Goal: Task Accomplishment & Management: Complete application form

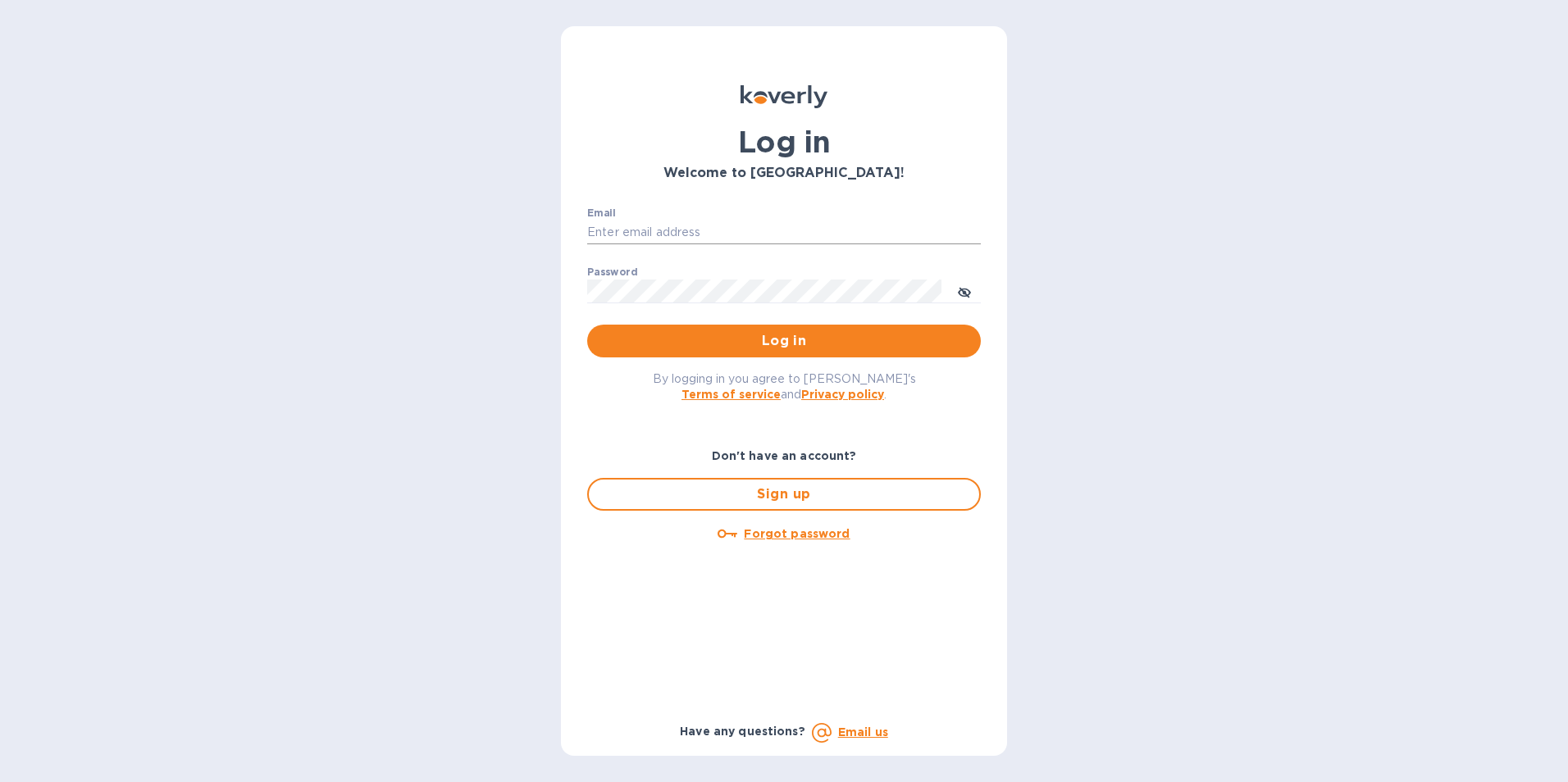
click at [688, 231] on input "Email" at bounding box center [783, 233] width 393 height 25
type input "kcadmin@kcarlton.com"
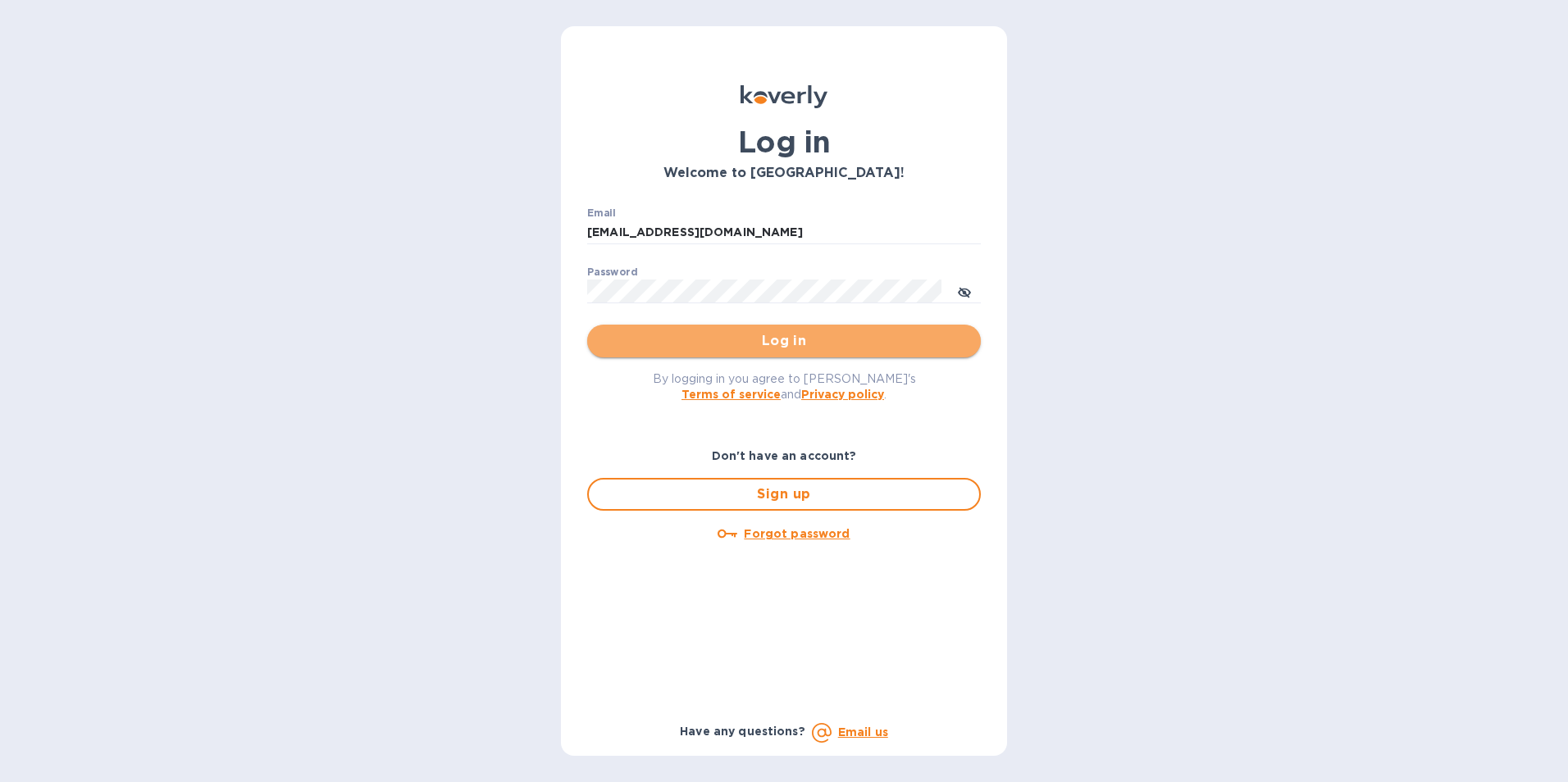
click at [710, 328] on button "Log in" at bounding box center [783, 341] width 393 height 32
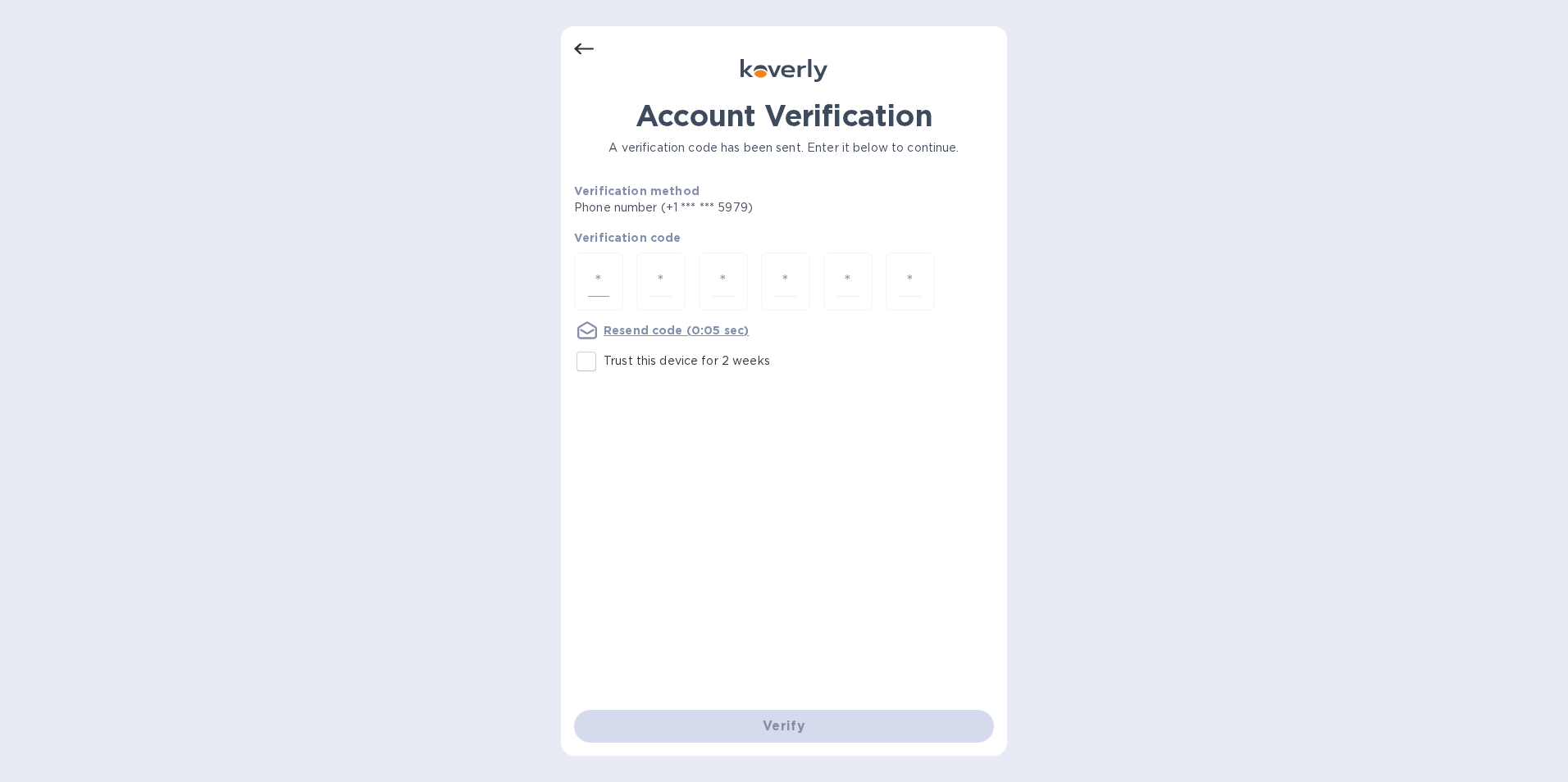
click at [603, 275] on input "number" at bounding box center [598, 281] width 21 height 31
type input "3"
type input "7"
type input "0"
type input "4"
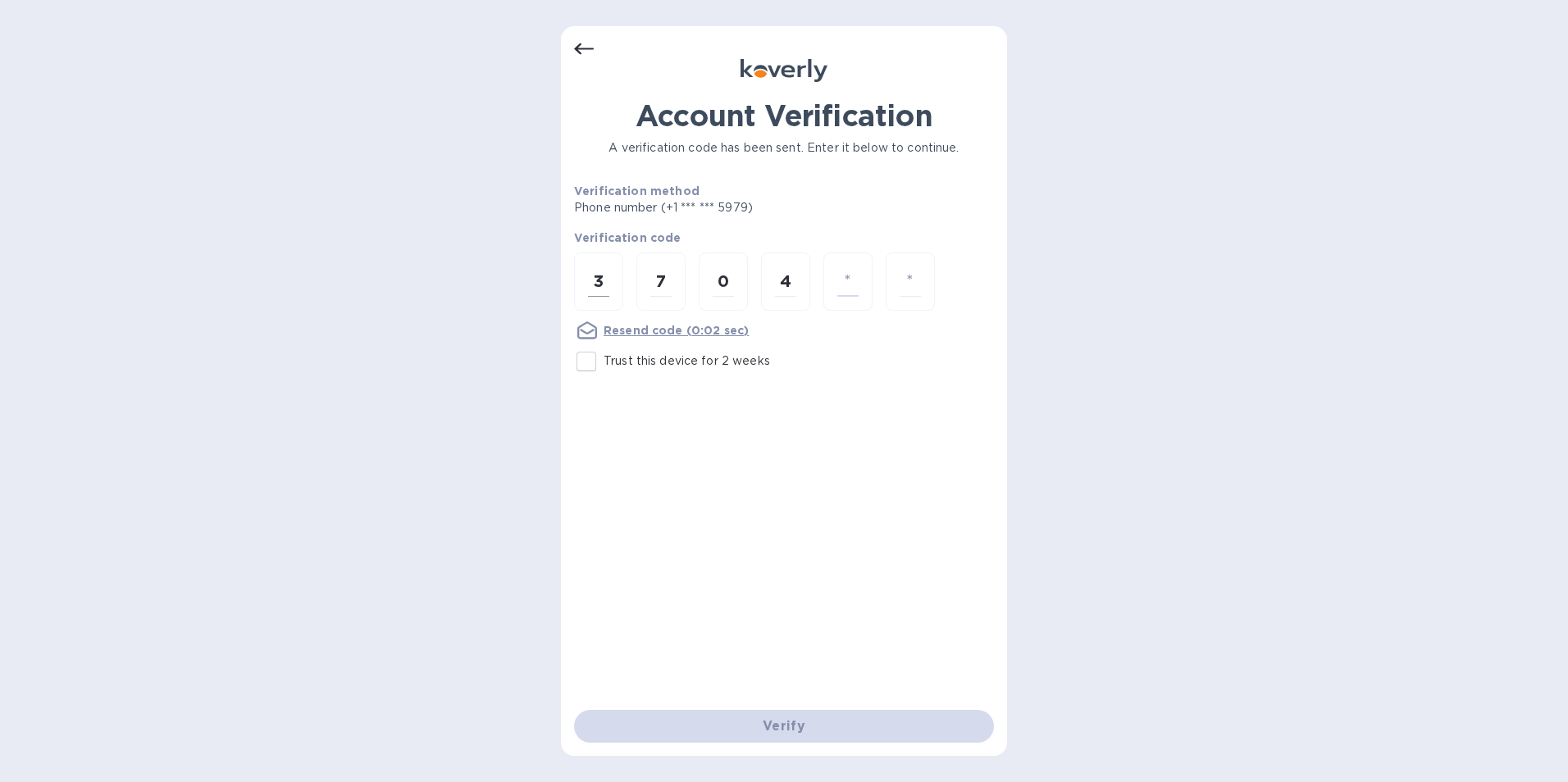
type input "3"
type input "6"
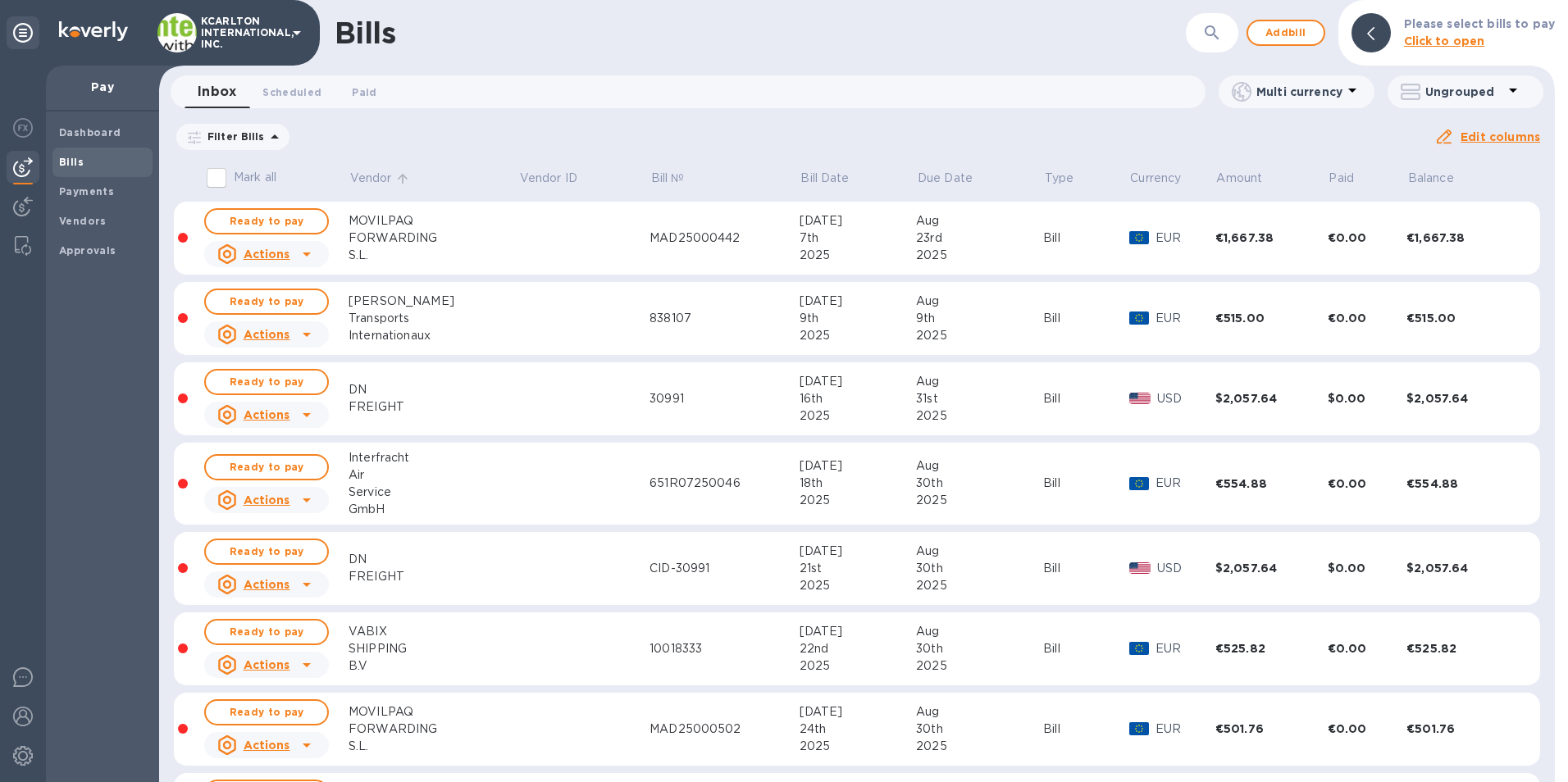
click at [366, 177] on p "Vendor" at bounding box center [370, 178] width 42 height 17
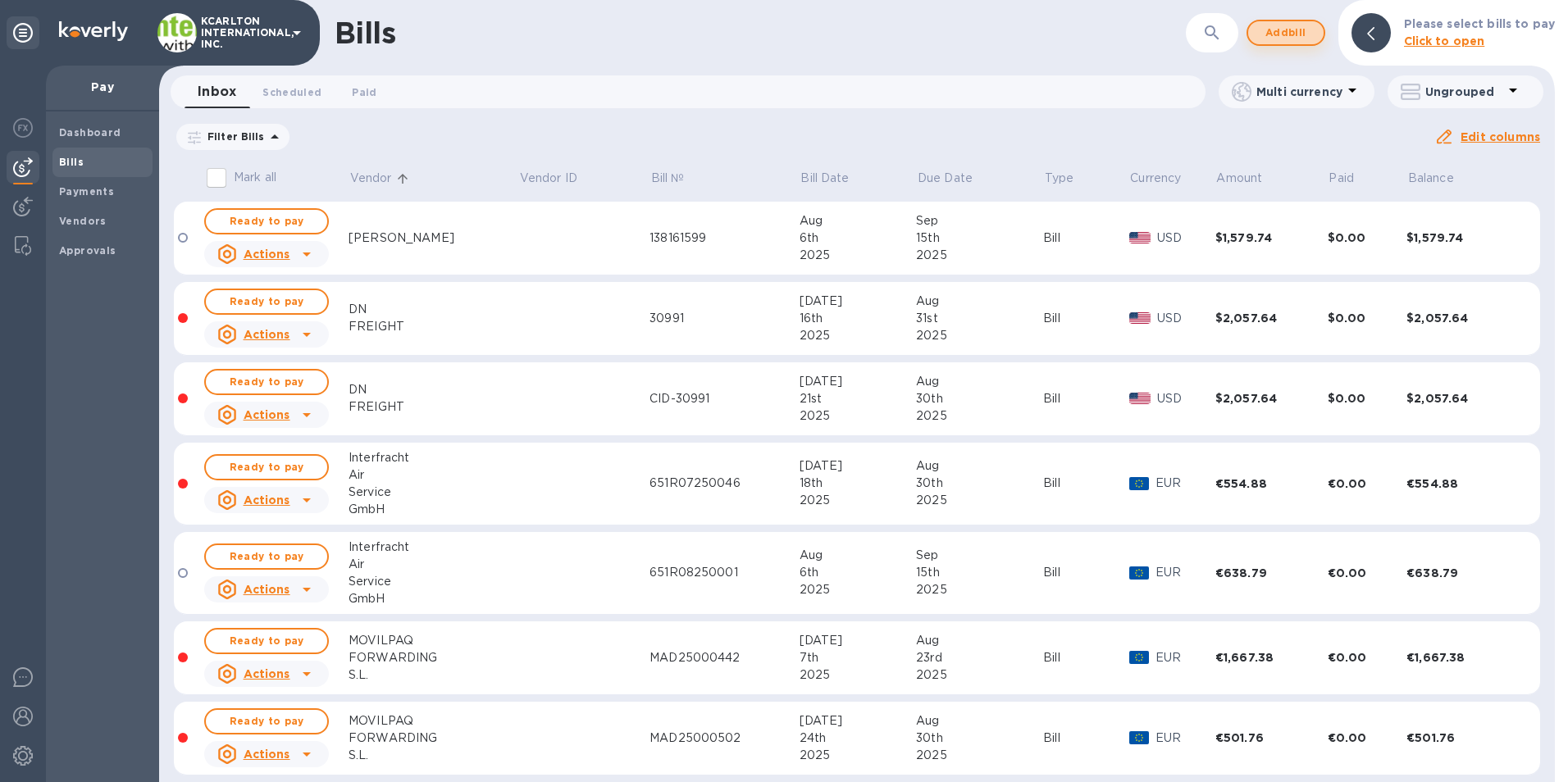
click at [1266, 40] on span "Add bill" at bounding box center [1286, 32] width 49 height 20
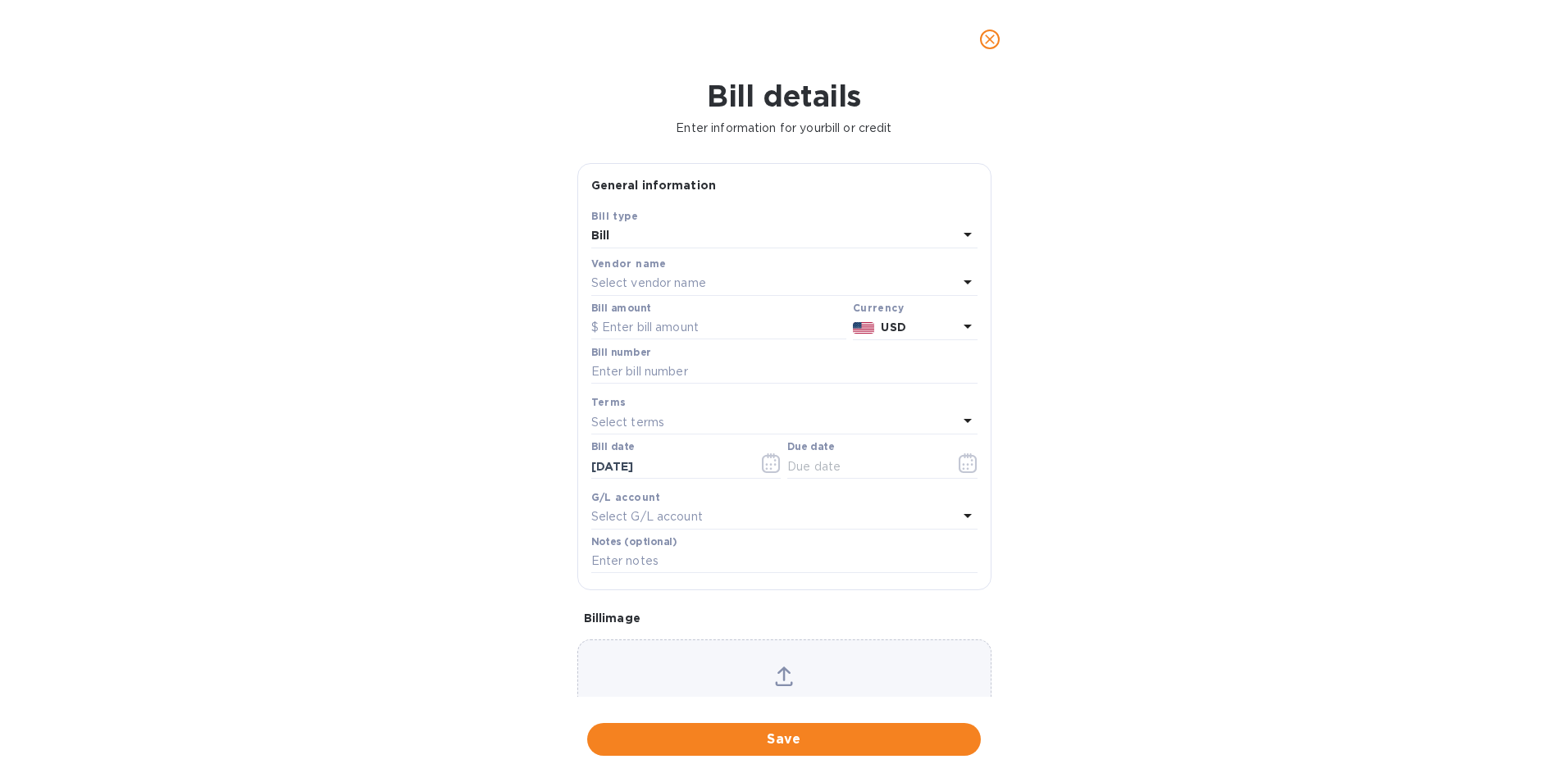
click at [595, 287] on p "Select vendor name" at bounding box center [648, 283] width 115 height 17
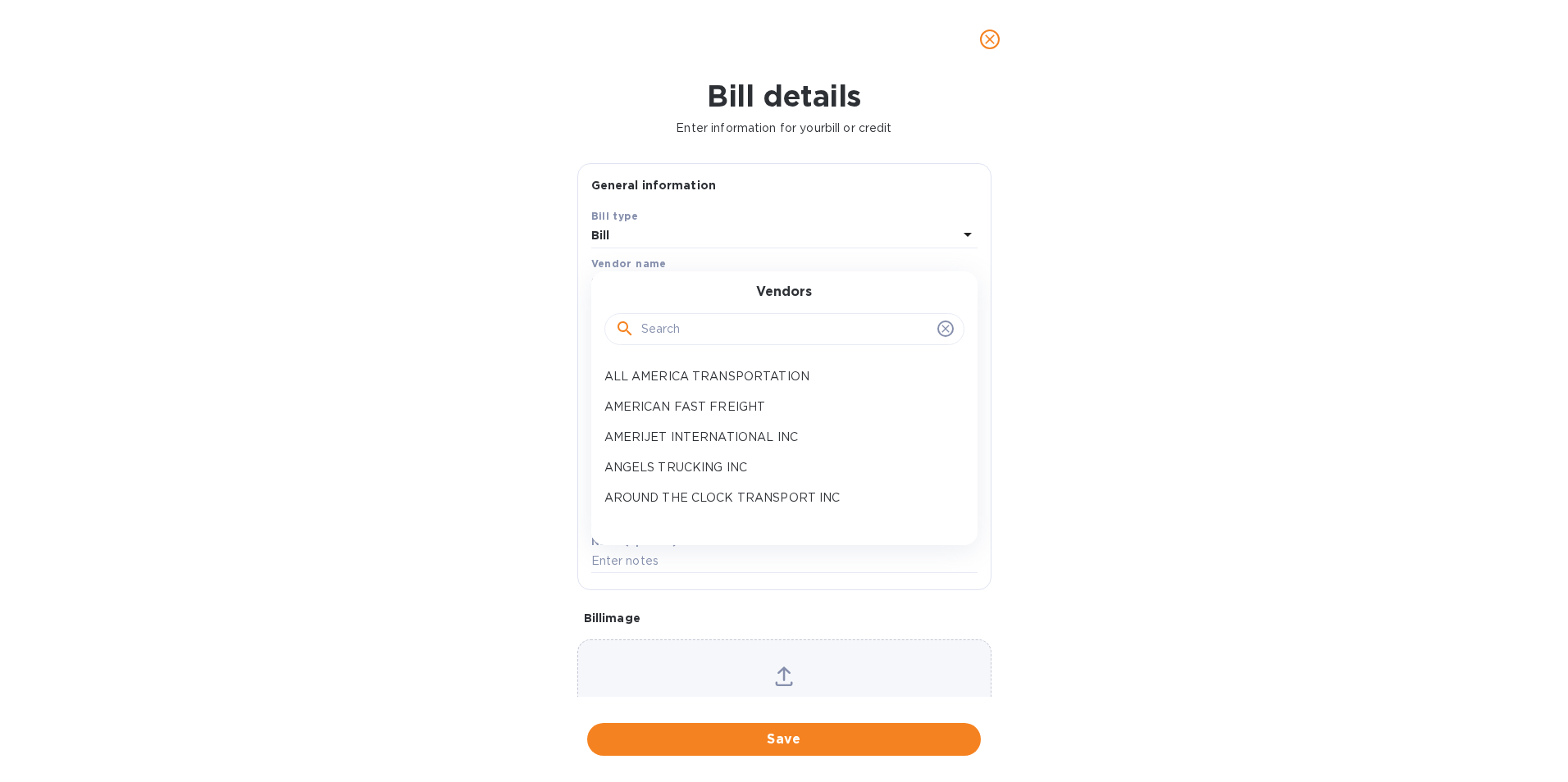
click at [647, 323] on input "text" at bounding box center [786, 329] width 289 height 25
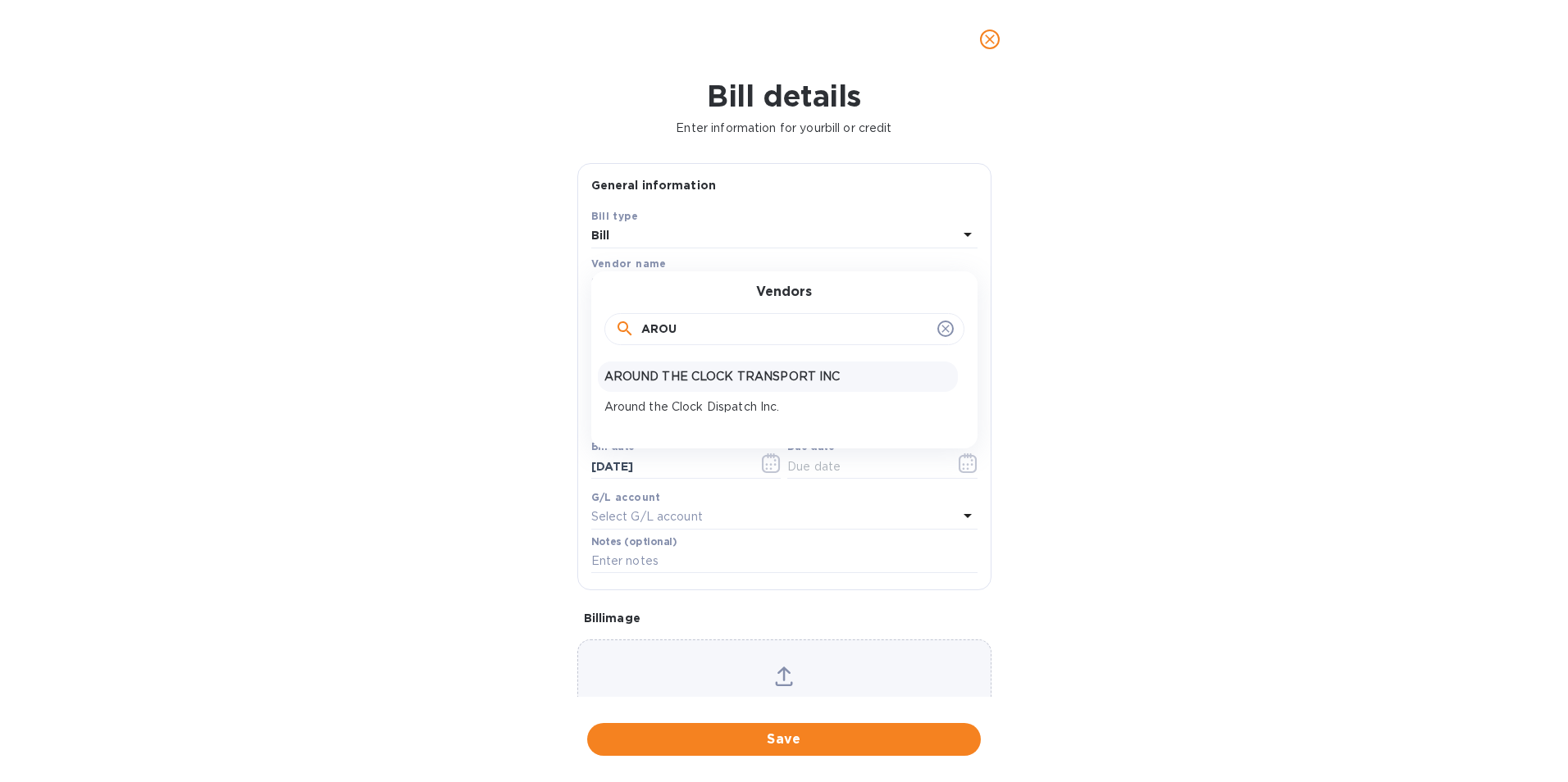
type input "AROU"
click at [752, 378] on p "AROUND THE CLOCK TRANSPORT INC" at bounding box center [777, 377] width 347 height 17
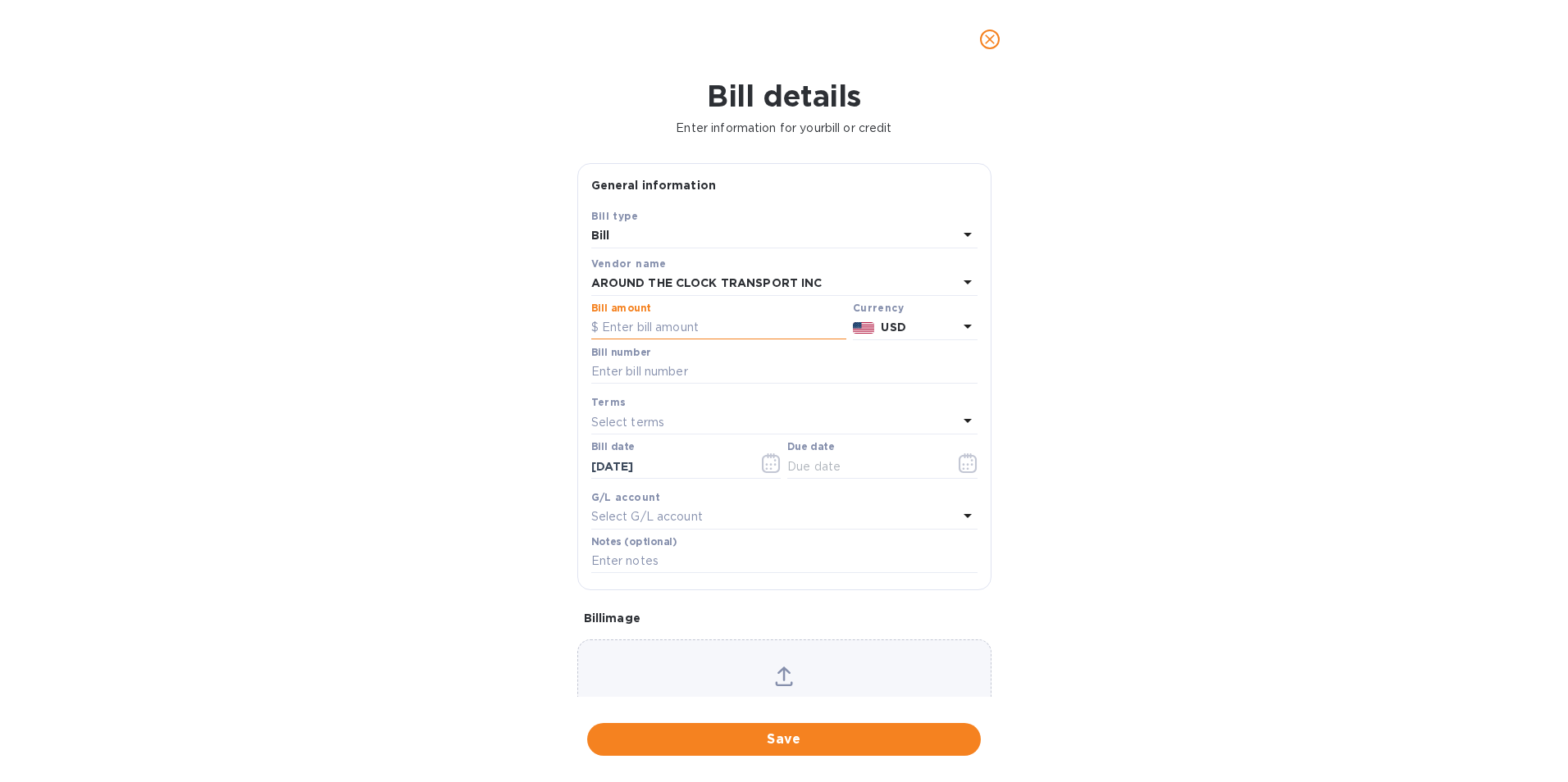
click at [668, 328] on input "text" at bounding box center [718, 327] width 255 height 25
type input "427.50"
click at [657, 365] on input "text" at bounding box center [784, 372] width 386 height 25
type input "LTL-17822"
click at [959, 466] on icon "button" at bounding box center [968, 463] width 19 height 20
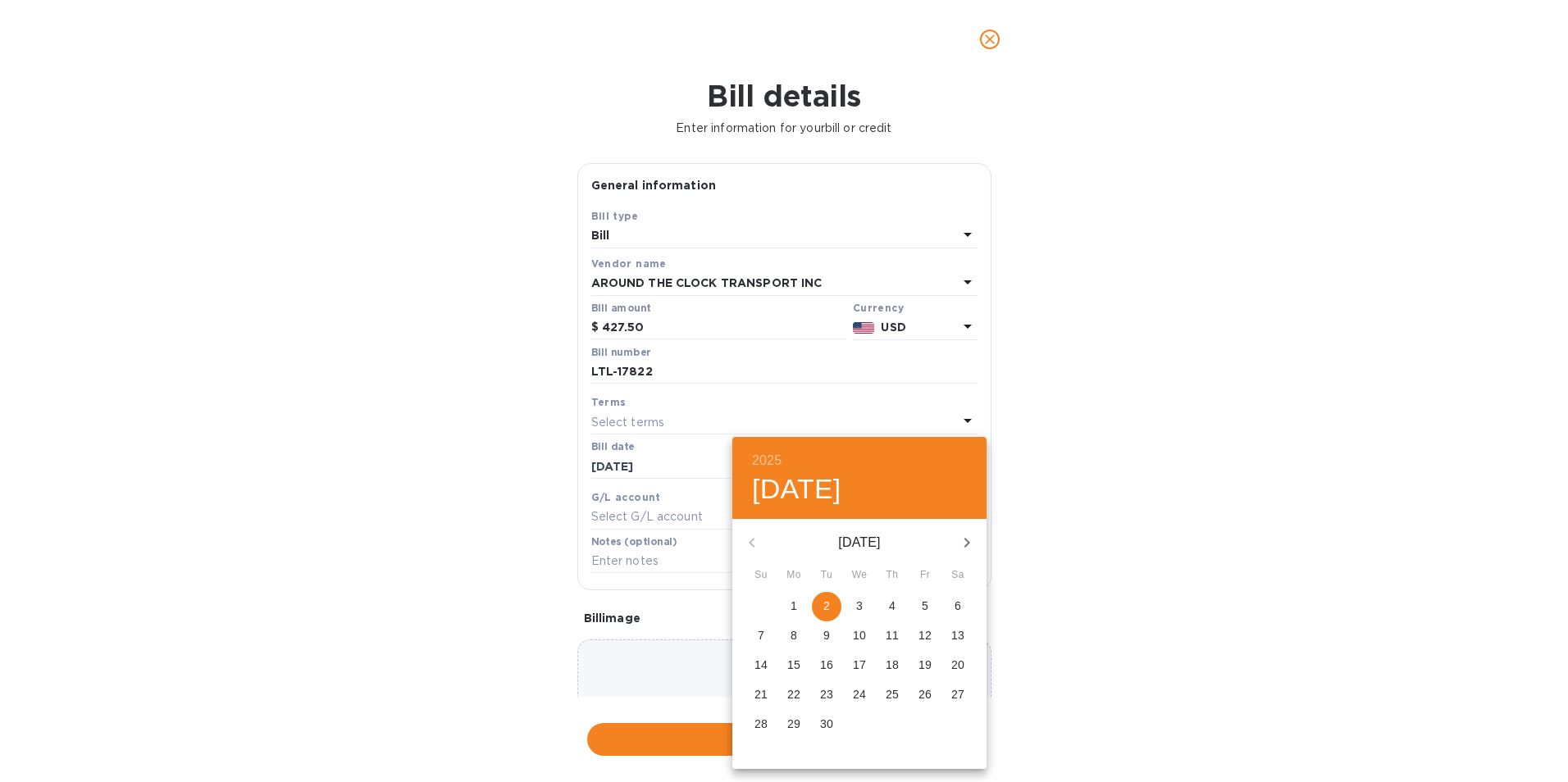
click at [924, 605] on p "5" at bounding box center [926, 605] width 7 height 16
type input "[DATE]"
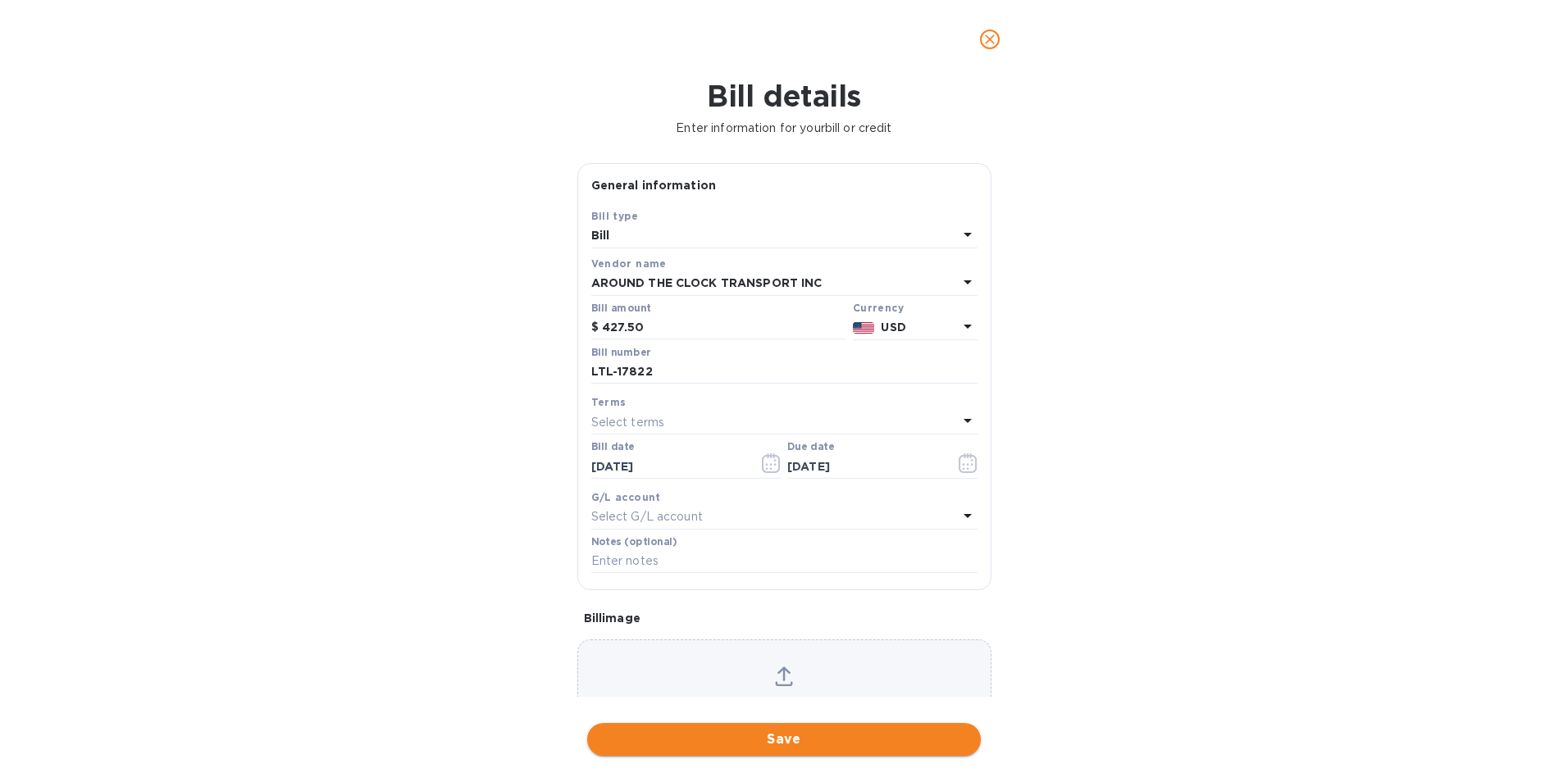
click at [798, 734] on span "Save" at bounding box center [784, 739] width 368 height 20
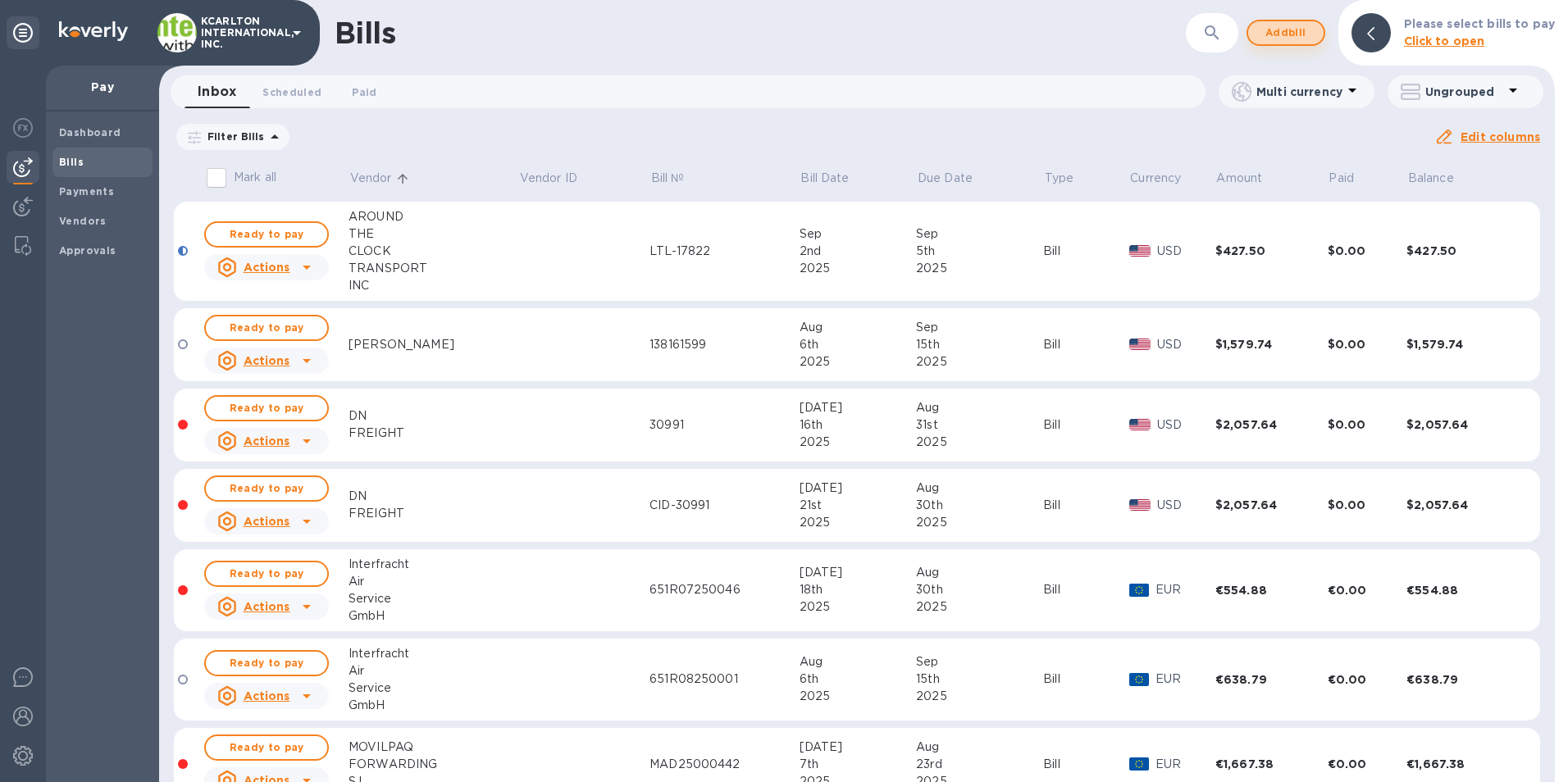
click at [1300, 36] on span "Add bill" at bounding box center [1286, 32] width 49 height 20
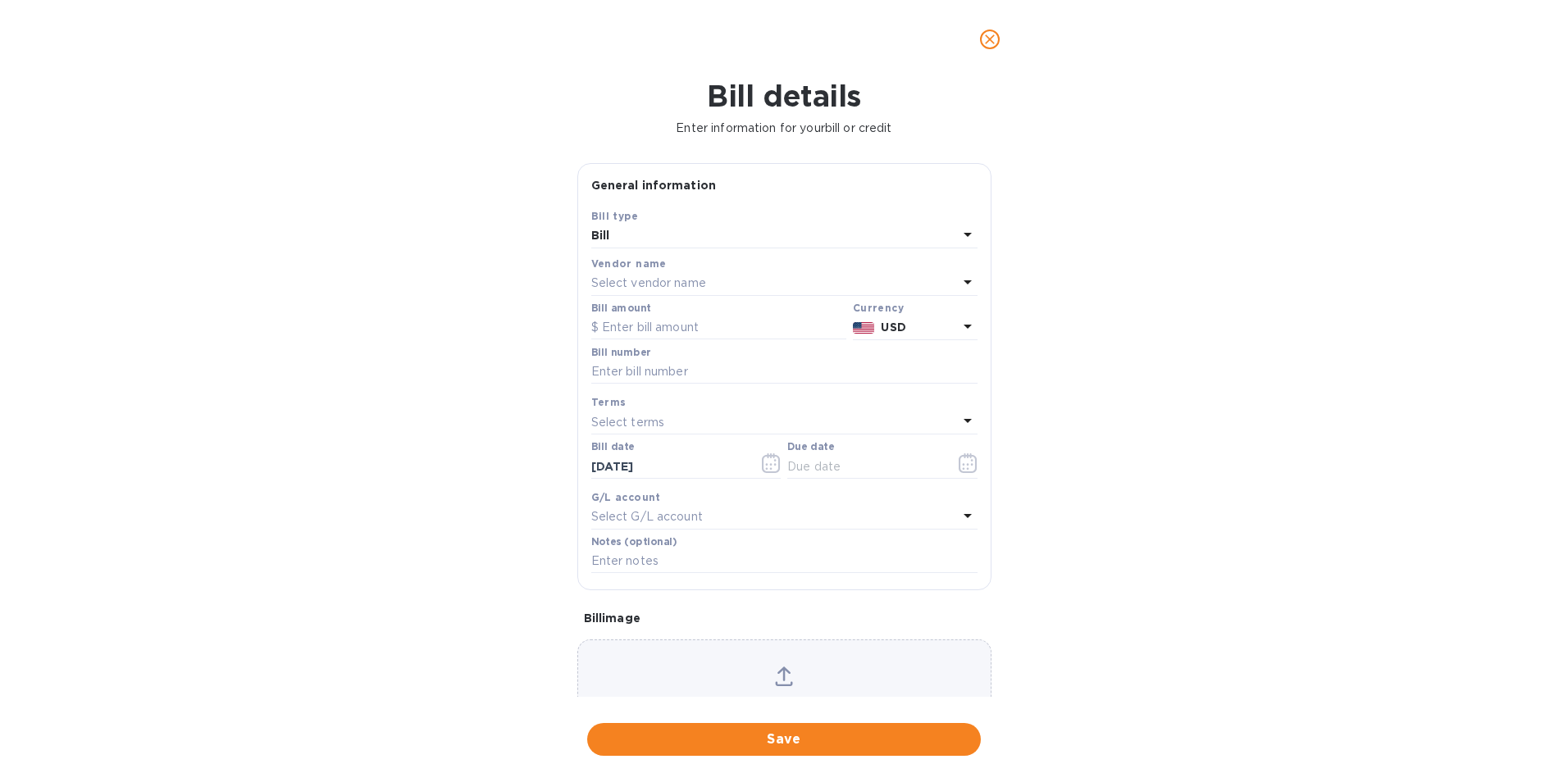
click at [618, 276] on p "Select vendor name" at bounding box center [648, 283] width 115 height 17
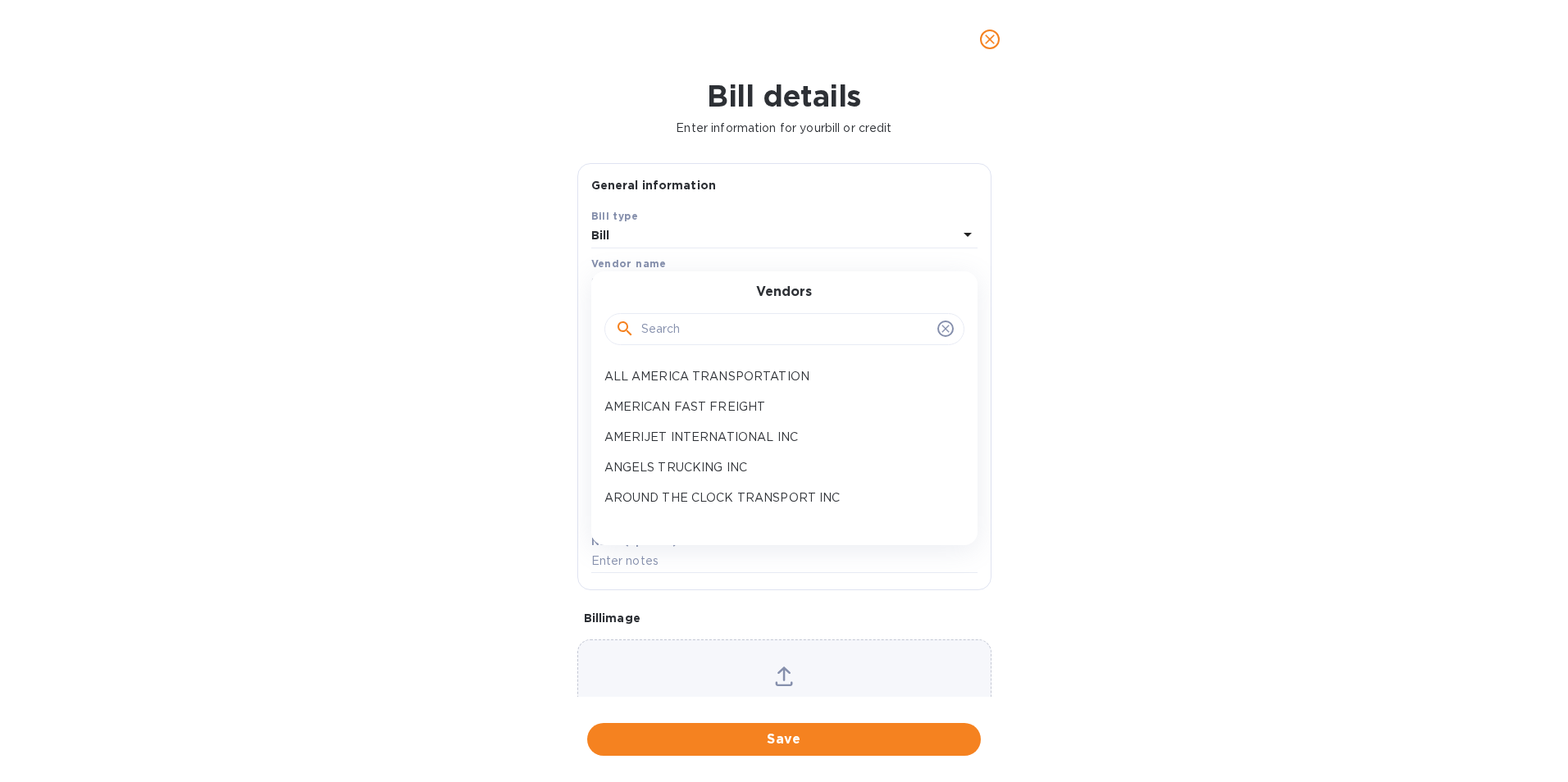
click at [642, 327] on input "text" at bounding box center [786, 329] width 289 height 25
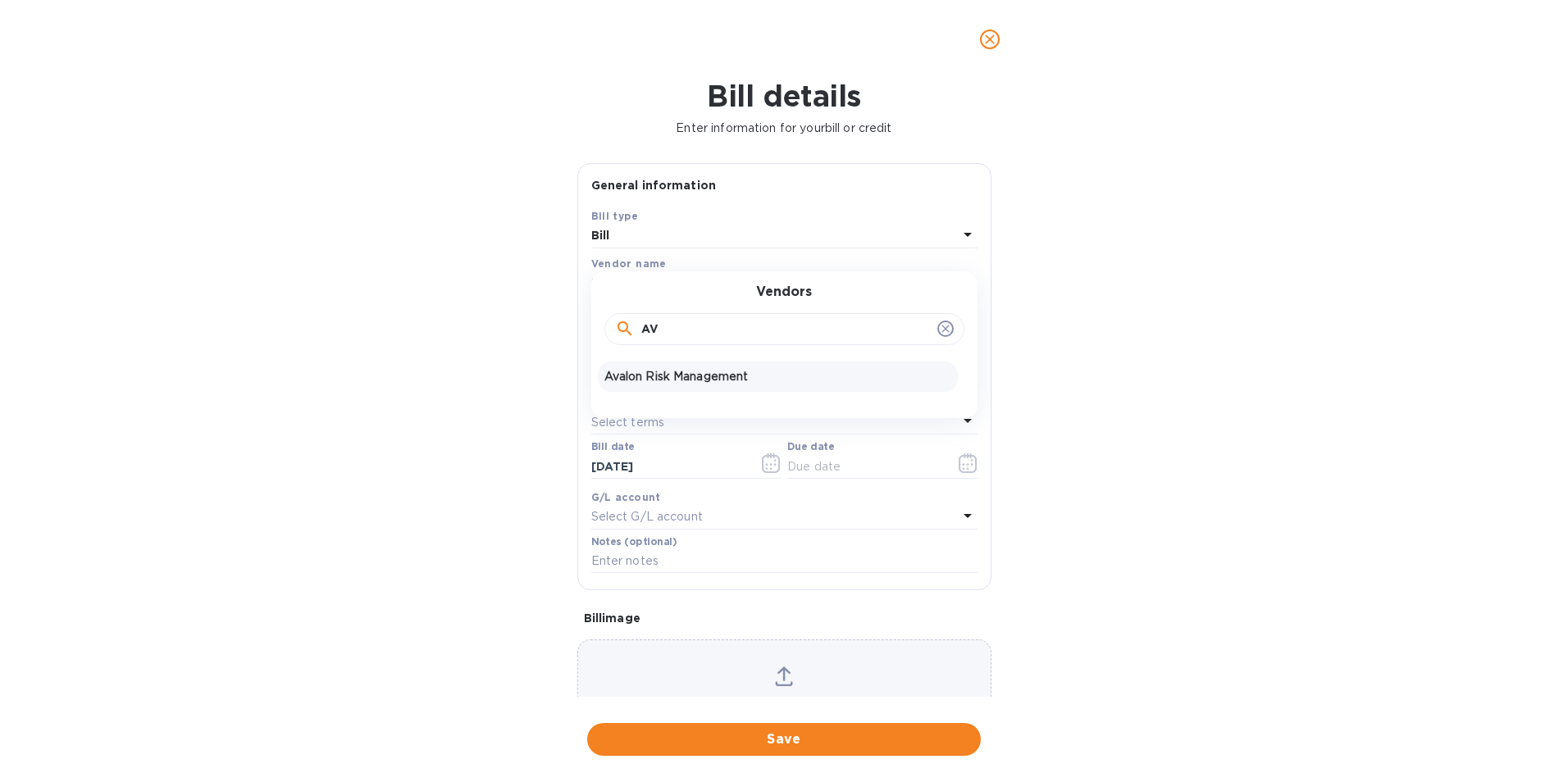
type input "AV"
click at [680, 378] on p "Avalon Risk Management" at bounding box center [777, 377] width 347 height 17
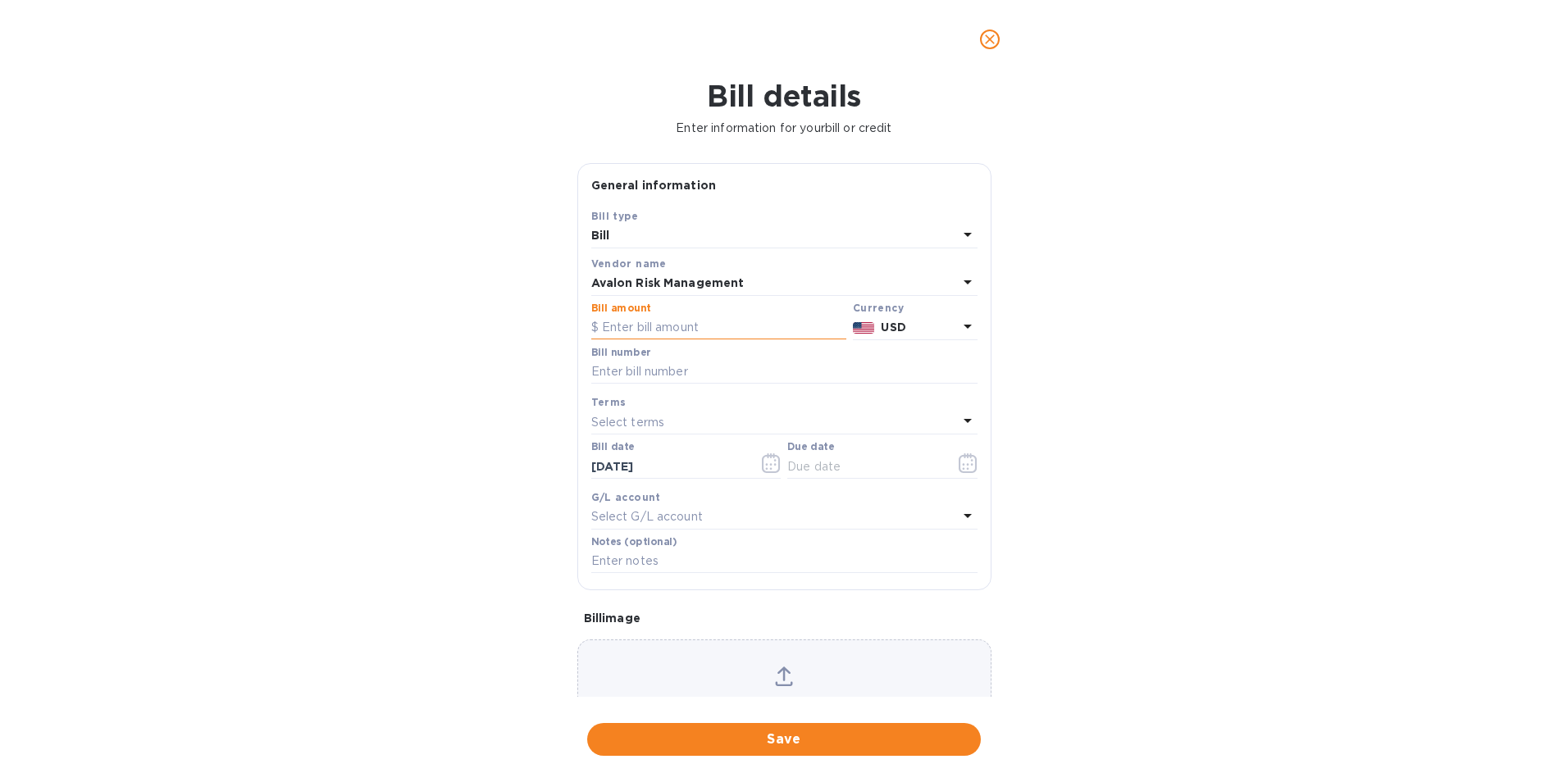
click at [659, 334] on input "text" at bounding box center [718, 327] width 255 height 25
type input "477.10"
click at [681, 379] on input "text" at bounding box center [784, 372] width 386 height 25
type input "1028809"
click at [966, 467] on icon "button" at bounding box center [968, 463] width 19 height 20
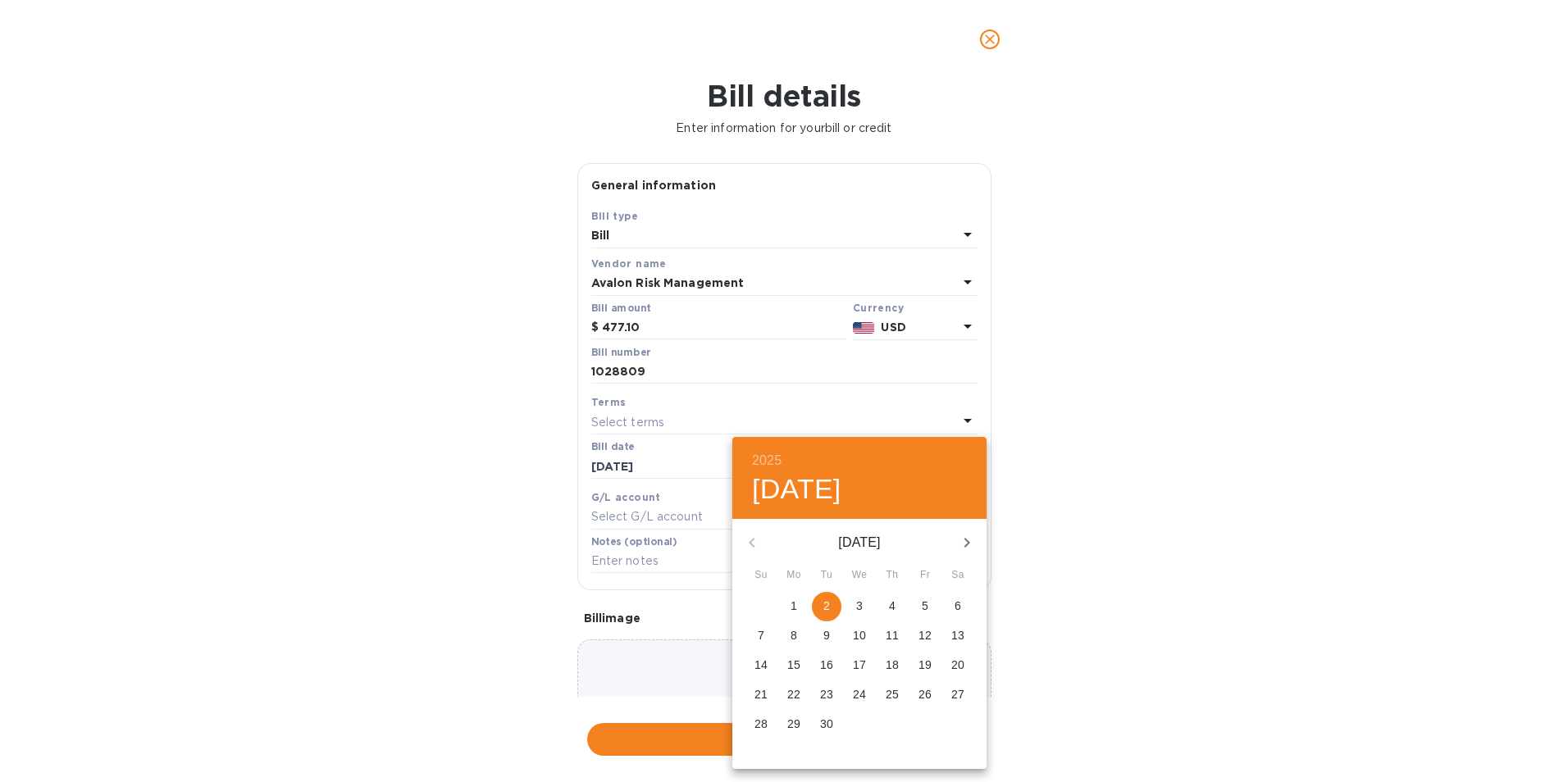
click at [925, 601] on p "5" at bounding box center [926, 605] width 7 height 16
type input "[DATE]"
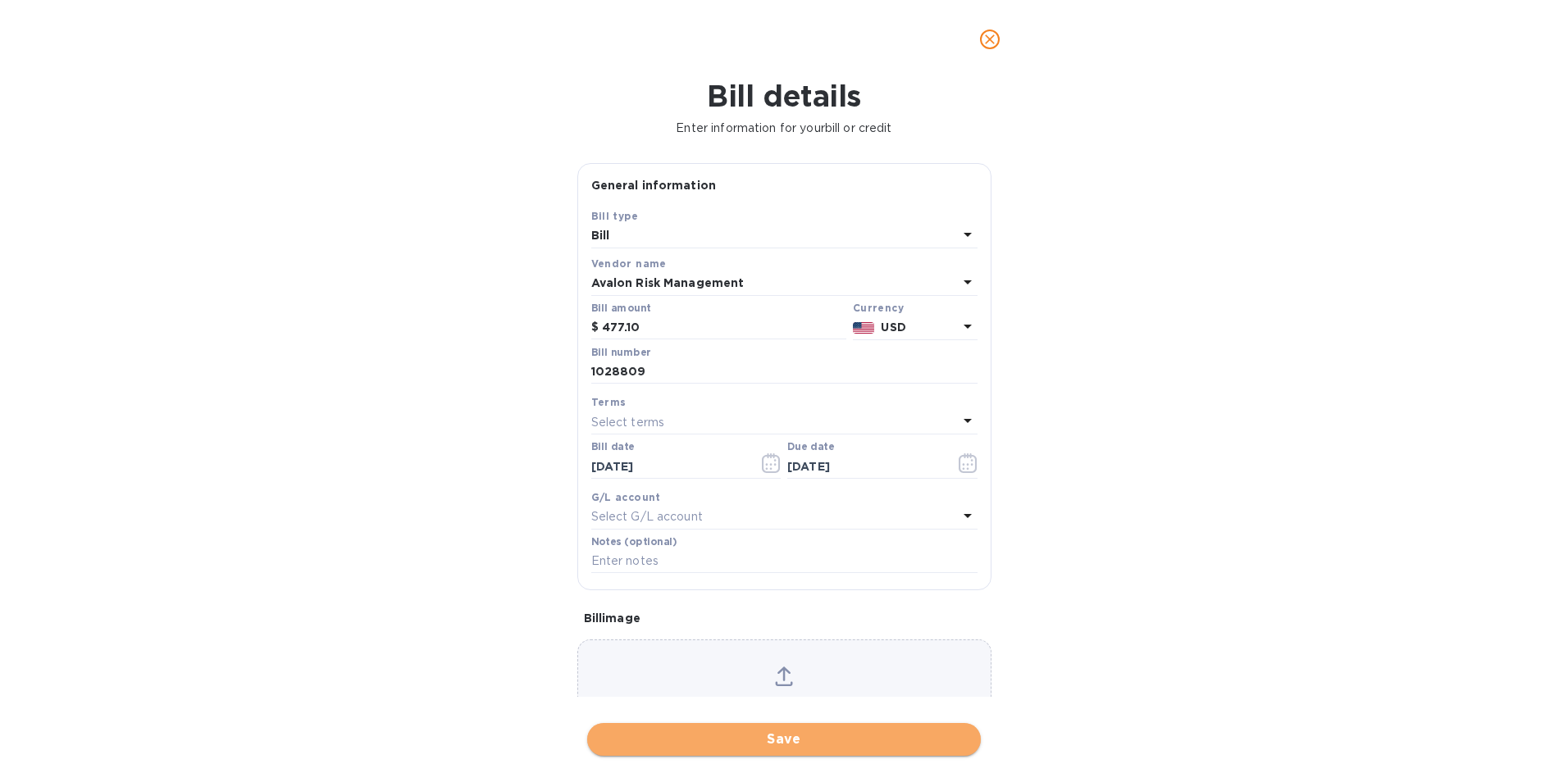
click at [790, 736] on span "Save" at bounding box center [784, 739] width 368 height 20
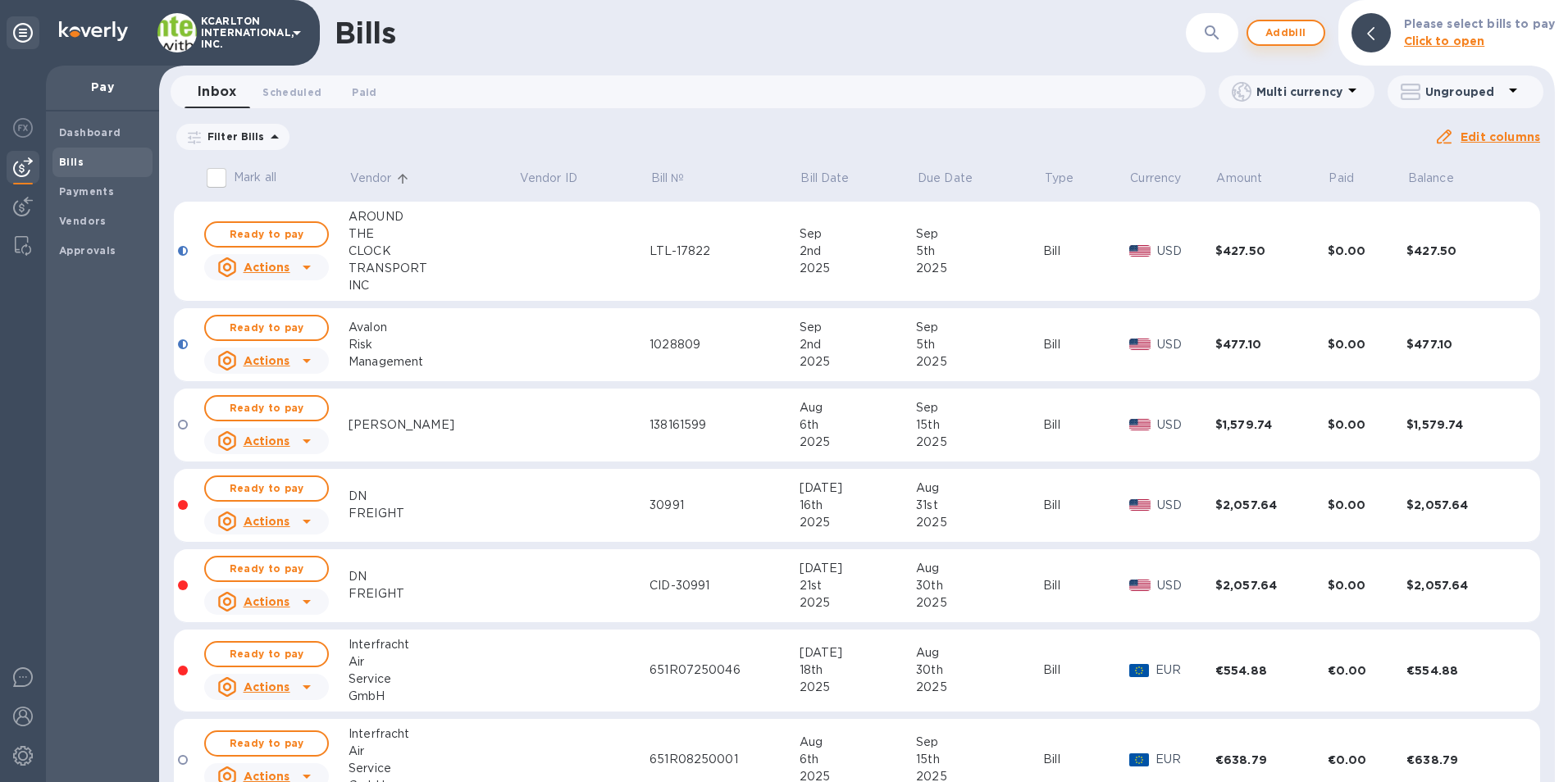
click at [1281, 35] on span "Add bill" at bounding box center [1286, 32] width 49 height 20
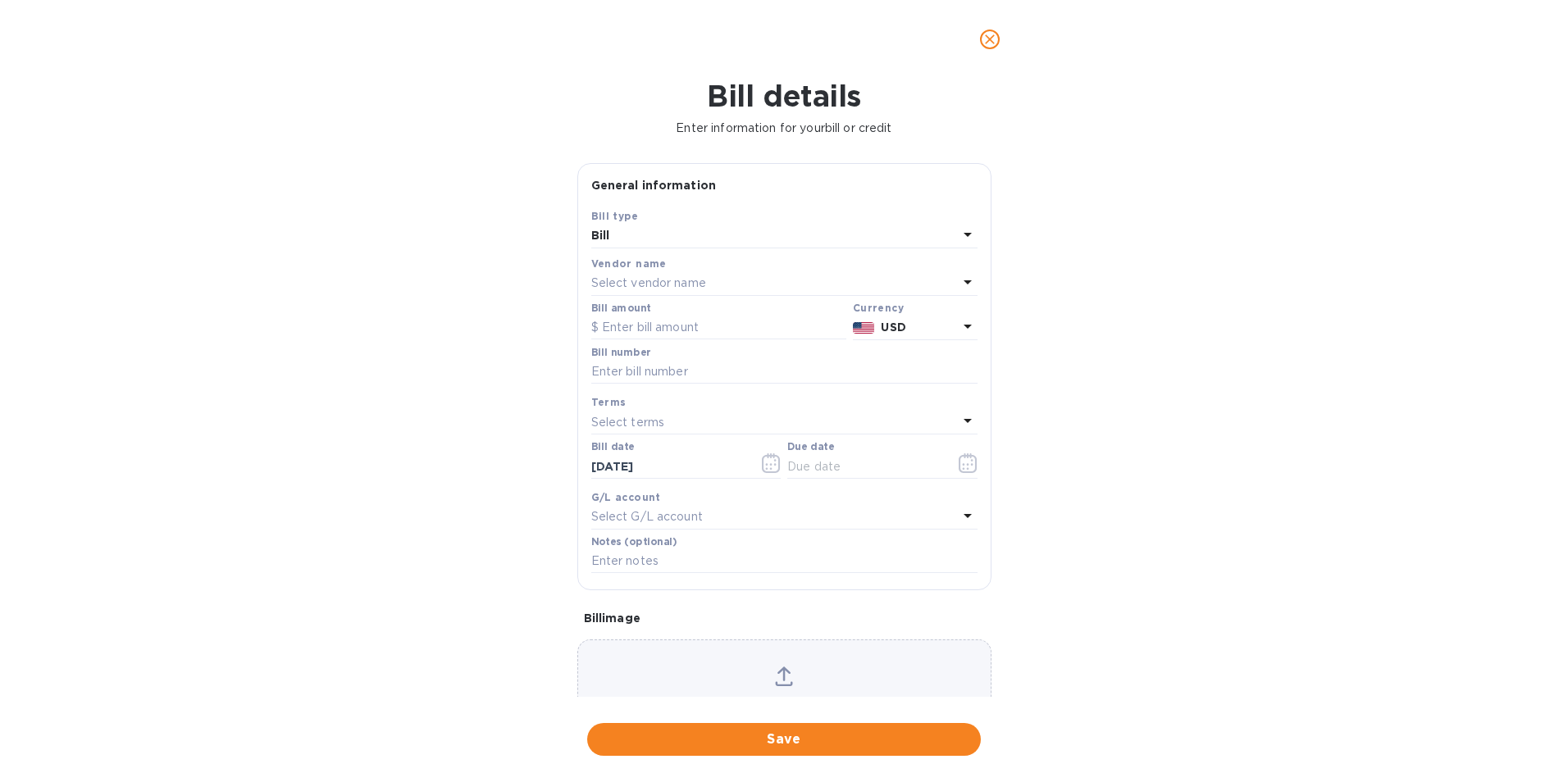
click at [601, 284] on p "Select vendor name" at bounding box center [648, 283] width 115 height 17
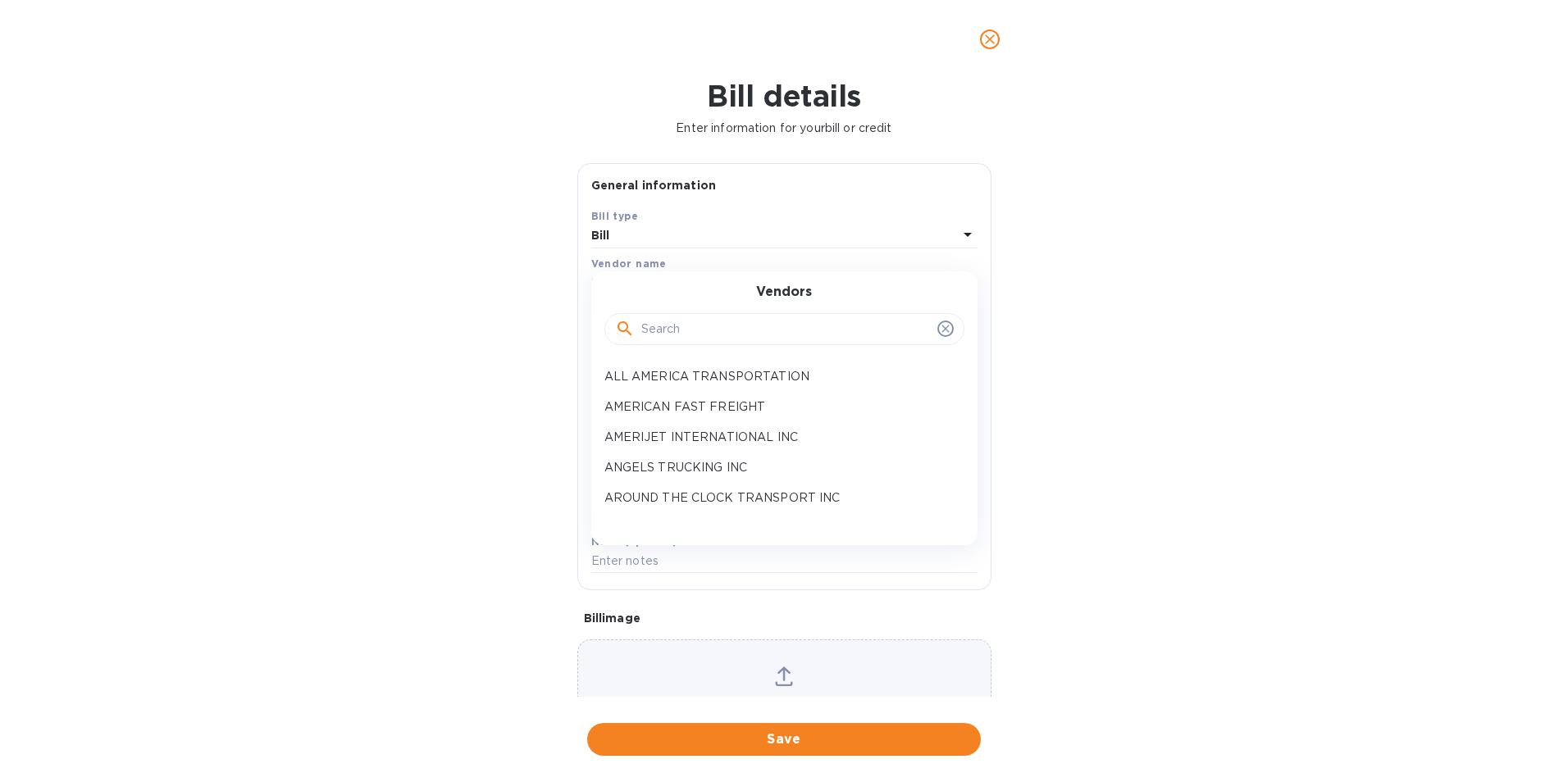
click at [652, 321] on input "text" at bounding box center [786, 329] width 289 height 25
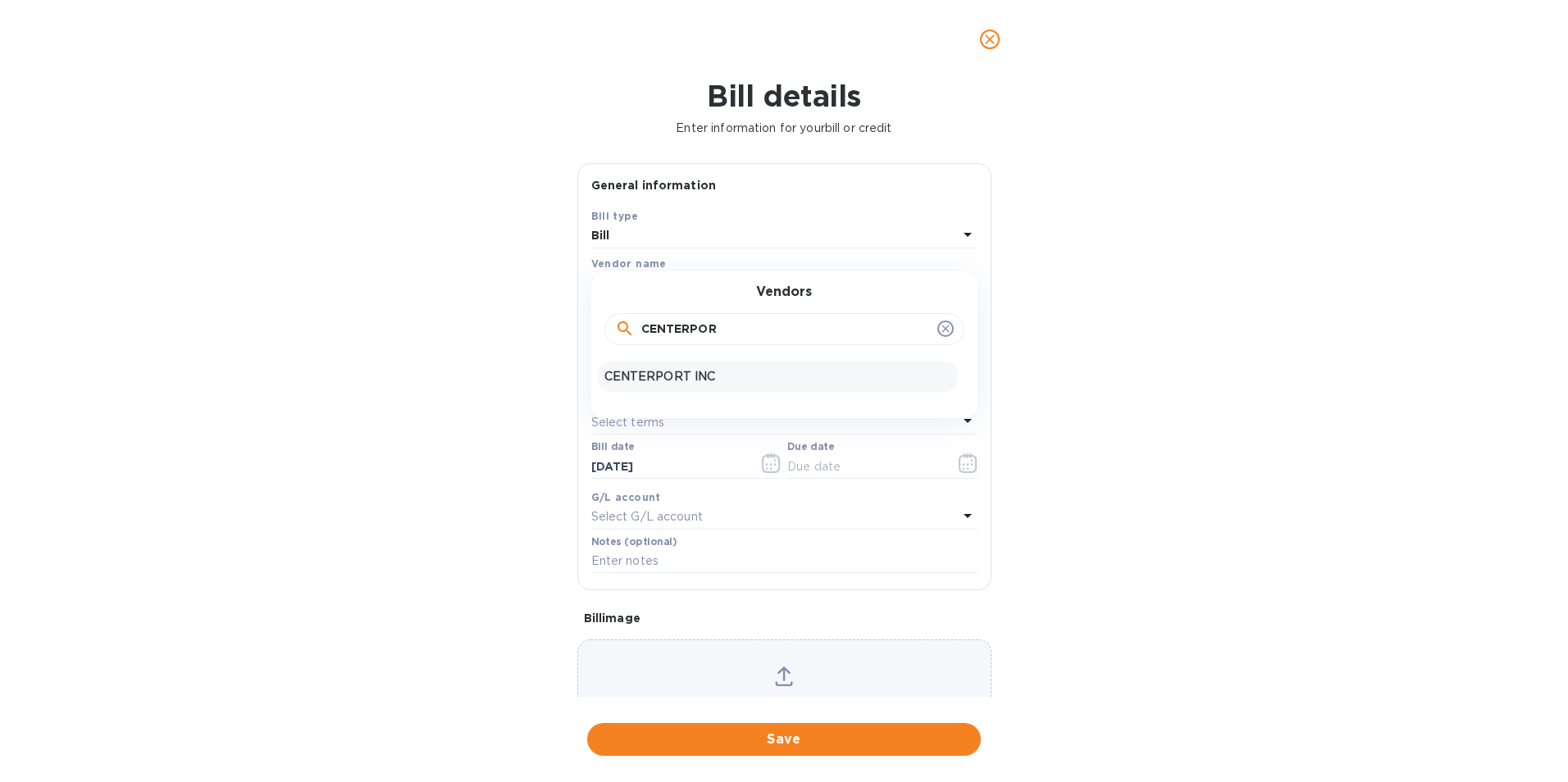
type input "CENTERPOR"
click at [678, 372] on p "CENTERPORT INC" at bounding box center [777, 377] width 347 height 17
click at [666, 319] on input "text" at bounding box center [718, 327] width 255 height 25
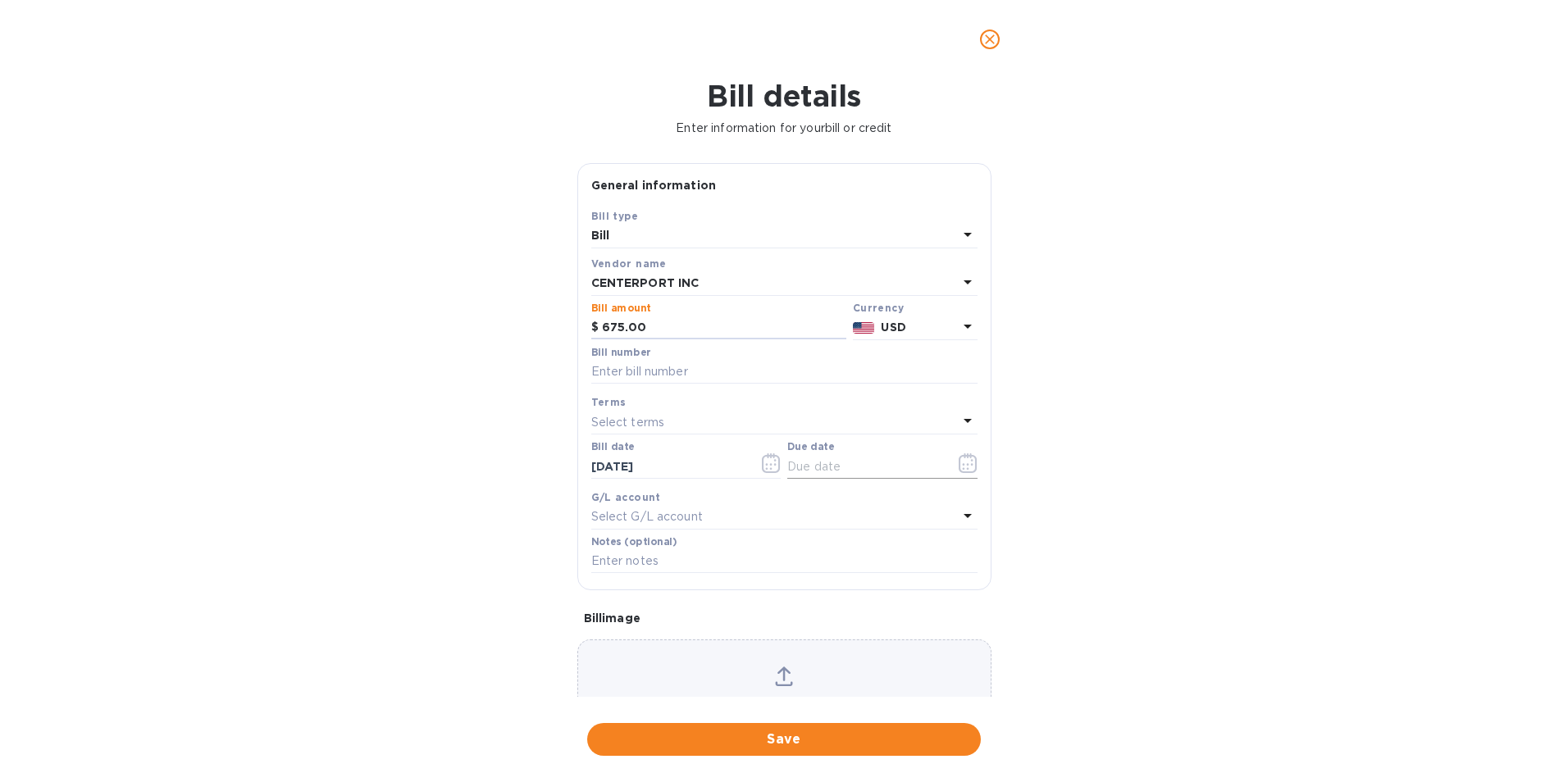
type input "675.00"
click at [959, 459] on icon "button" at bounding box center [968, 463] width 19 height 20
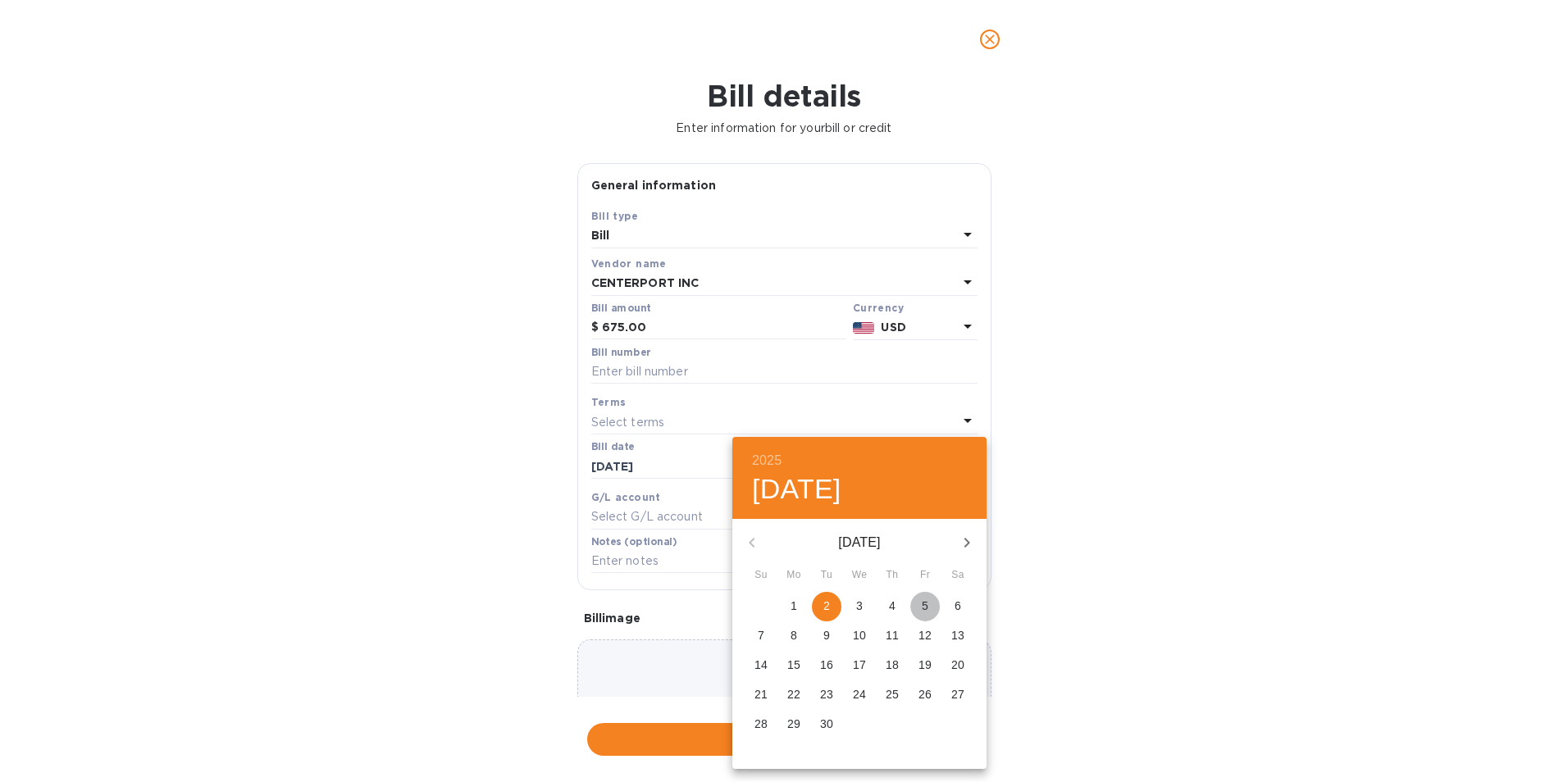
click at [926, 604] on p "5" at bounding box center [926, 605] width 7 height 16
type input "[DATE]"
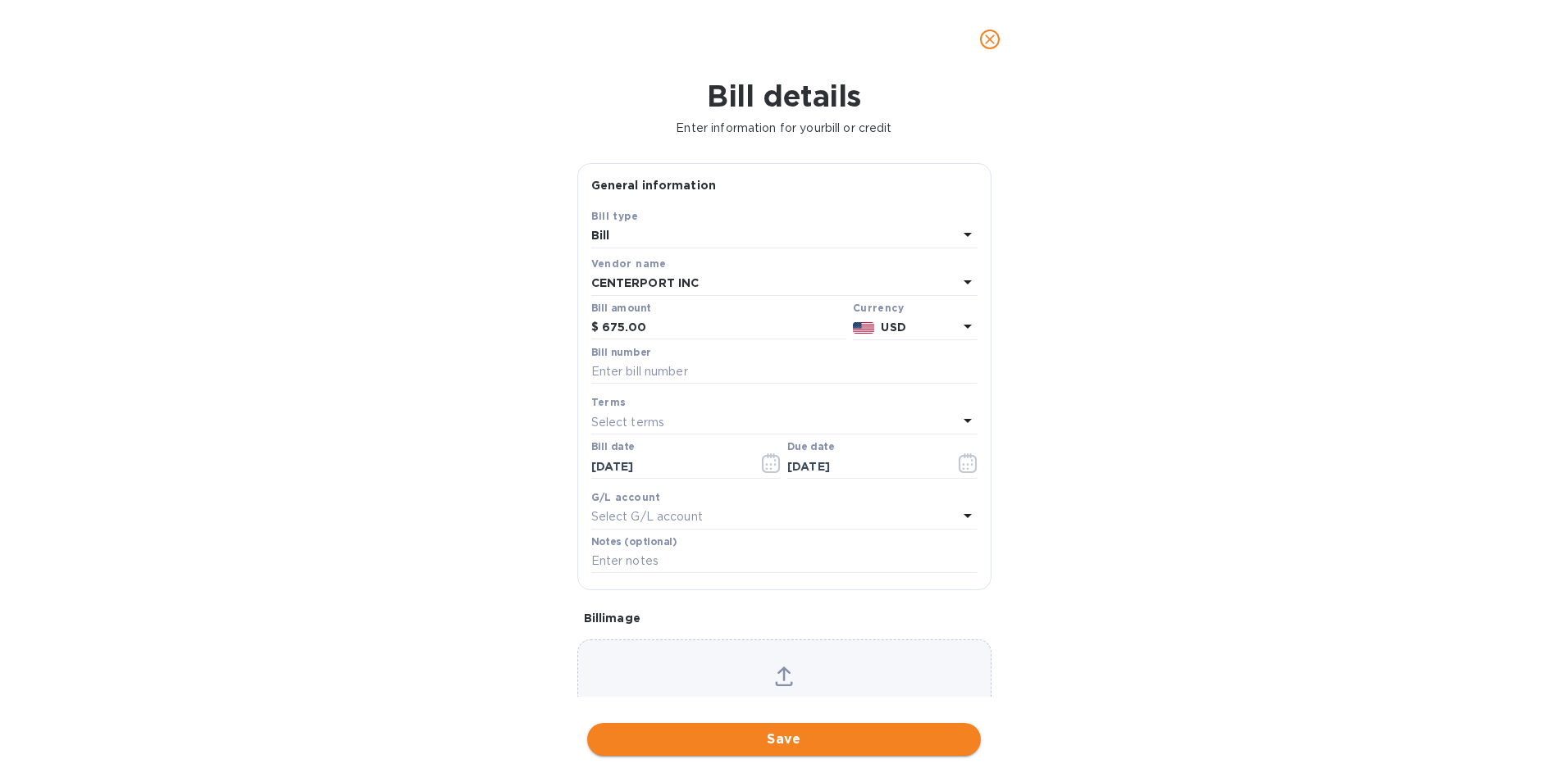
click at [814, 753] on button "Save" at bounding box center [783, 739] width 393 height 32
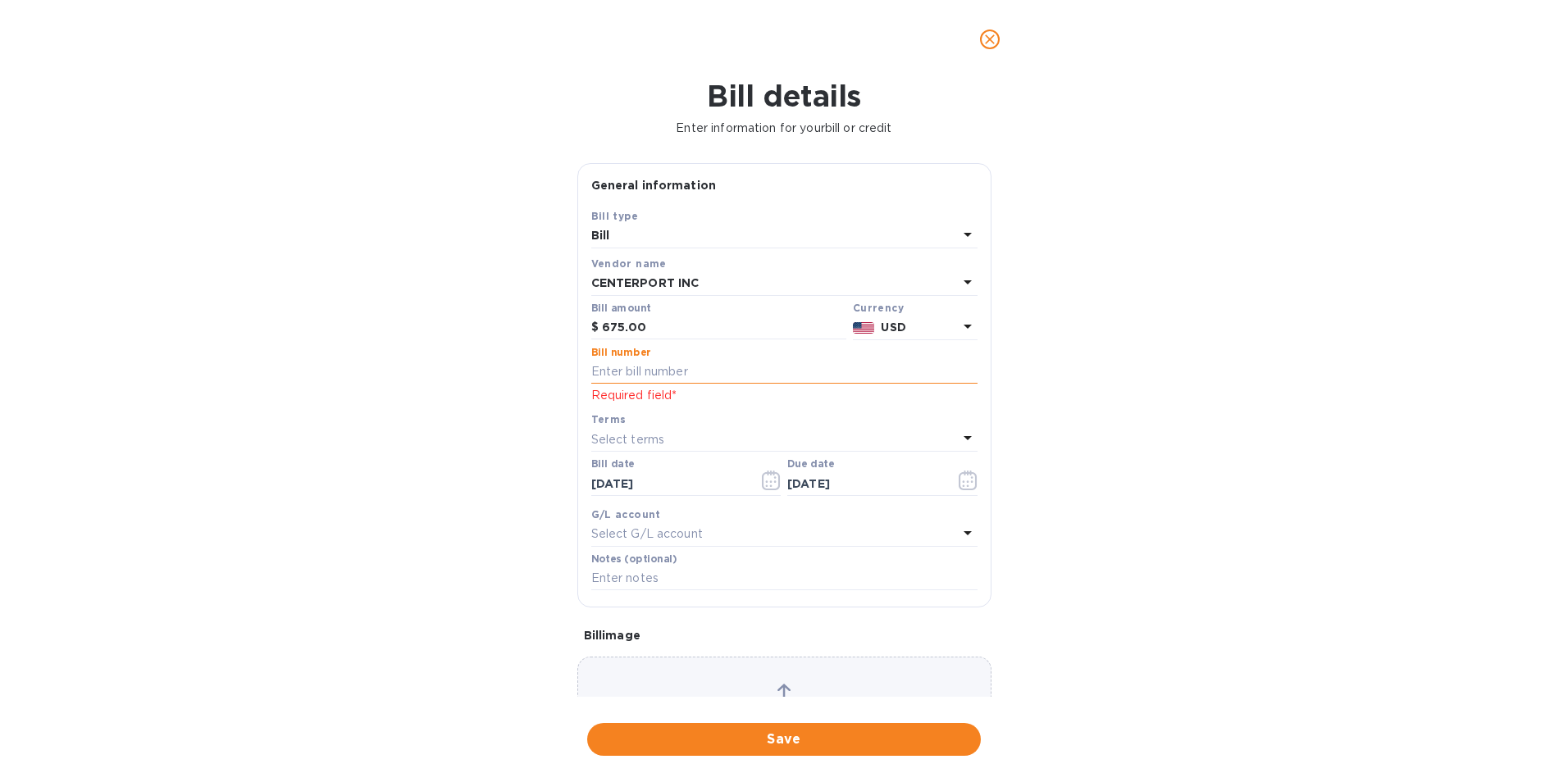
click at [608, 370] on input "text" at bounding box center [784, 372] width 386 height 25
type input "5012832"
click at [765, 748] on span "Save" at bounding box center [784, 739] width 368 height 20
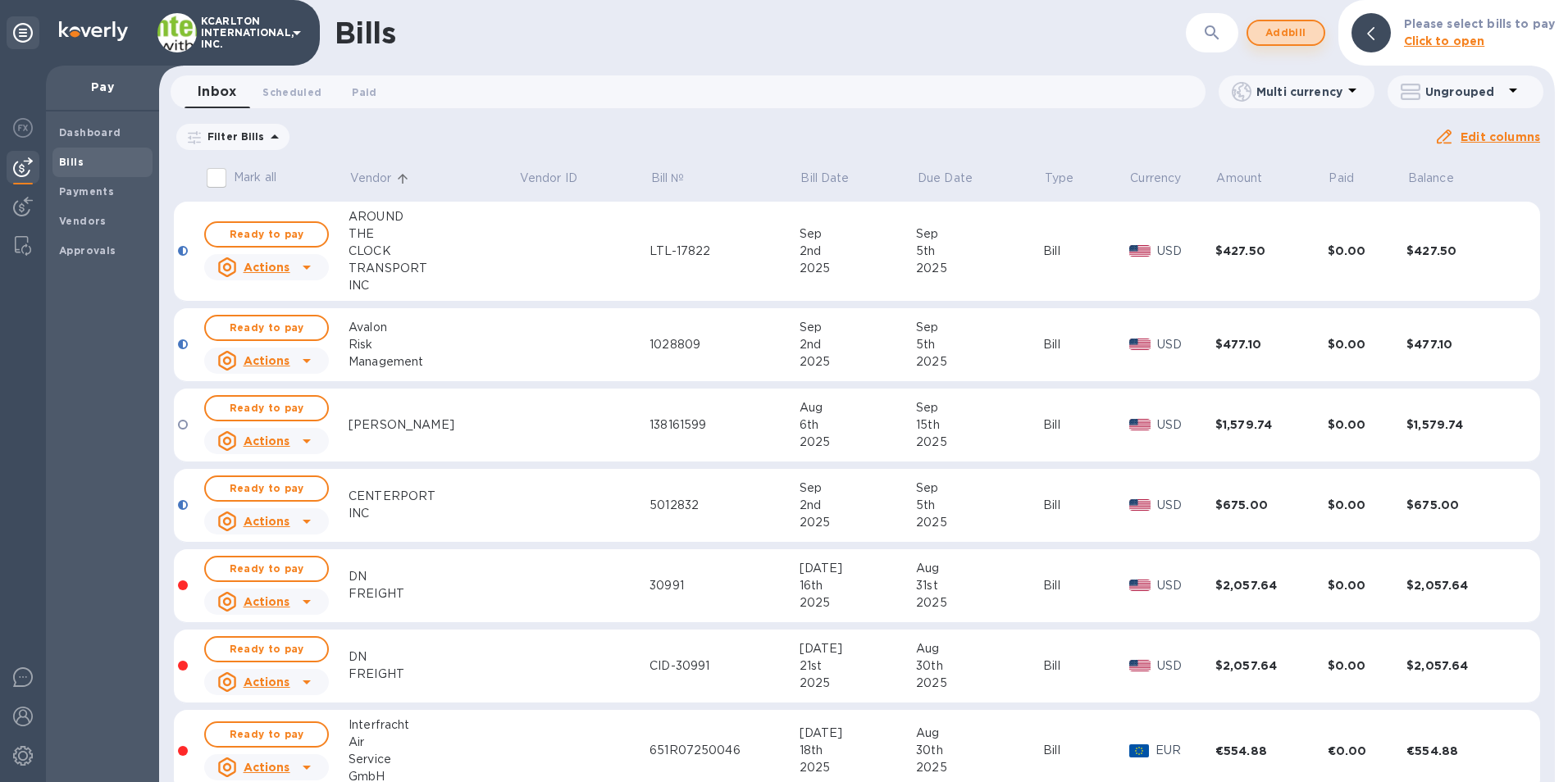
click at [1274, 31] on span "Add bill" at bounding box center [1286, 32] width 49 height 20
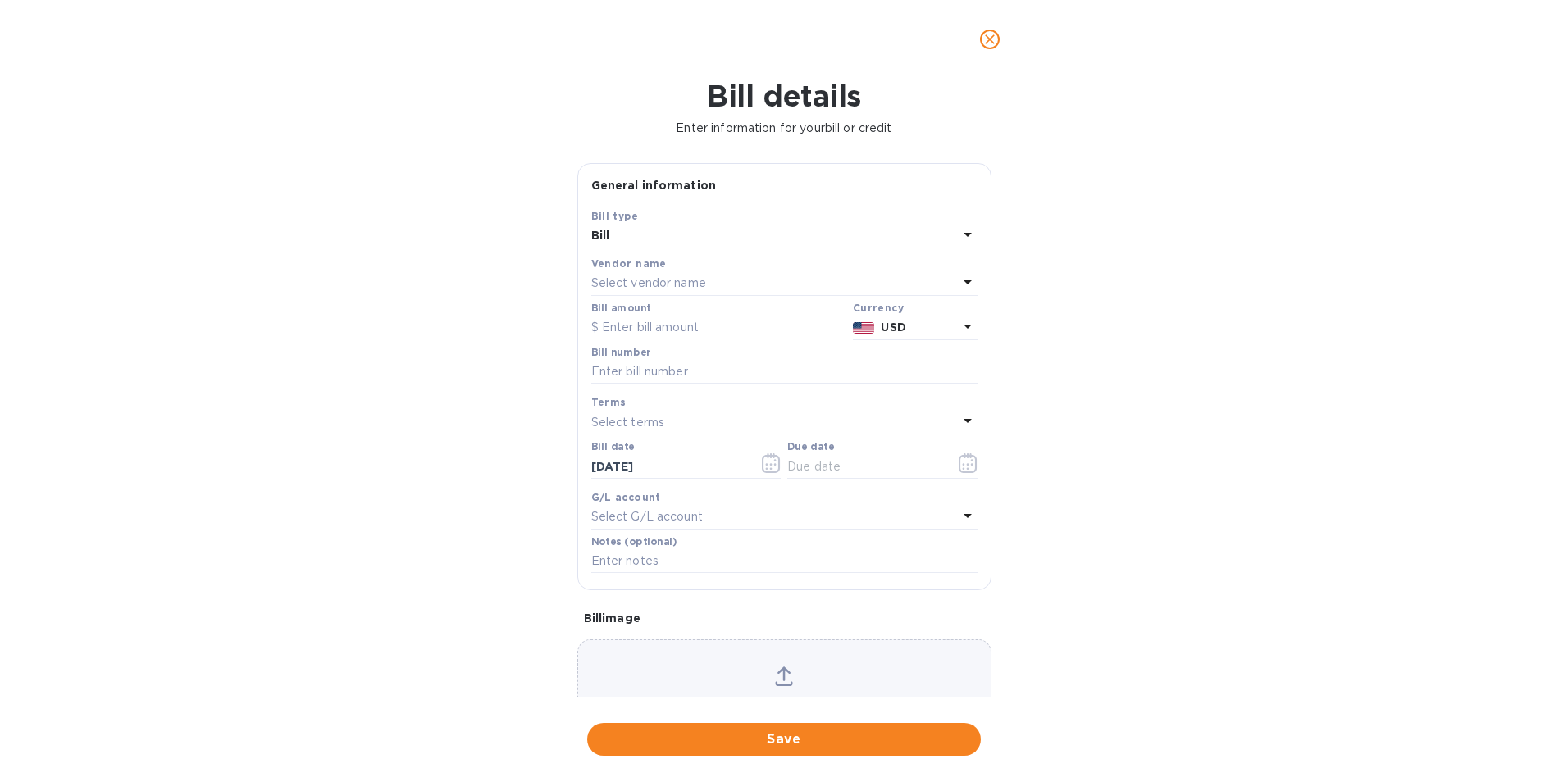
click at [604, 276] on p "Select vendor name" at bounding box center [648, 283] width 115 height 17
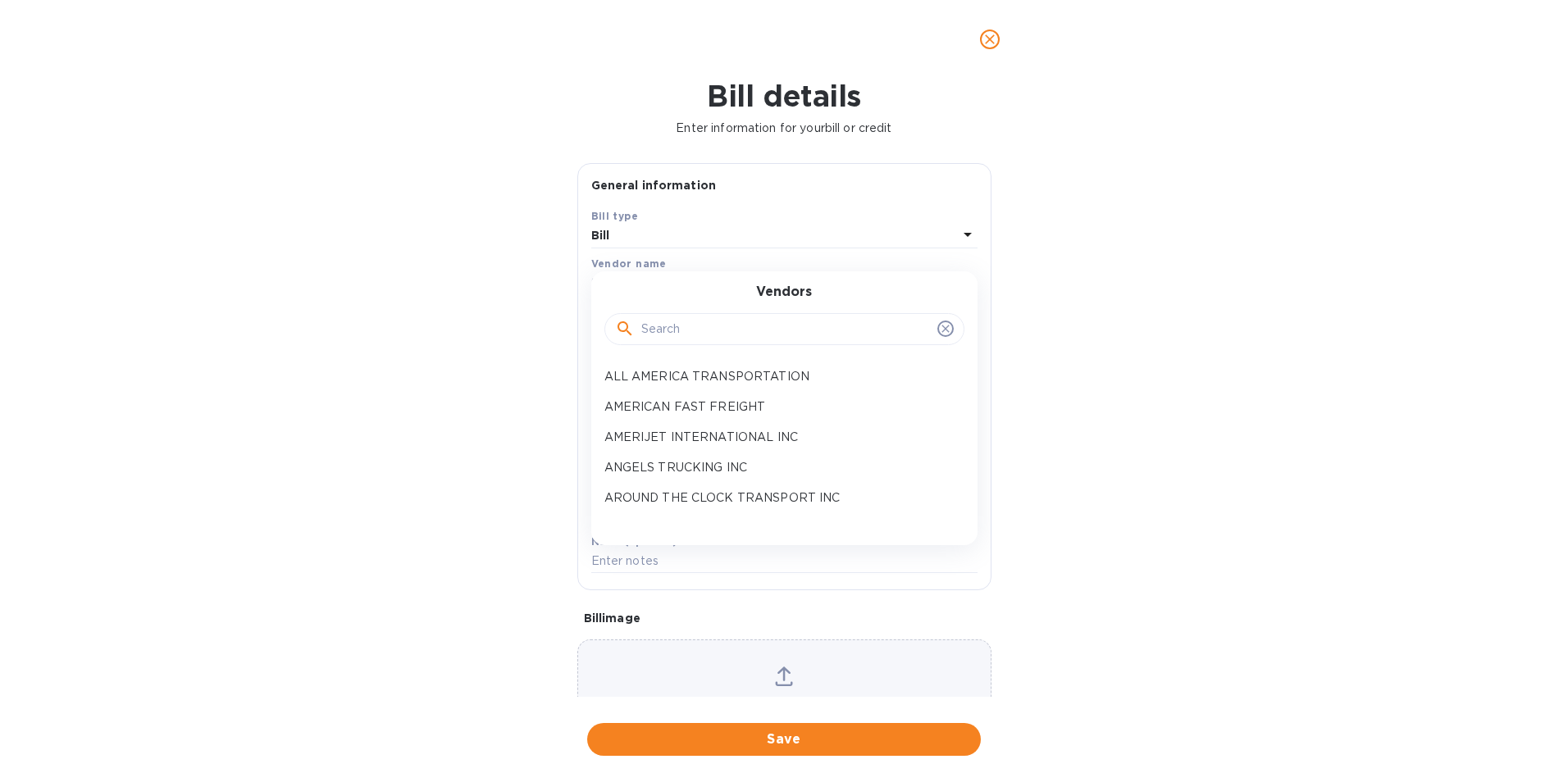
click at [636, 328] on div at bounding box center [784, 329] width 339 height 25
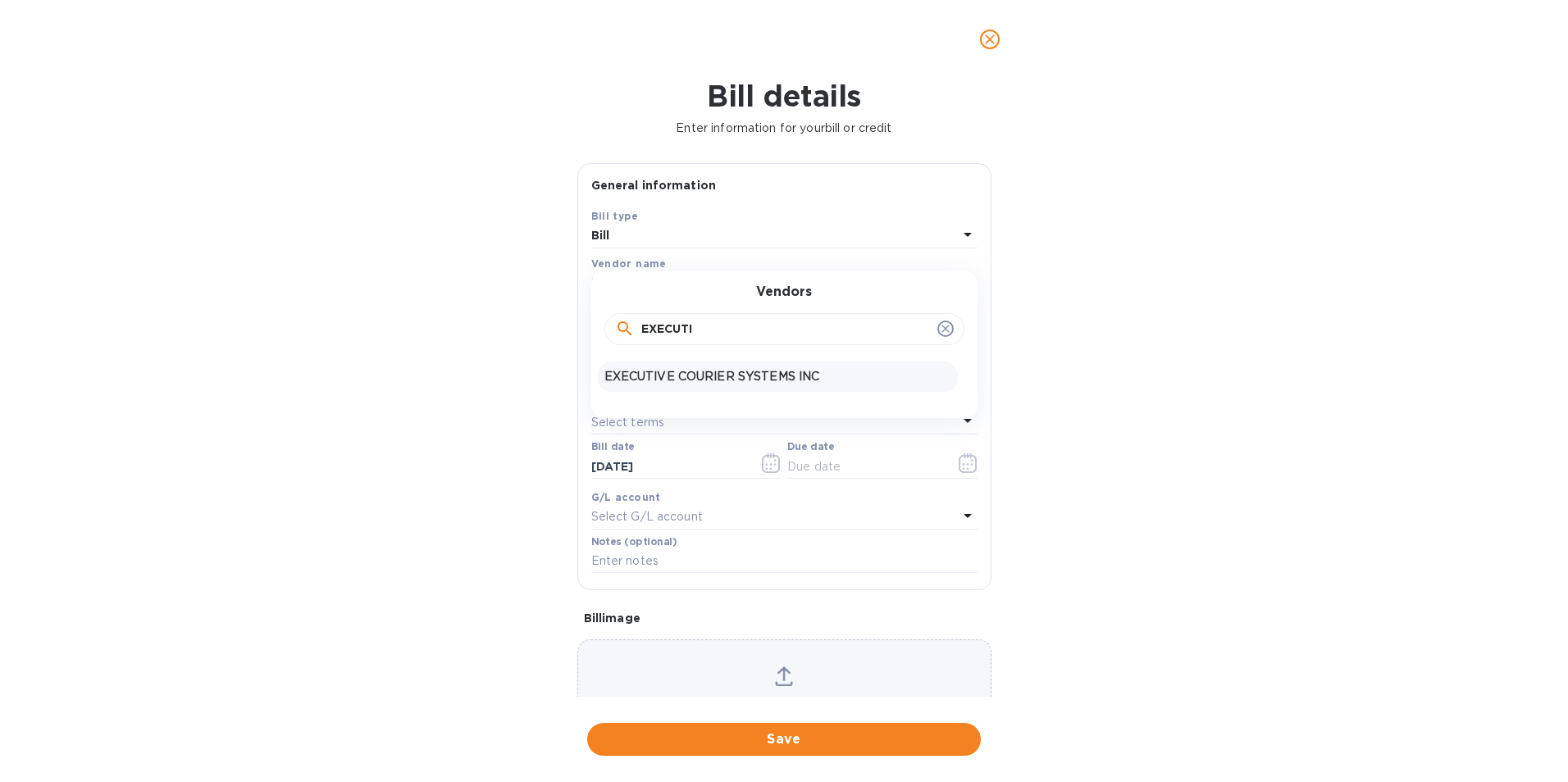
type input "EXECUTI"
click at [660, 368] on p "EXECUTIVE COURIER SYSTEMS INC" at bounding box center [777, 377] width 347 height 17
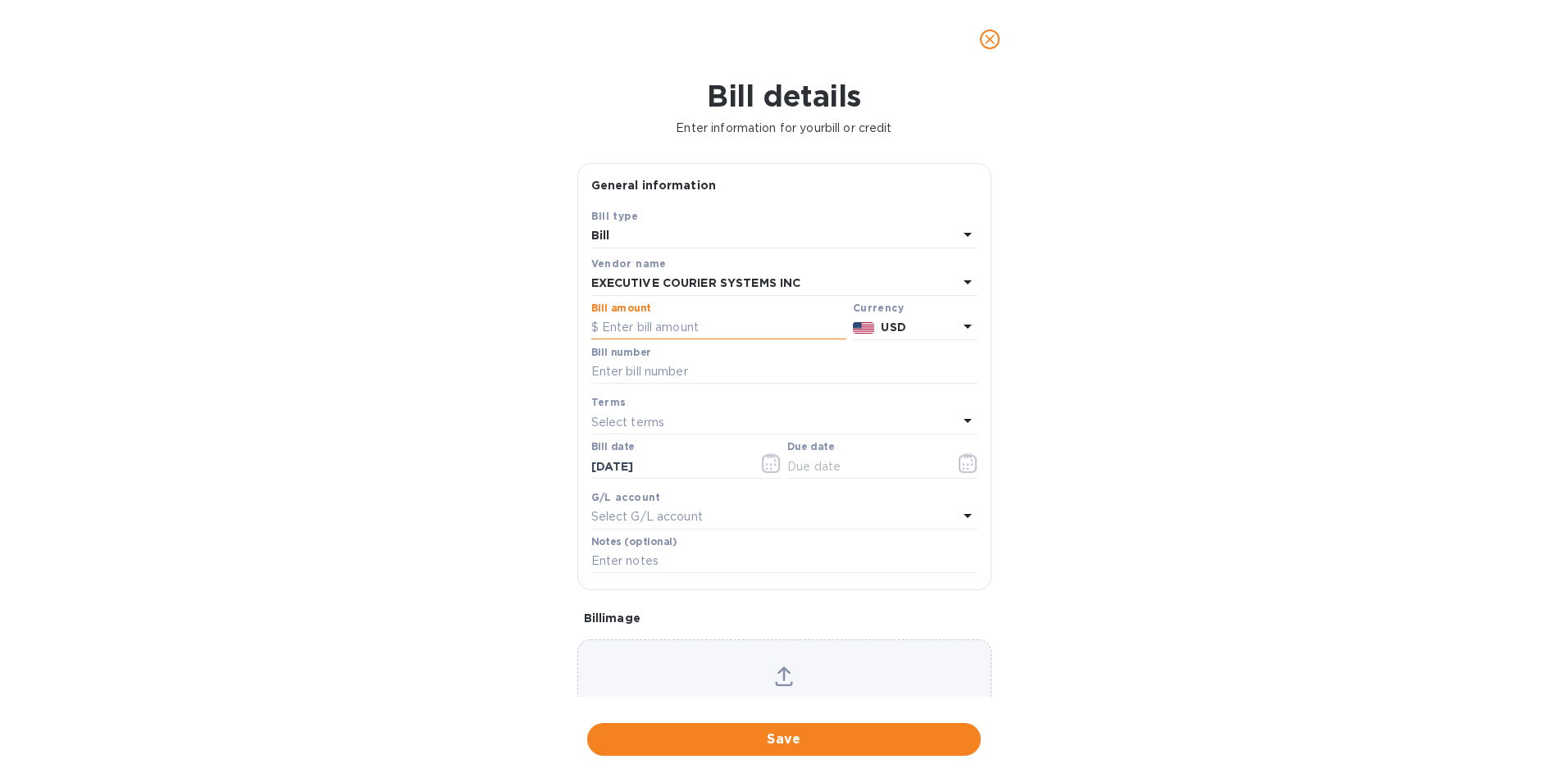
click at [671, 327] on input "text" at bounding box center [718, 327] width 255 height 25
type input "2,449.45"
click at [584, 371] on div "Save Bill type Bill Vendor name EXECUTIVE COURIER SYSTEMS INC Bill amount $ 2,4…" at bounding box center [785, 398] width 413 height 382
click at [644, 365] on input "text" at bounding box center [784, 372] width 386 height 25
click at [630, 357] on label "Bill number" at bounding box center [620, 353] width 59 height 10
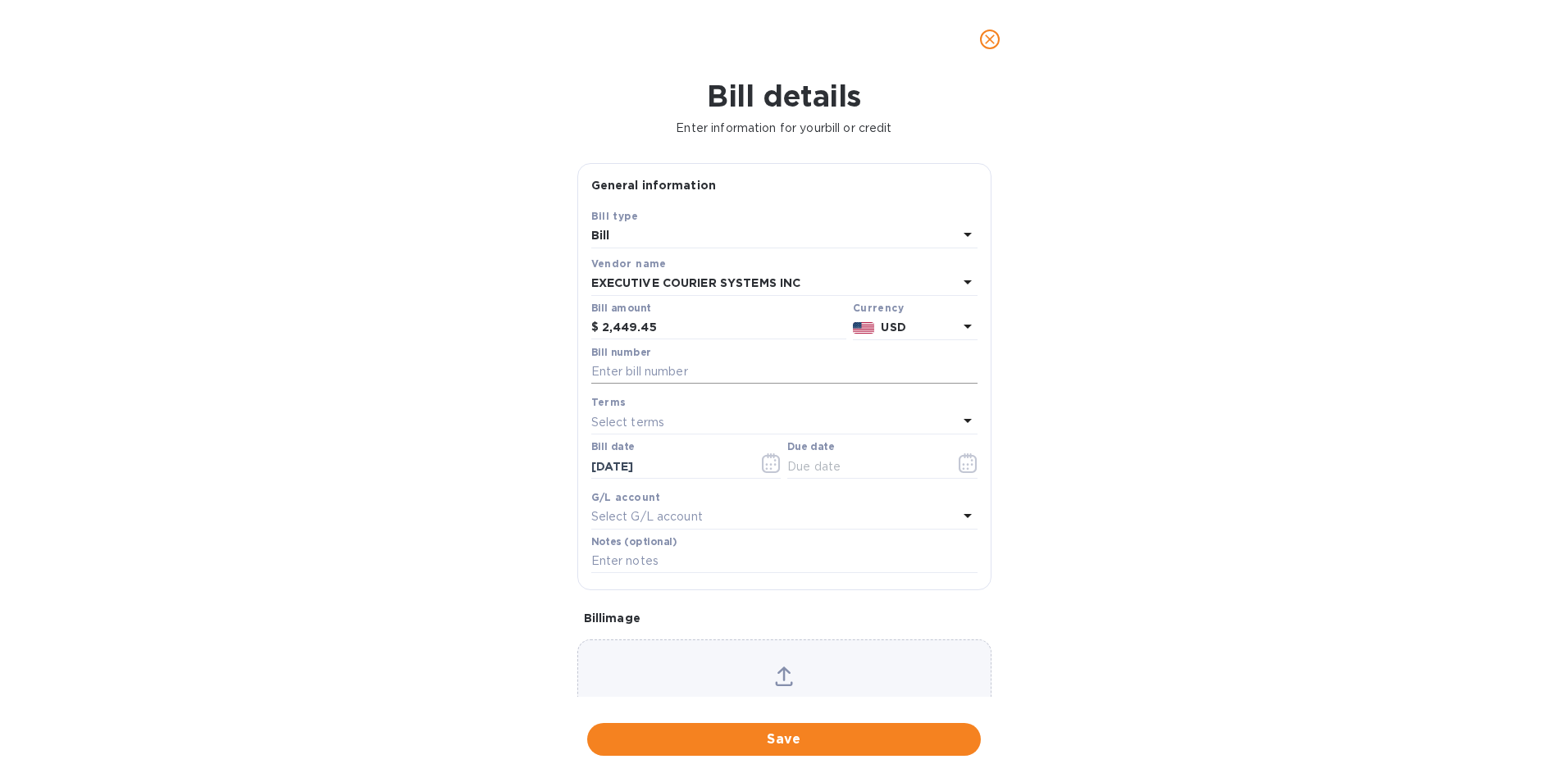
click at [624, 371] on input "text" at bounding box center [784, 372] width 386 height 25
type input "08272025318"
click at [961, 461] on icon "button" at bounding box center [968, 463] width 19 height 20
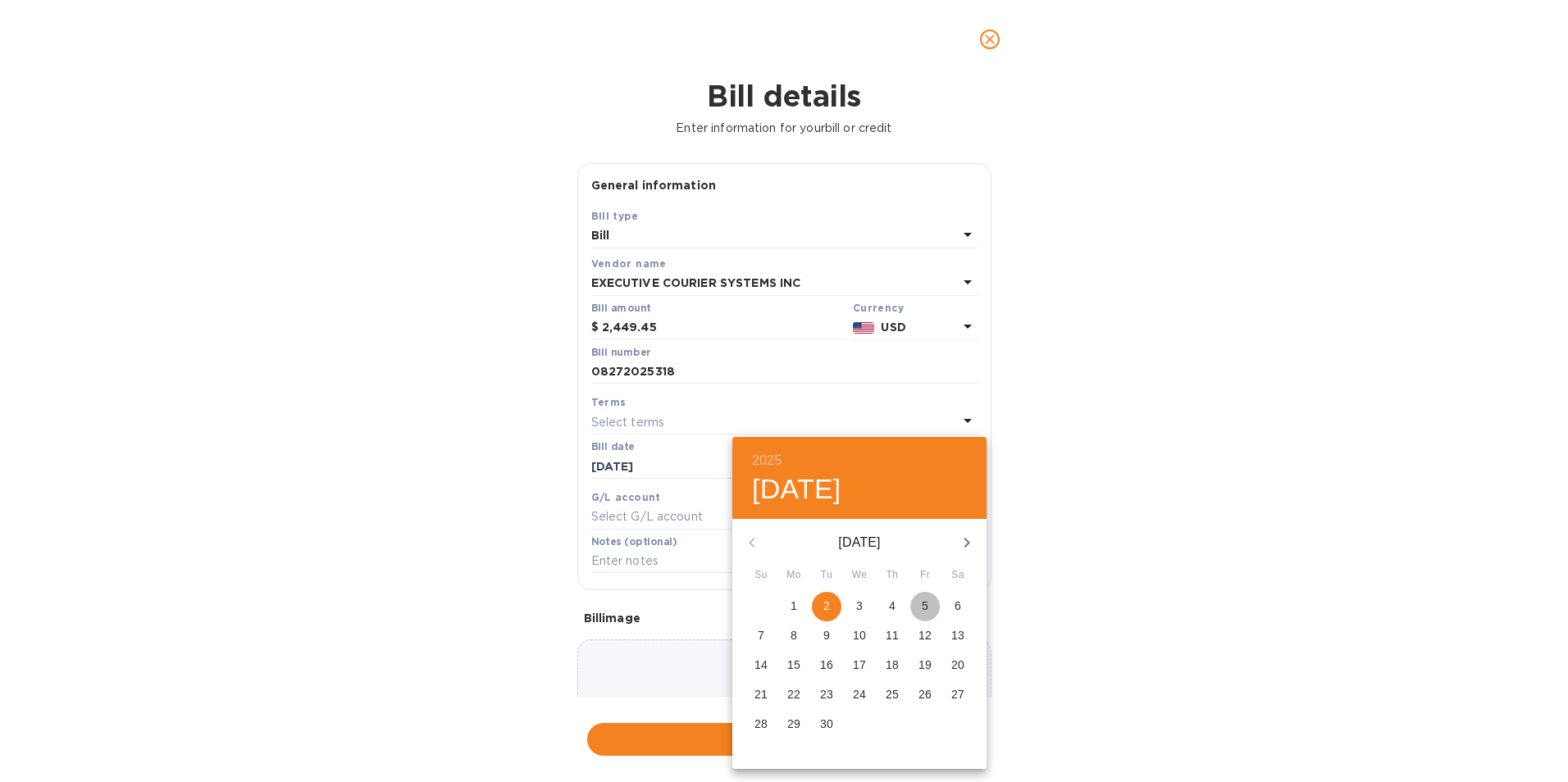
click at [923, 600] on p "5" at bounding box center [926, 605] width 7 height 16
type input "[DATE]"
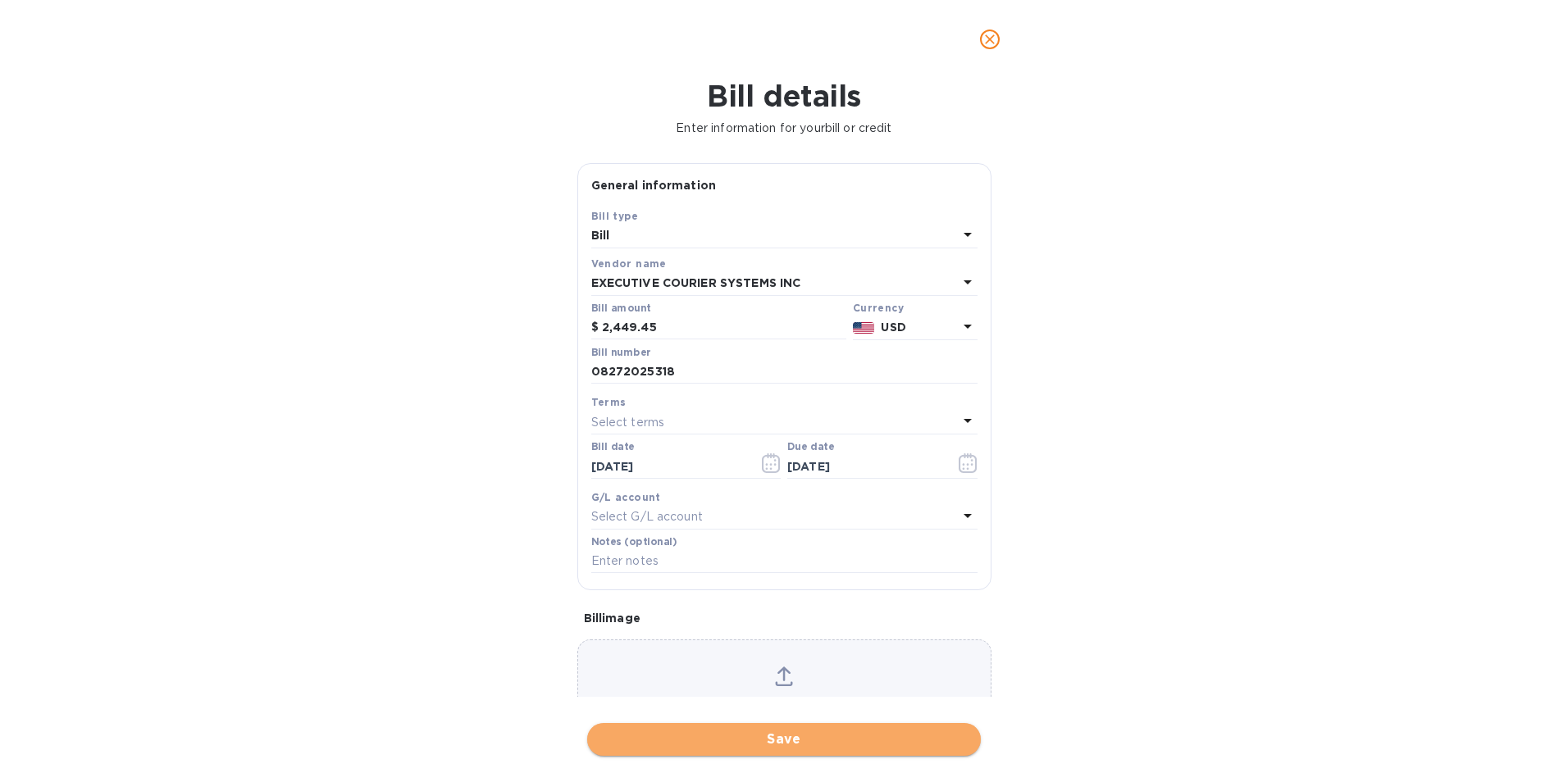
click at [757, 743] on span "Save" at bounding box center [784, 739] width 368 height 20
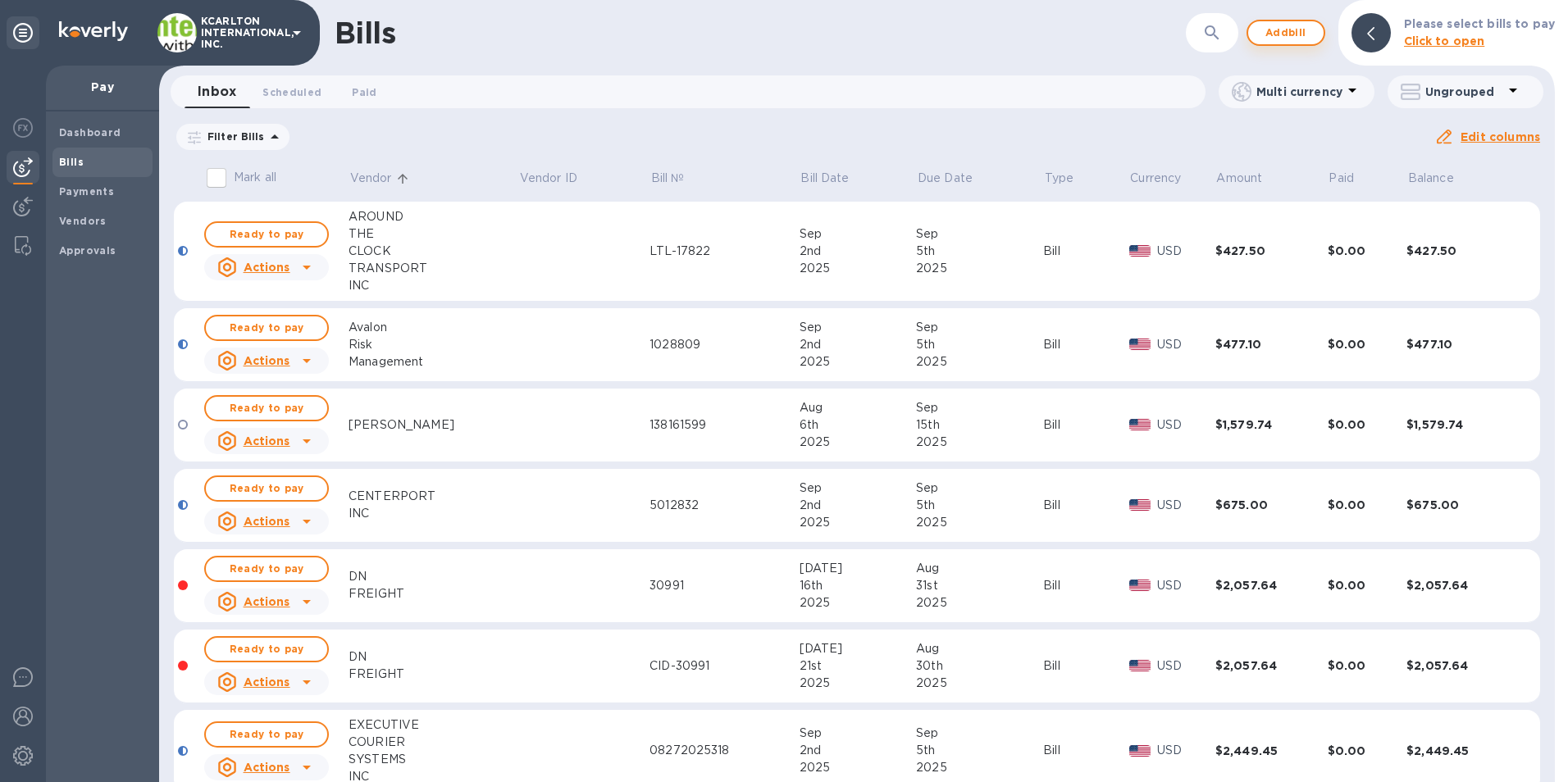
click at [1278, 35] on span "Add bill" at bounding box center [1286, 32] width 49 height 20
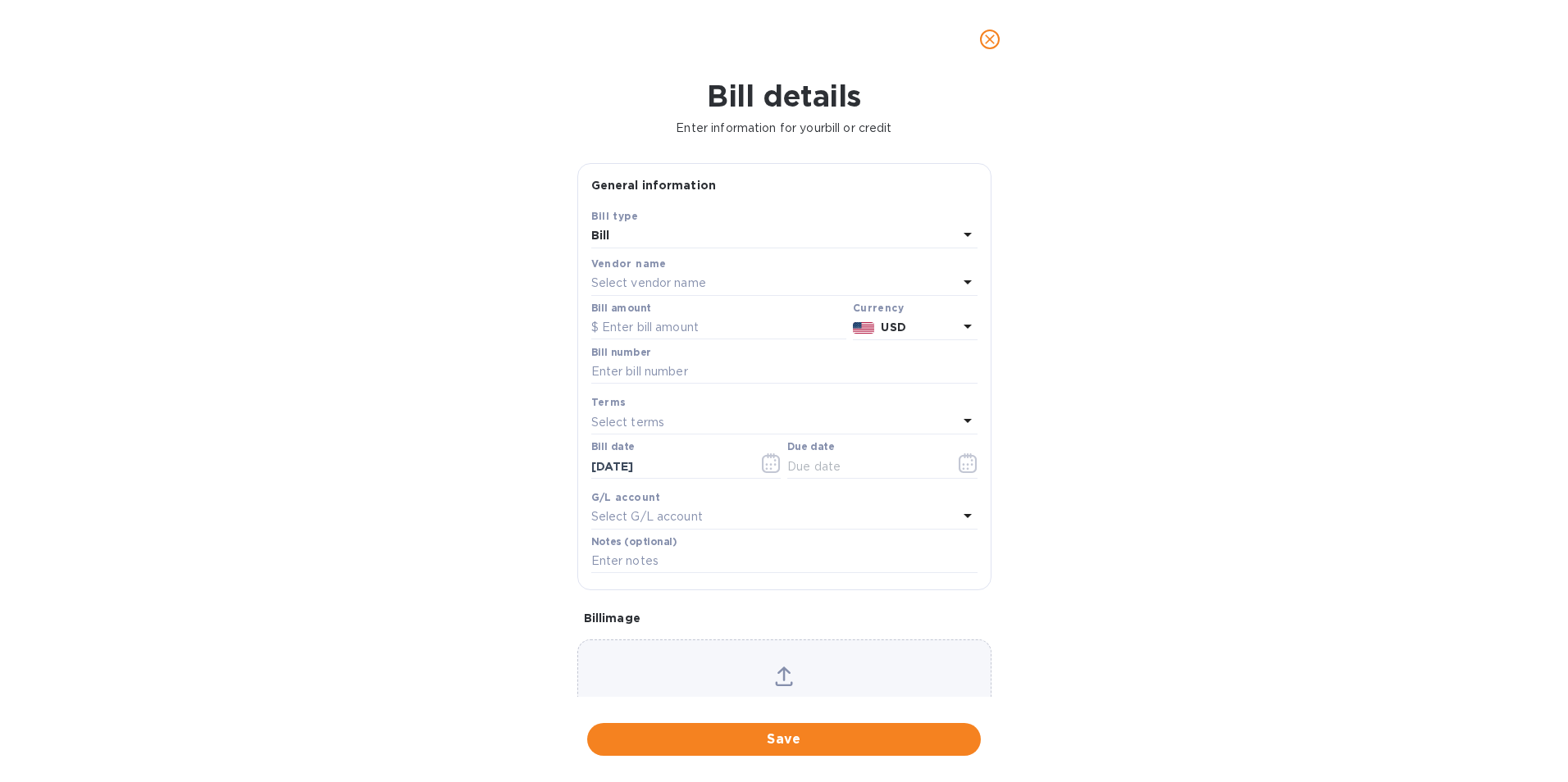
click at [609, 276] on p "Select vendor name" at bounding box center [648, 283] width 115 height 17
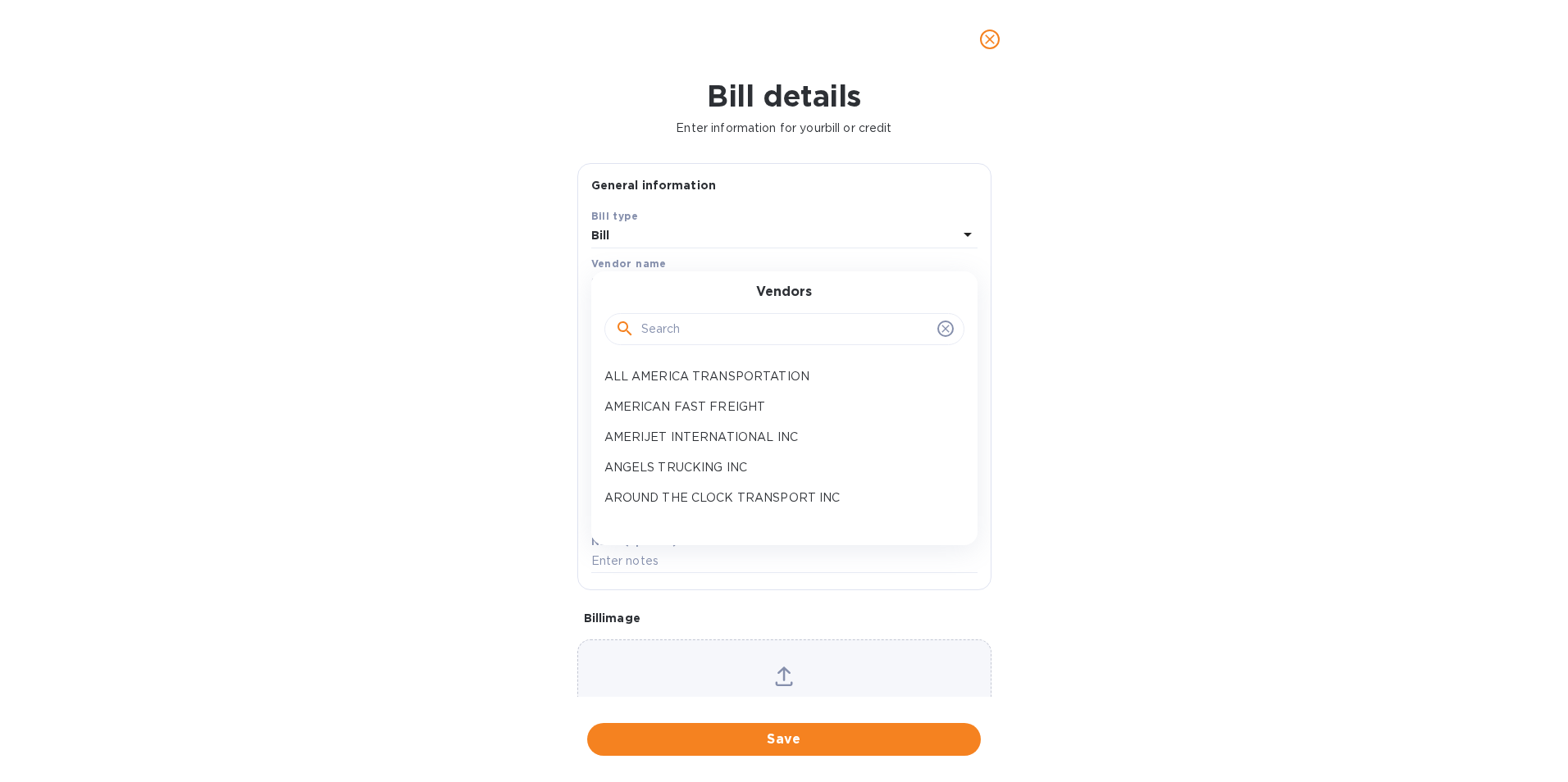
click at [667, 325] on input "text" at bounding box center [786, 329] width 289 height 25
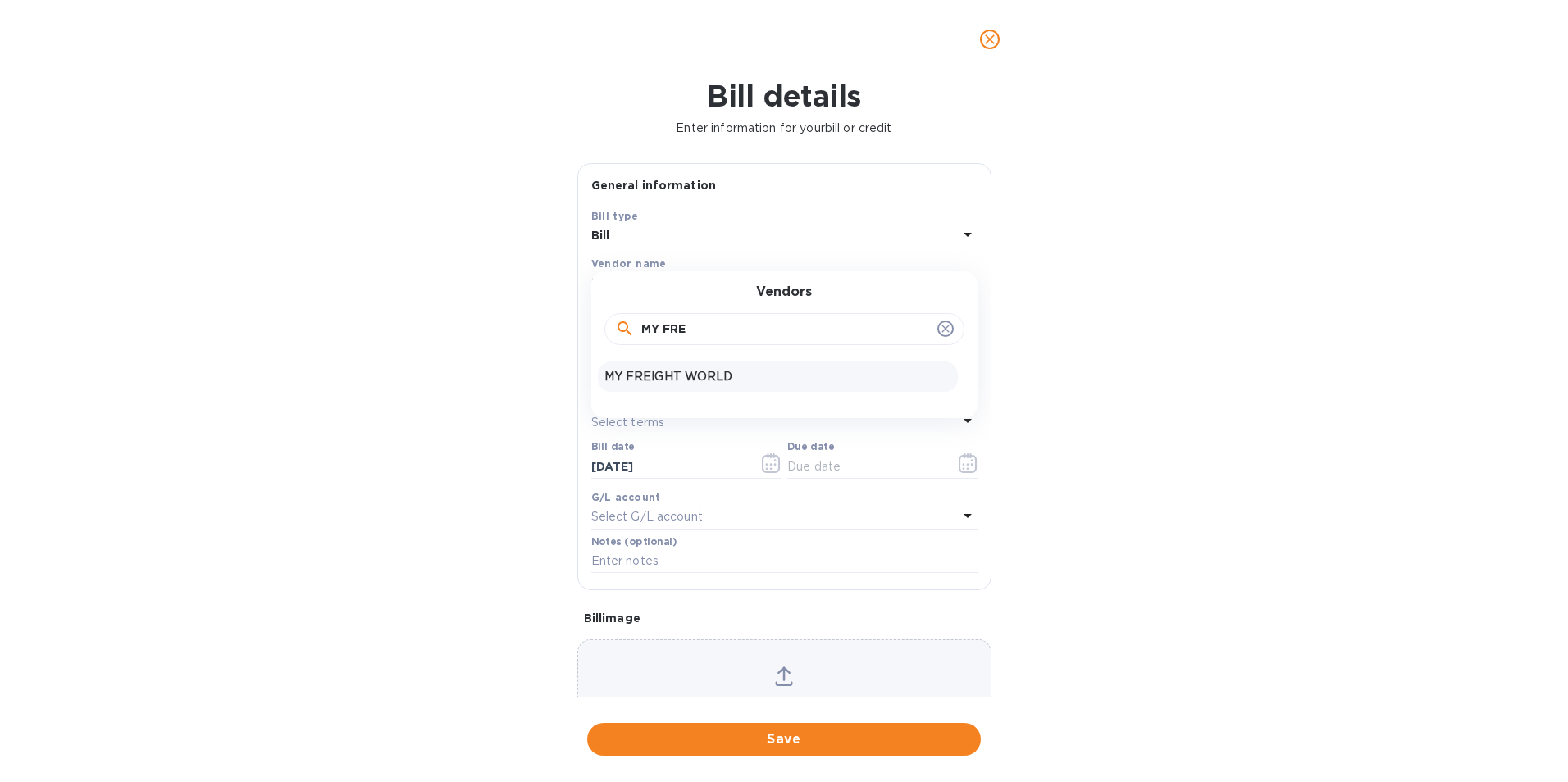
type input "MY FRE"
click at [662, 366] on div "MY FREIGHT WORLD" at bounding box center [778, 377] width 360 height 31
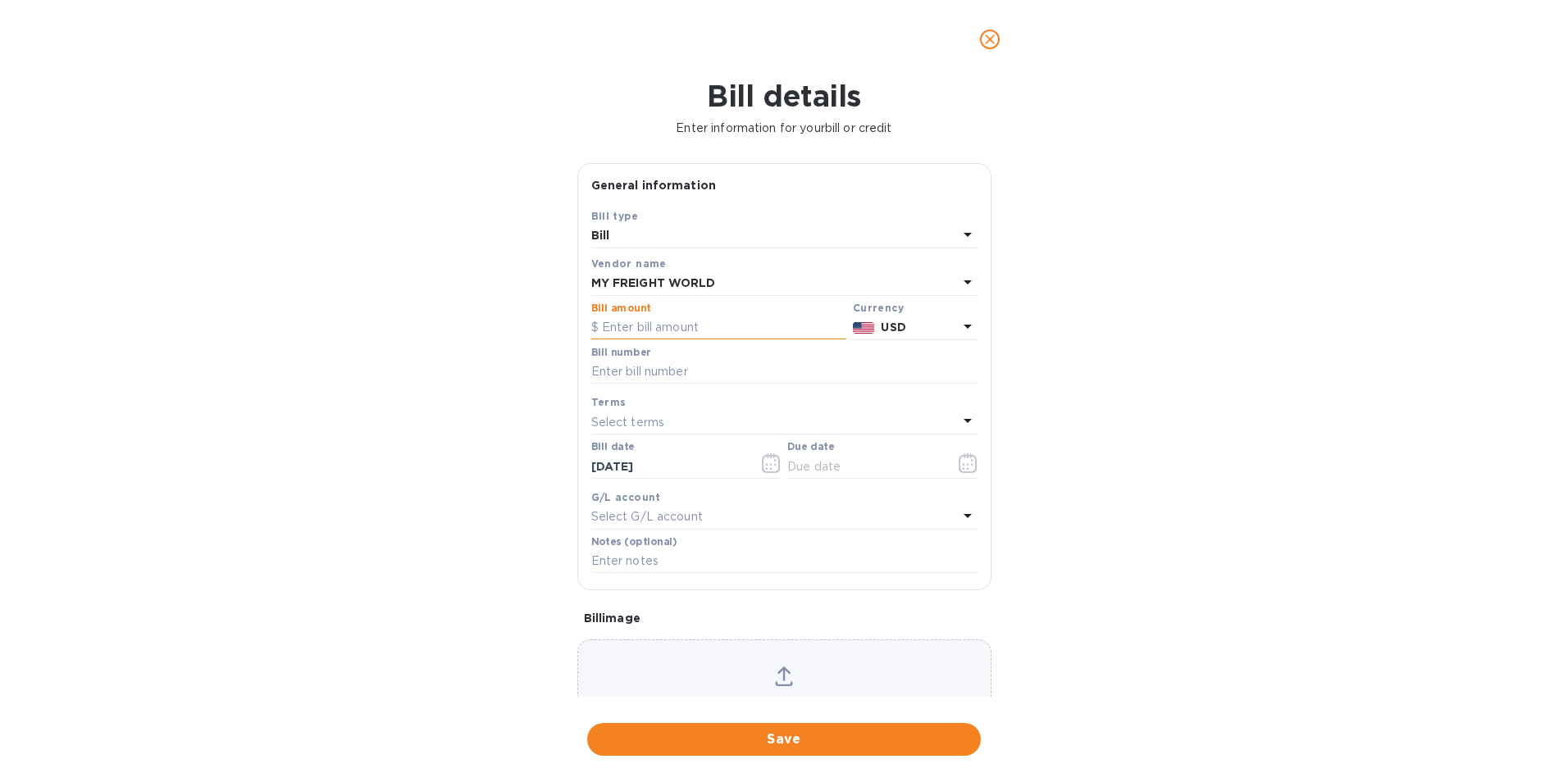
click at [662, 323] on input "text" at bounding box center [718, 327] width 255 height 25
type input "5,950.00"
click at [636, 374] on input "text" at bounding box center [784, 372] width 386 height 25
click at [709, 368] on input "FRN38710," at bounding box center [784, 372] width 386 height 25
type input "FRN38710, 38724"
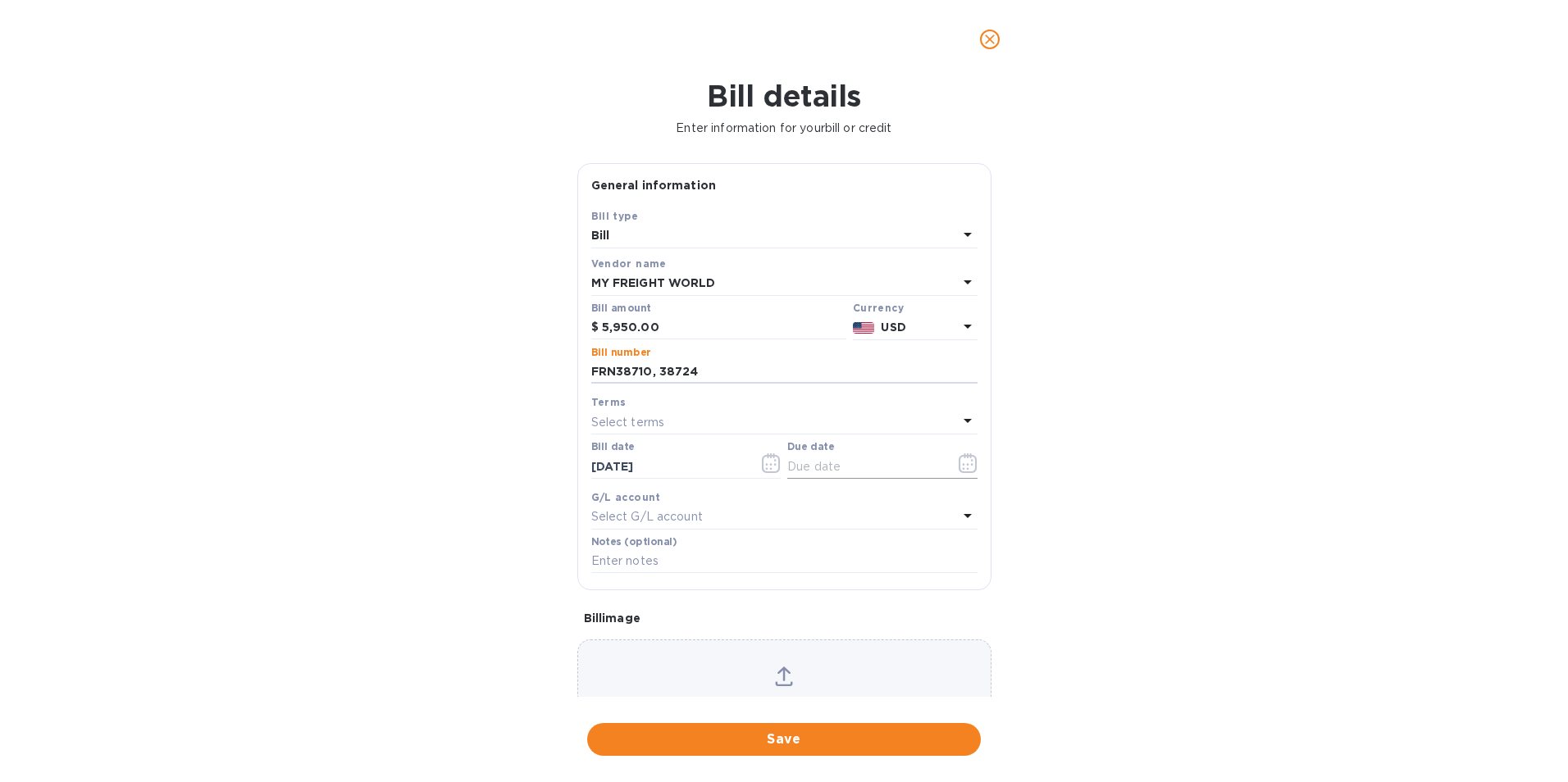
click at [968, 466] on icon "button" at bounding box center [967, 463] width 18 height 20
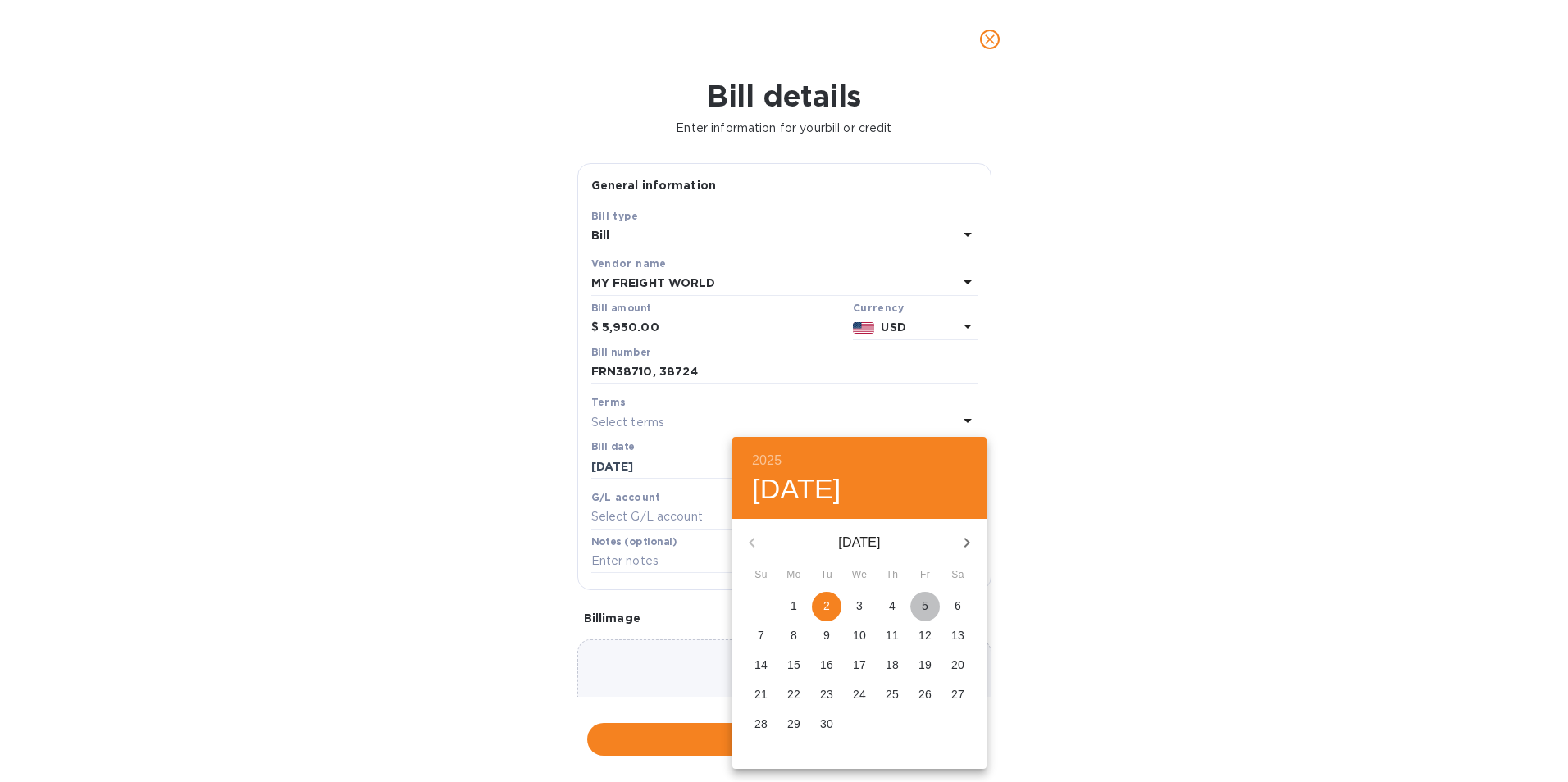
click at [925, 605] on p "5" at bounding box center [926, 605] width 7 height 16
type input "[DATE]"
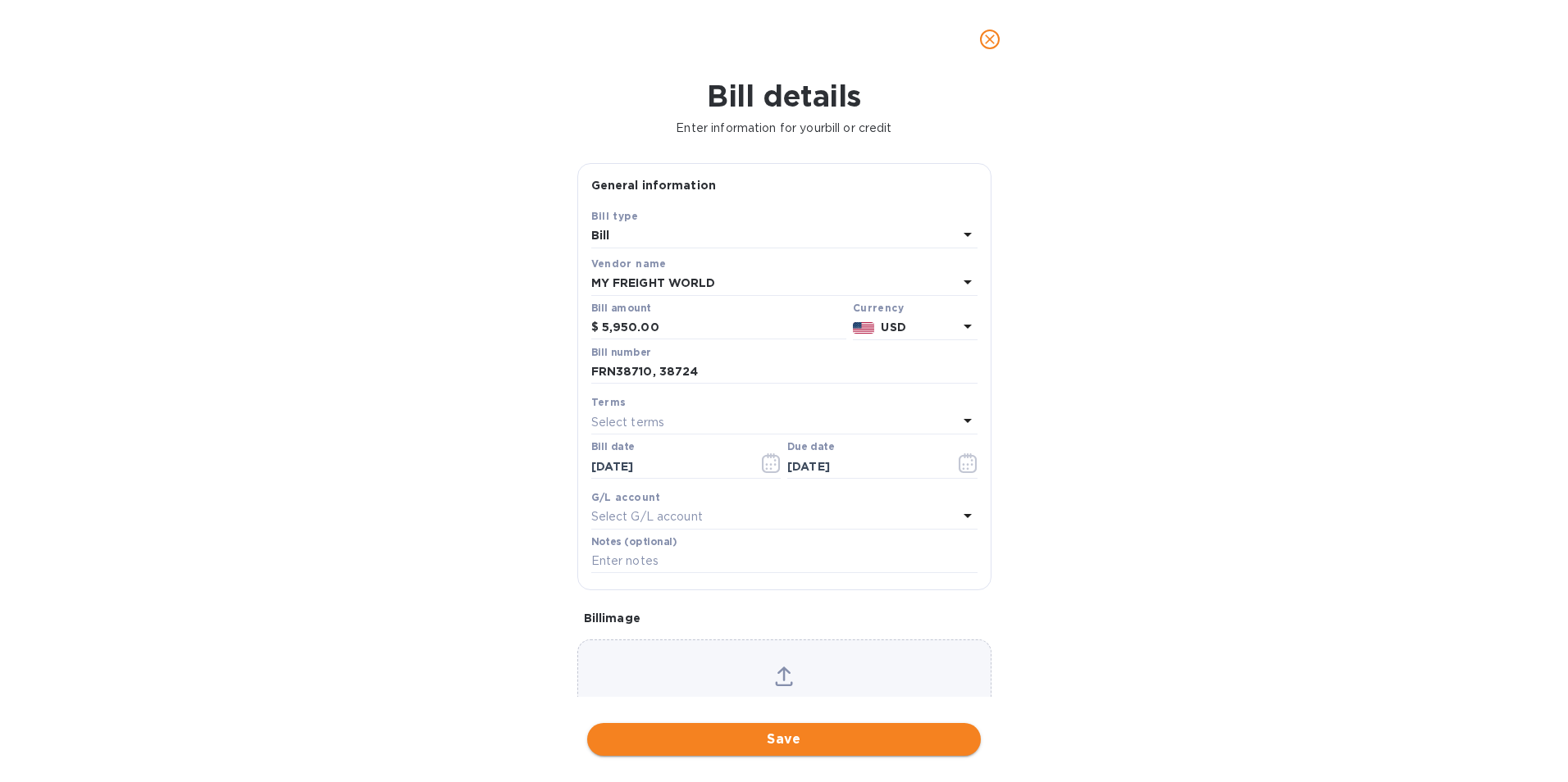
click at [812, 745] on span "Save" at bounding box center [784, 739] width 368 height 20
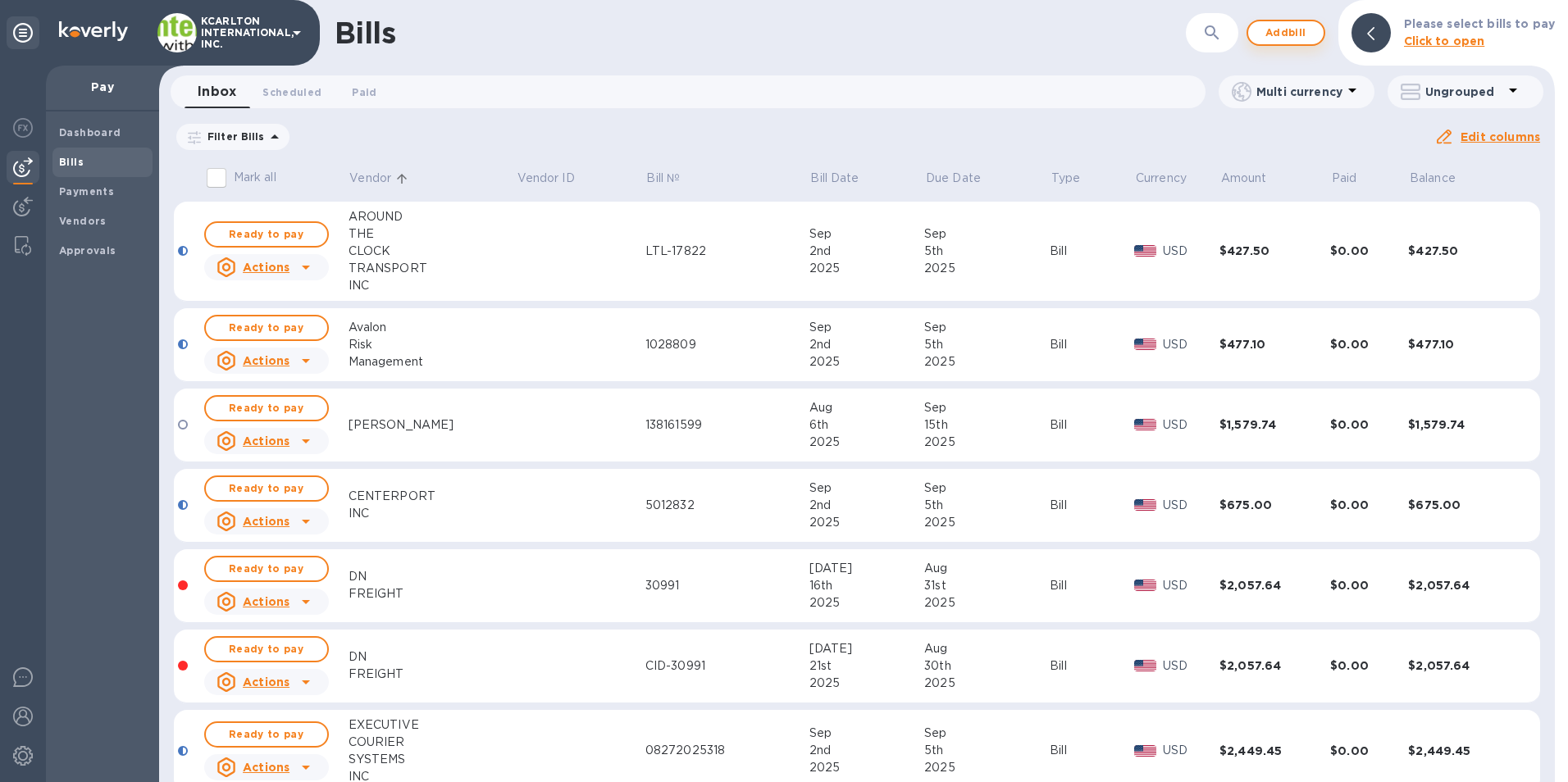
click at [1281, 34] on span "Add bill" at bounding box center [1286, 32] width 49 height 20
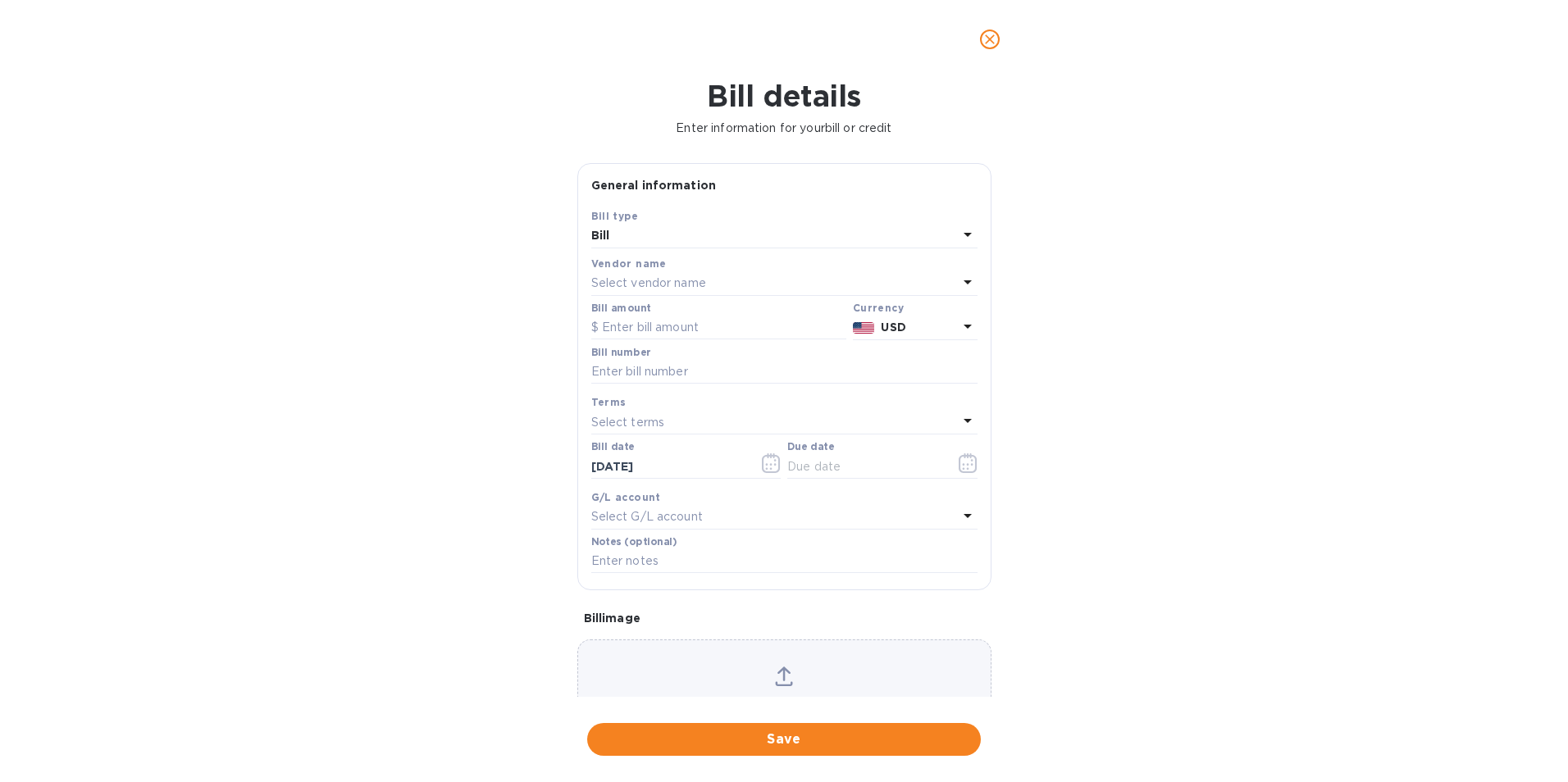
click at [645, 287] on p "Select vendor name" at bounding box center [648, 283] width 115 height 17
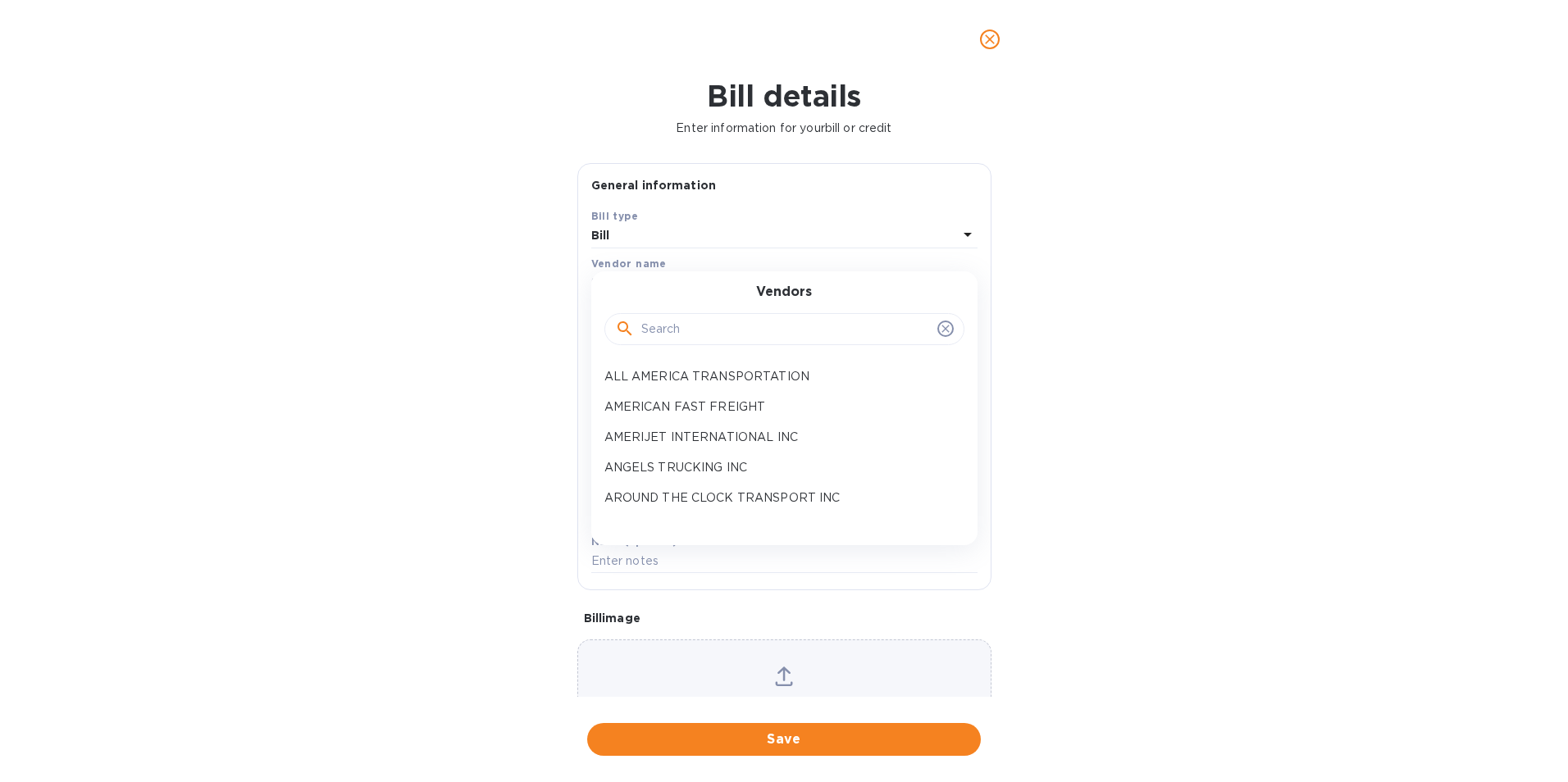
click at [659, 321] on input "text" at bounding box center [786, 329] width 289 height 25
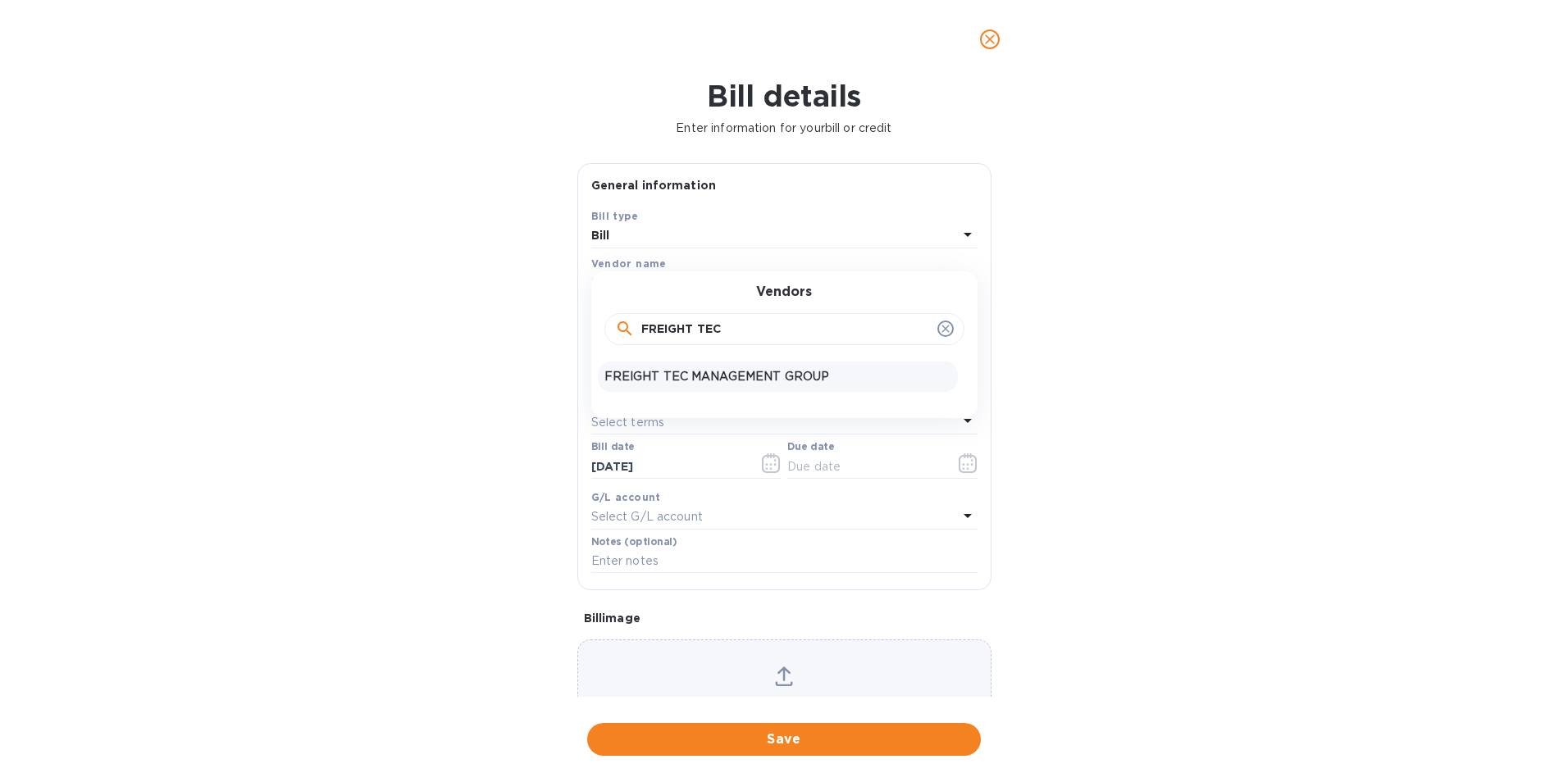
type input "FREIGHT TEC"
click at [684, 369] on p "FREIGHT TEC MANAGEMENT GROUP" at bounding box center [777, 377] width 347 height 17
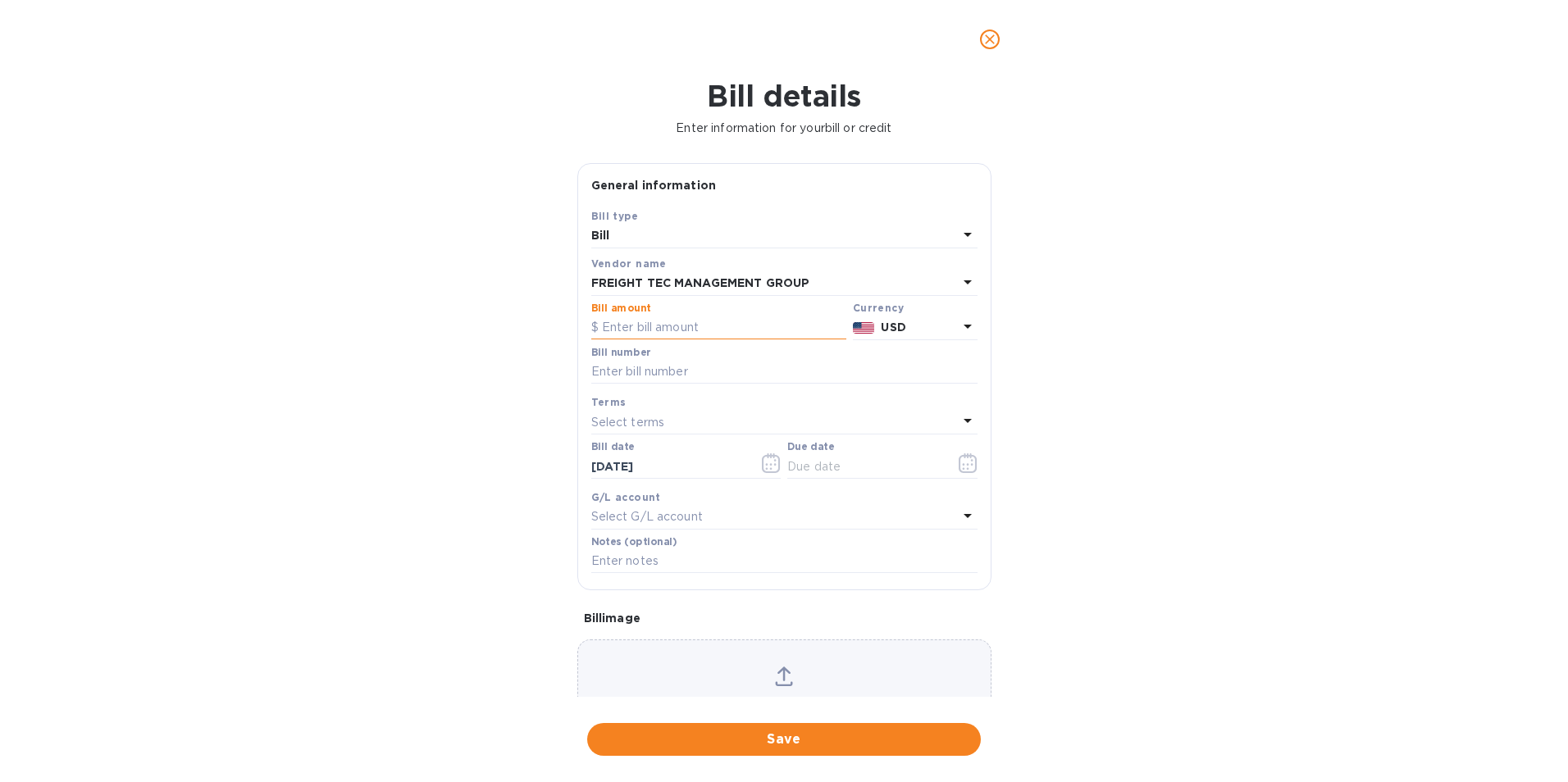
click at [679, 326] on input "text" at bounding box center [718, 327] width 255 height 25
type input "690.00"
click at [682, 360] on input "text" at bounding box center [784, 372] width 386 height 25
type input "836608"
click at [963, 461] on icon "button" at bounding box center [968, 463] width 19 height 20
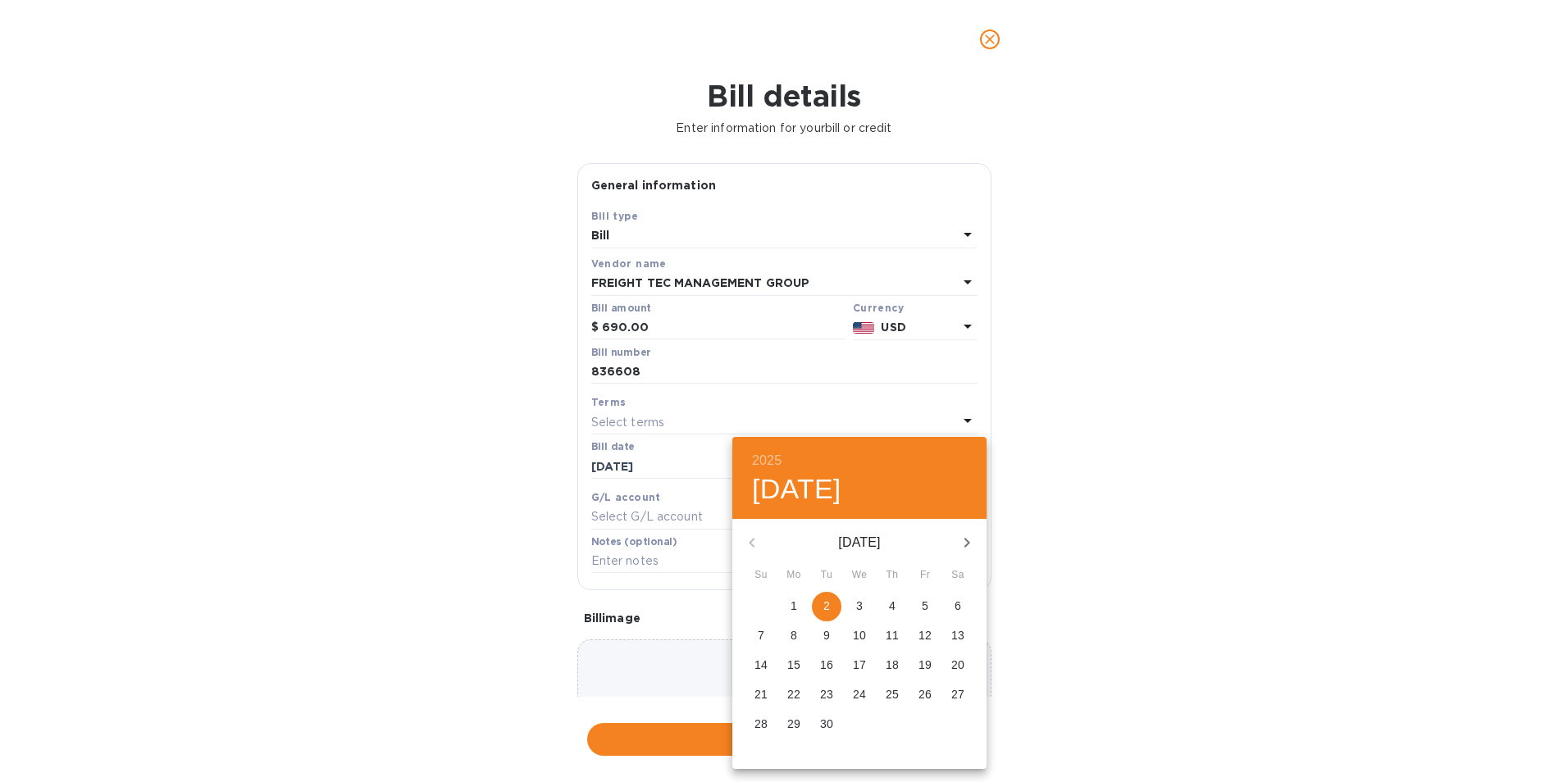
click at [929, 606] on span "5" at bounding box center [925, 605] width 30 height 16
type input "[DATE]"
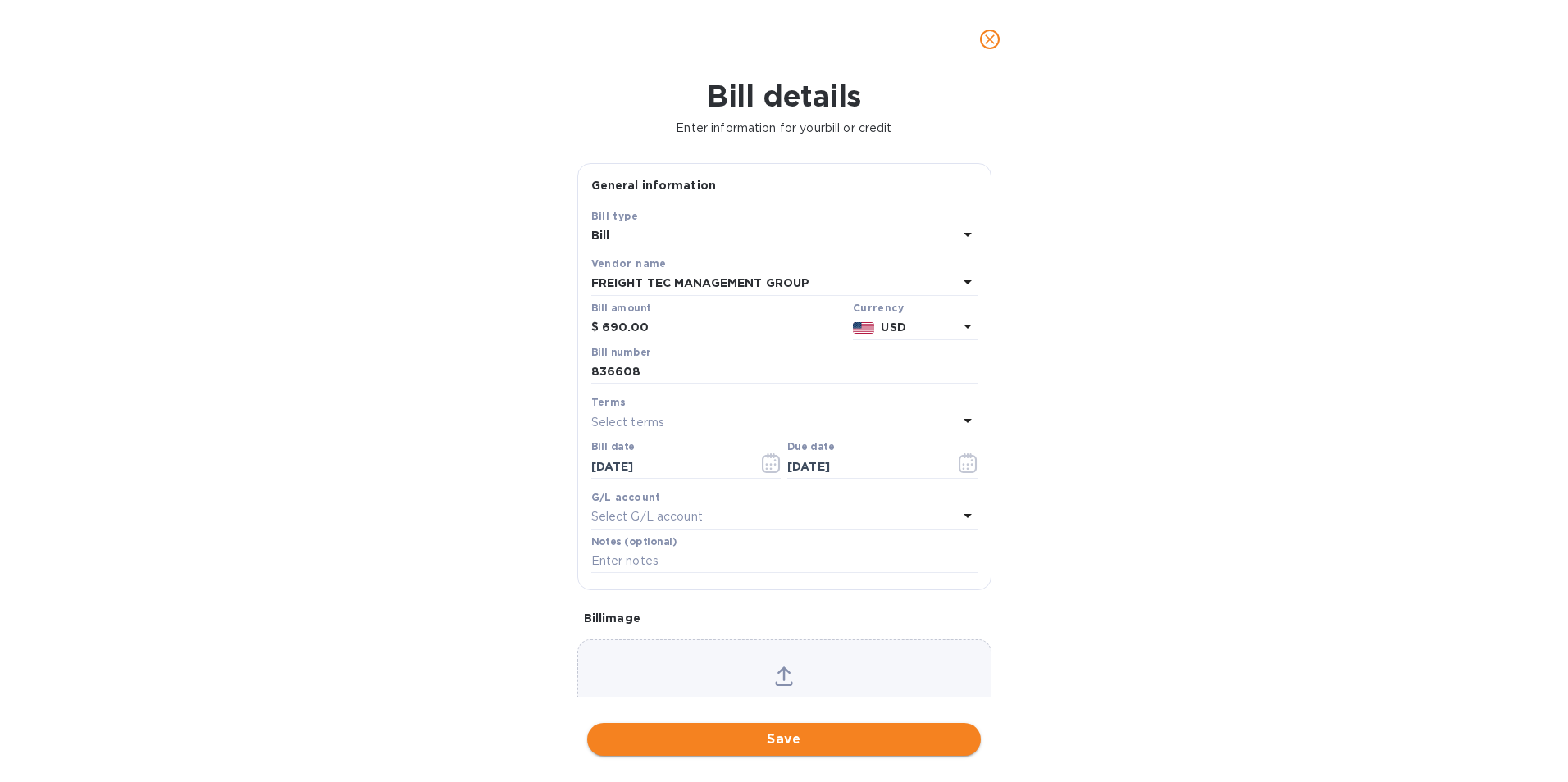
click at [877, 742] on span "Save" at bounding box center [784, 739] width 368 height 20
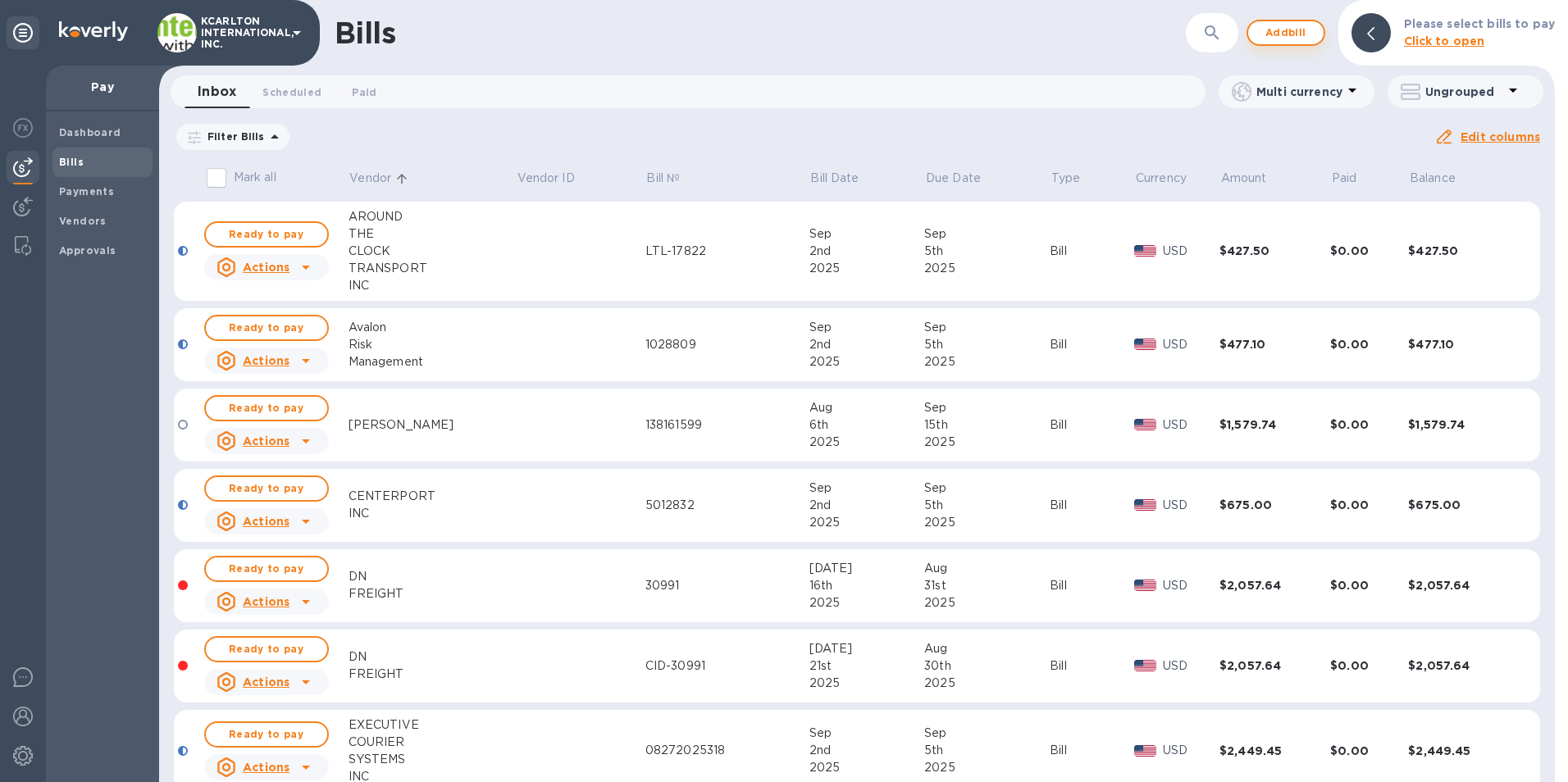
click at [1282, 42] on span "Add bill" at bounding box center [1286, 32] width 49 height 20
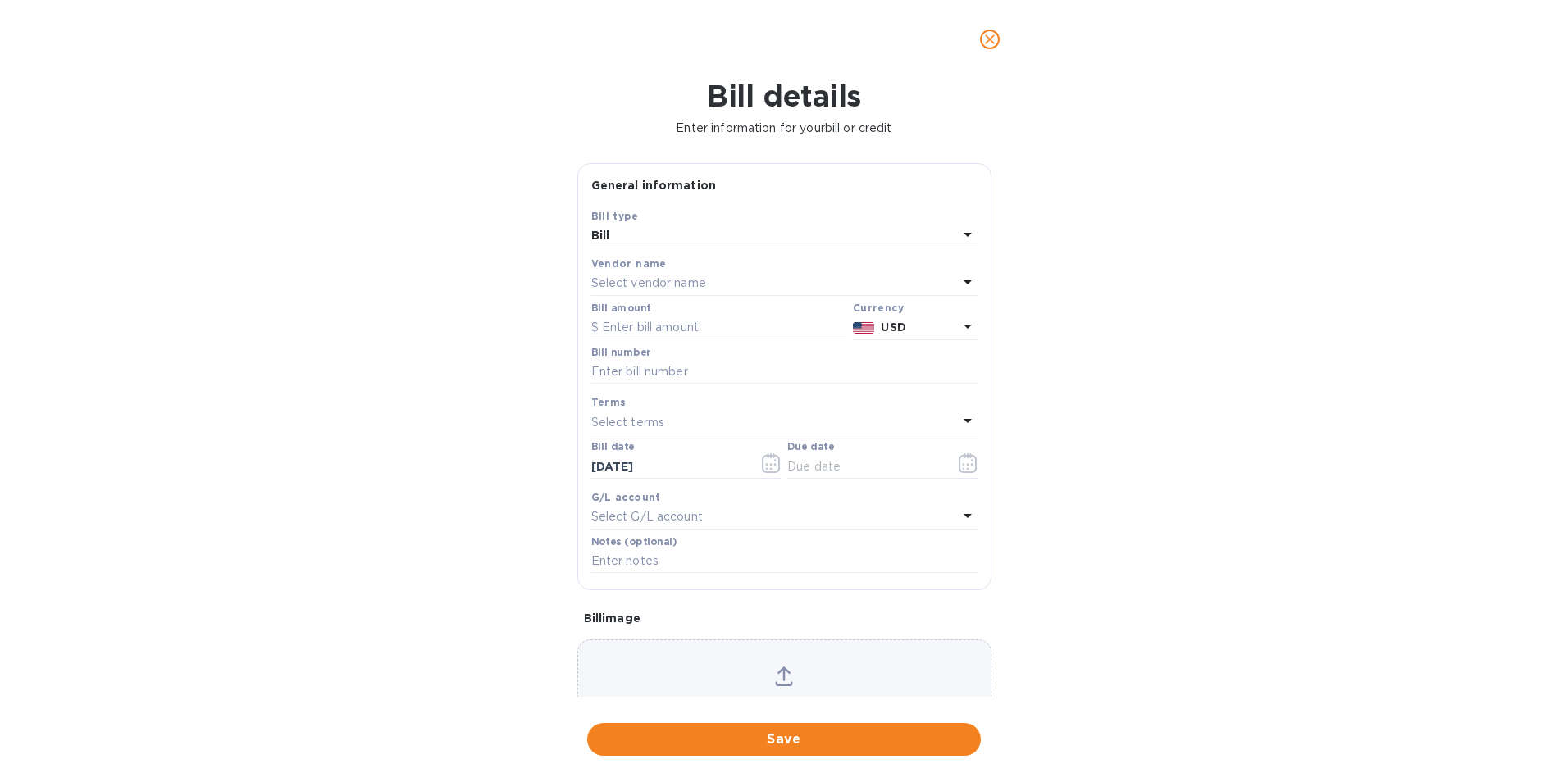
click at [649, 279] on p "Select vendor name" at bounding box center [648, 283] width 115 height 17
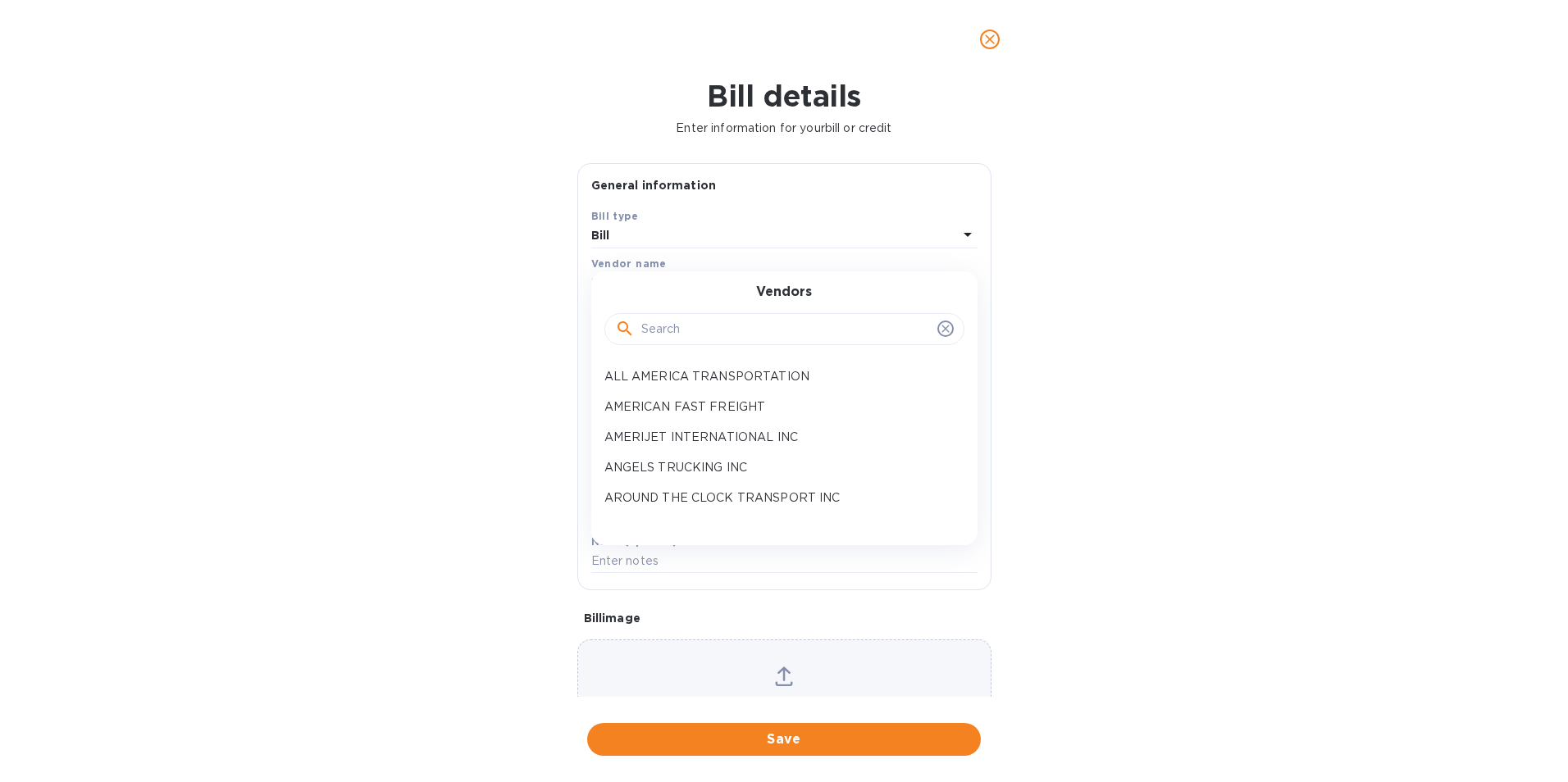
click at [650, 328] on input "text" at bounding box center [786, 329] width 289 height 25
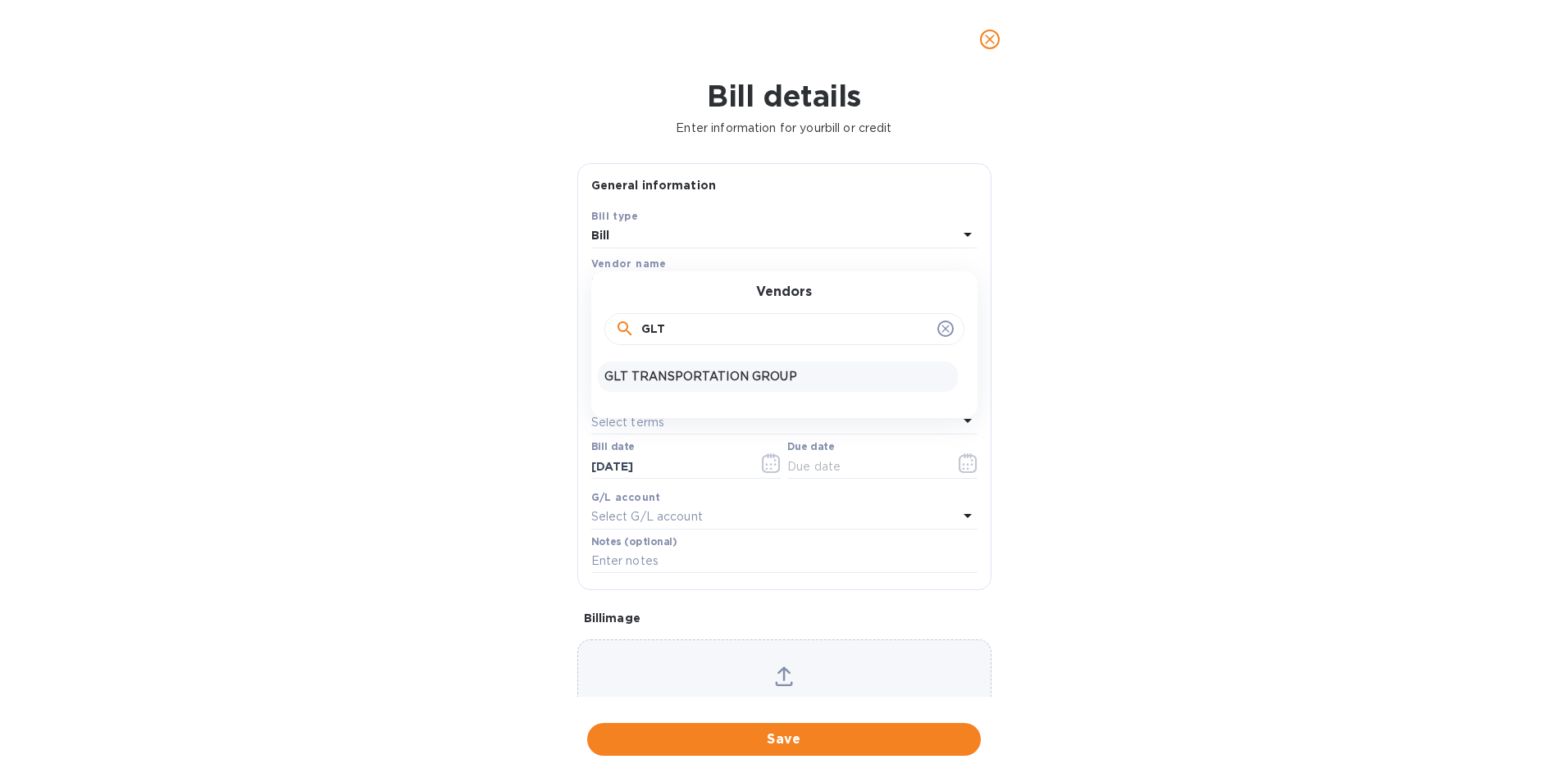
type input "GLT"
click at [650, 373] on p "GLT TRANSPORTATION GROUP" at bounding box center [777, 377] width 347 height 17
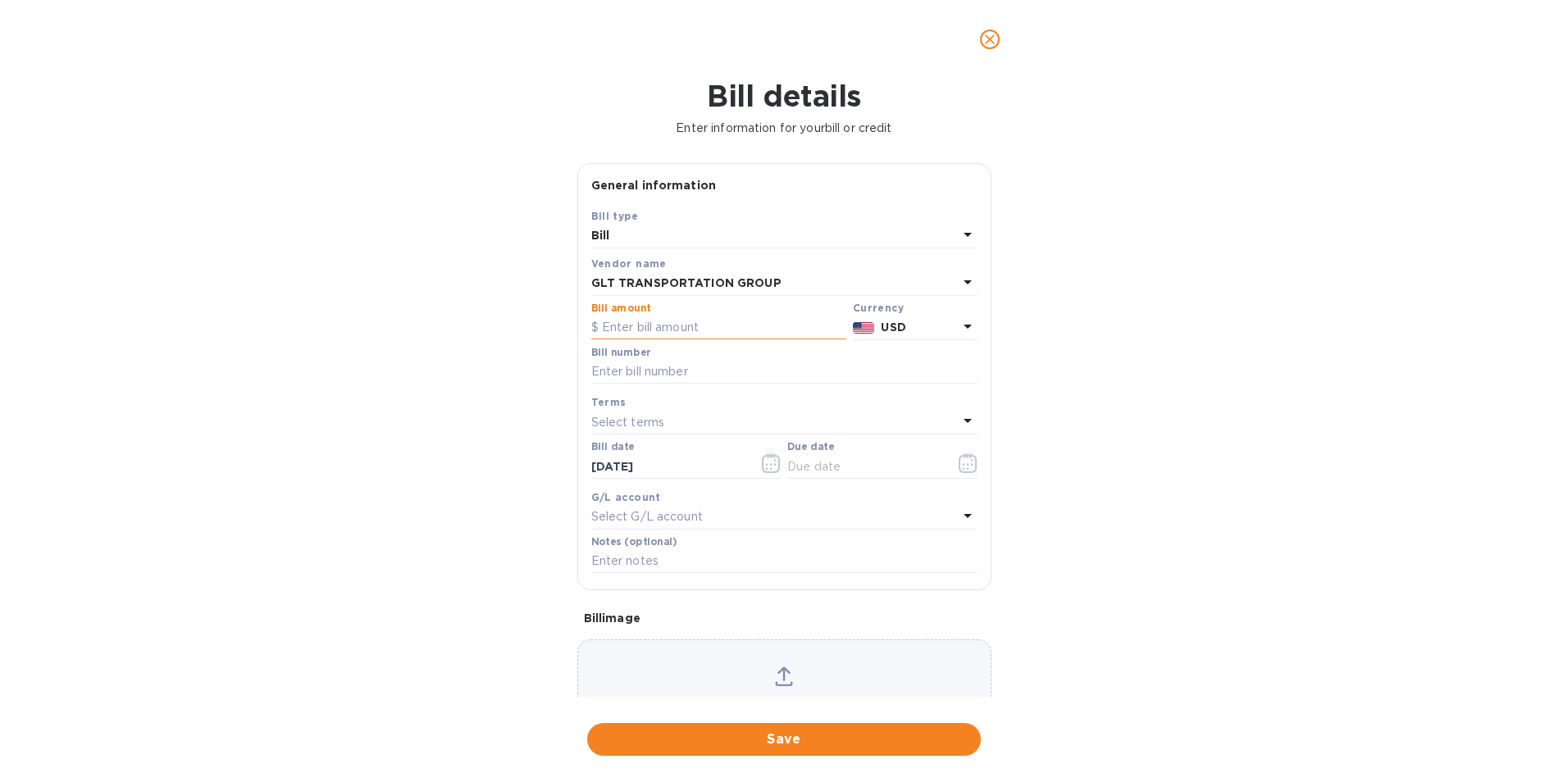
click at [653, 322] on input "text" at bounding box center [718, 327] width 255 height 25
type input "1,460.00"
click at [683, 373] on input "text" at bounding box center [784, 372] width 386 height 25
type input "01077249"
click at [964, 466] on icon "button" at bounding box center [968, 463] width 19 height 20
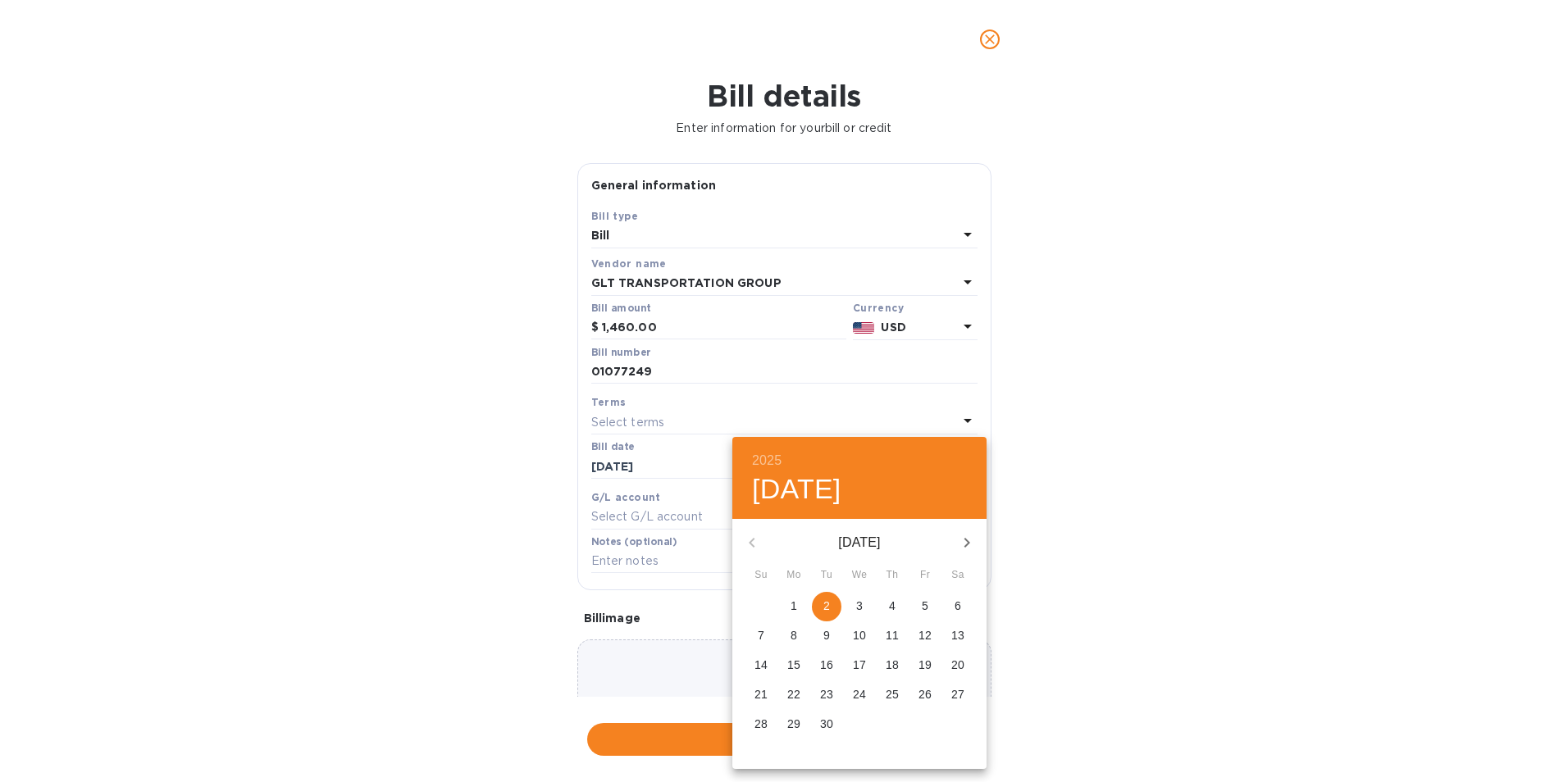
click at [930, 604] on span "5" at bounding box center [925, 605] width 30 height 16
type input "[DATE]"
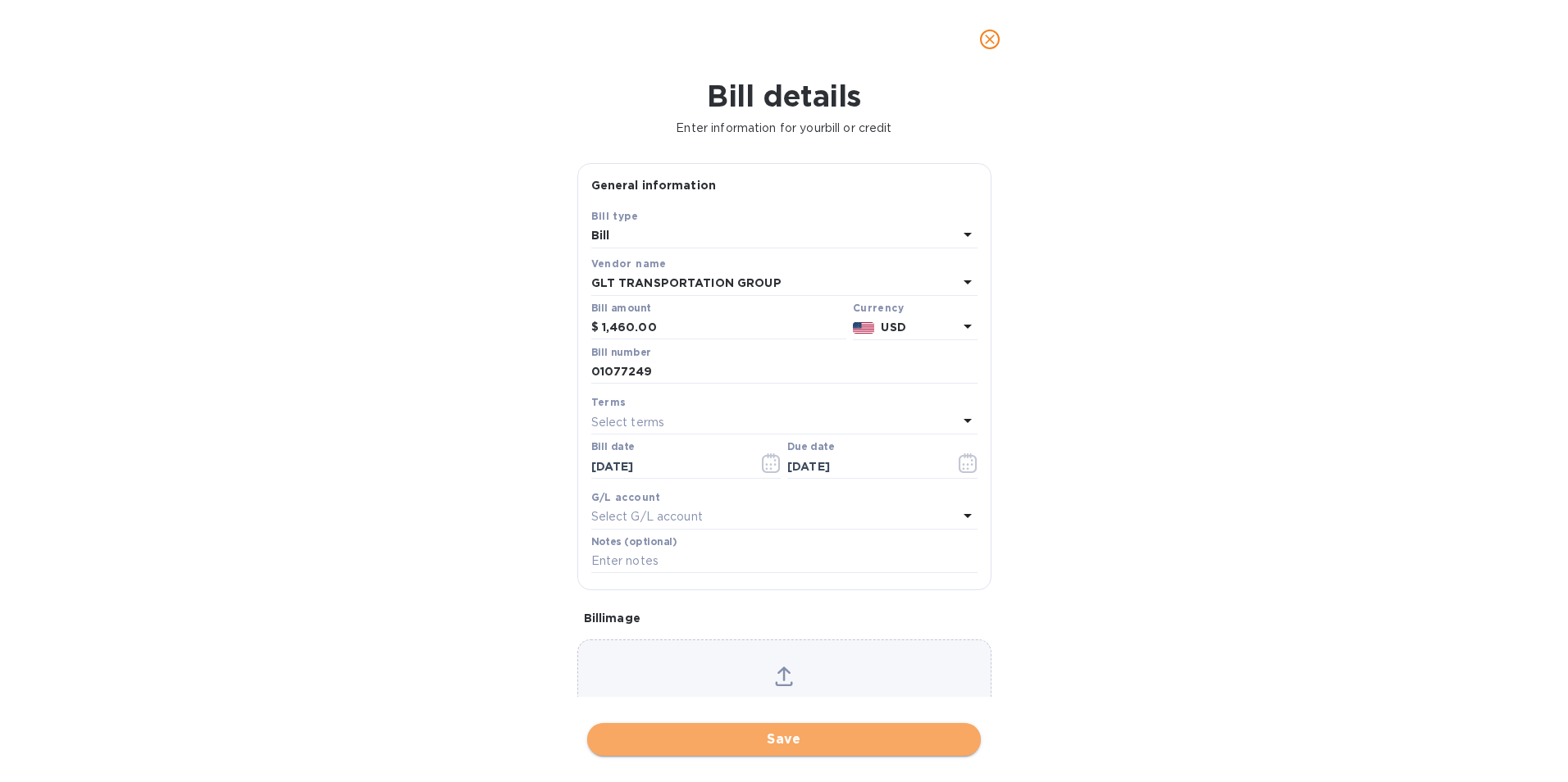
click at [774, 740] on span "Save" at bounding box center [784, 739] width 368 height 20
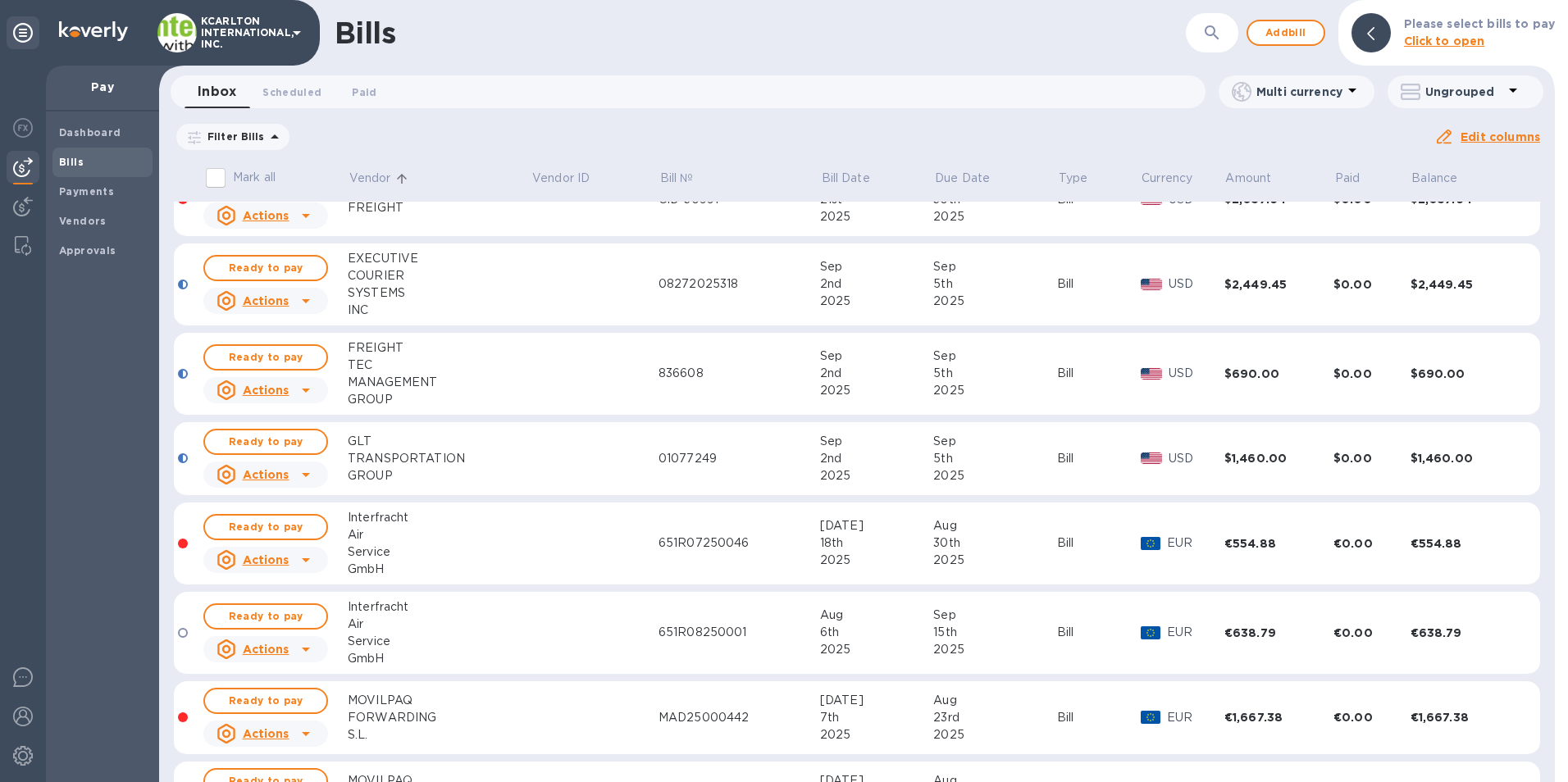
scroll to position [492, 0]
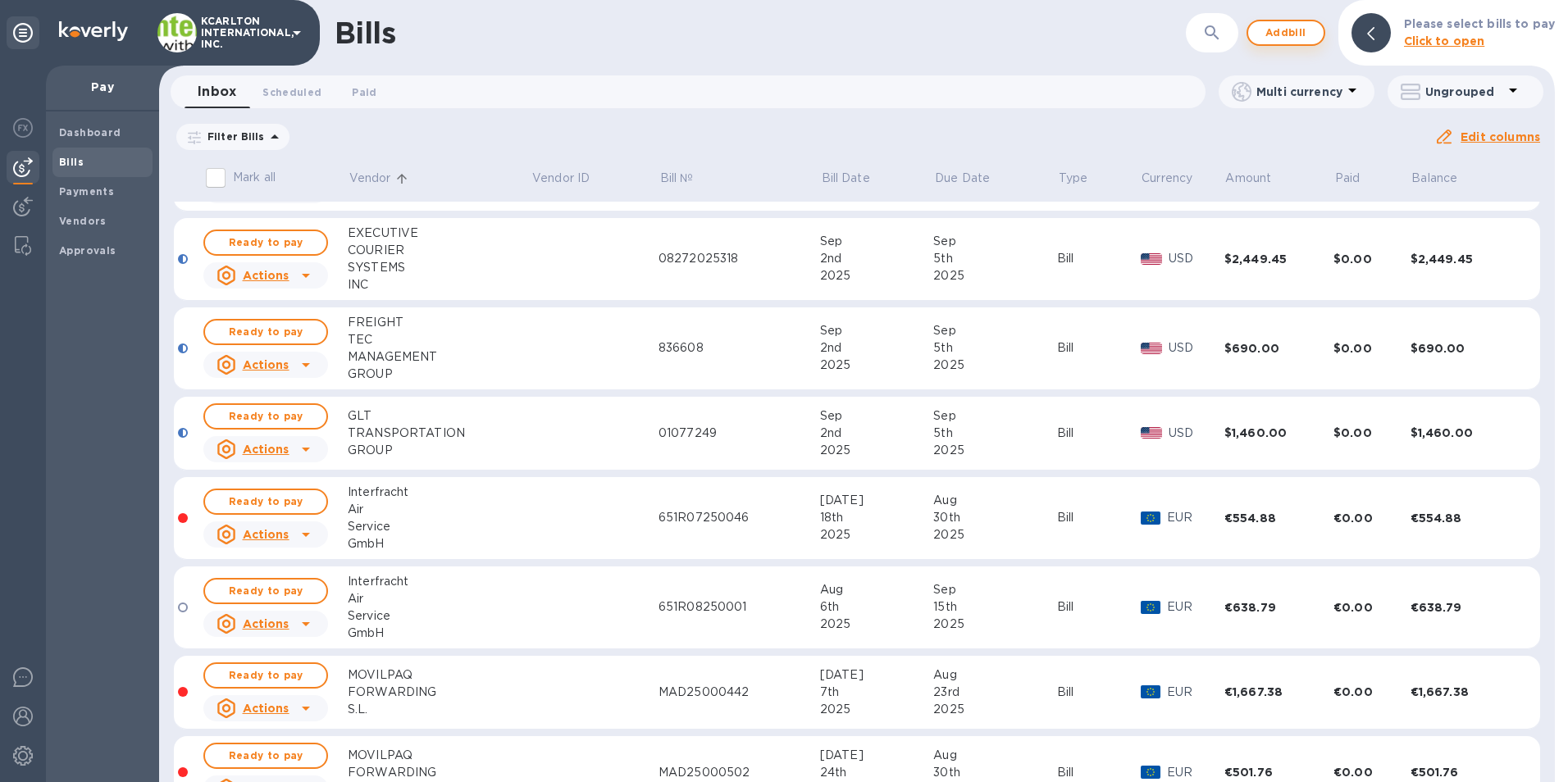
click at [1280, 32] on span "Add bill" at bounding box center [1286, 32] width 49 height 20
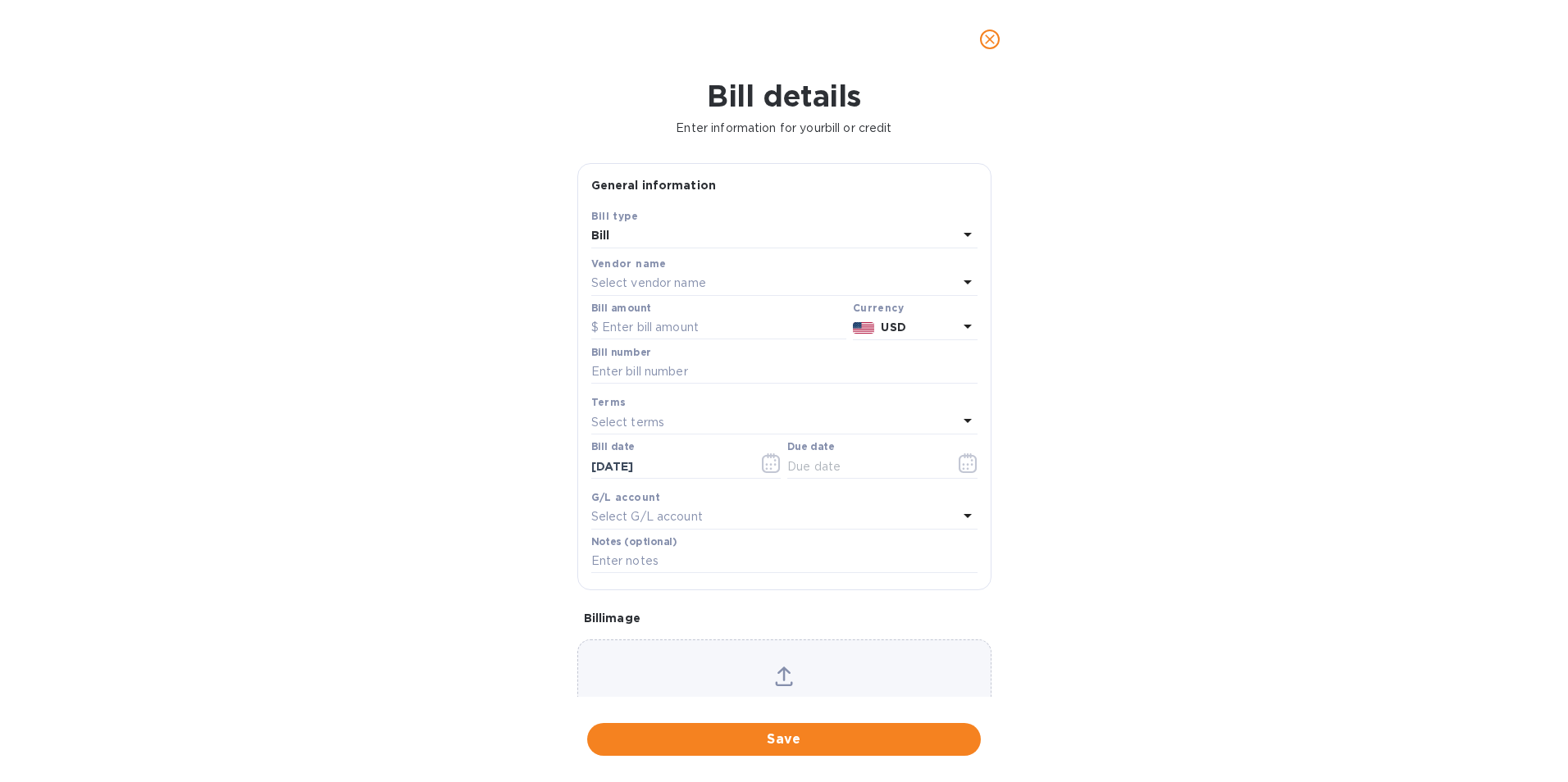
click at [655, 286] on p "Select vendor name" at bounding box center [648, 283] width 115 height 17
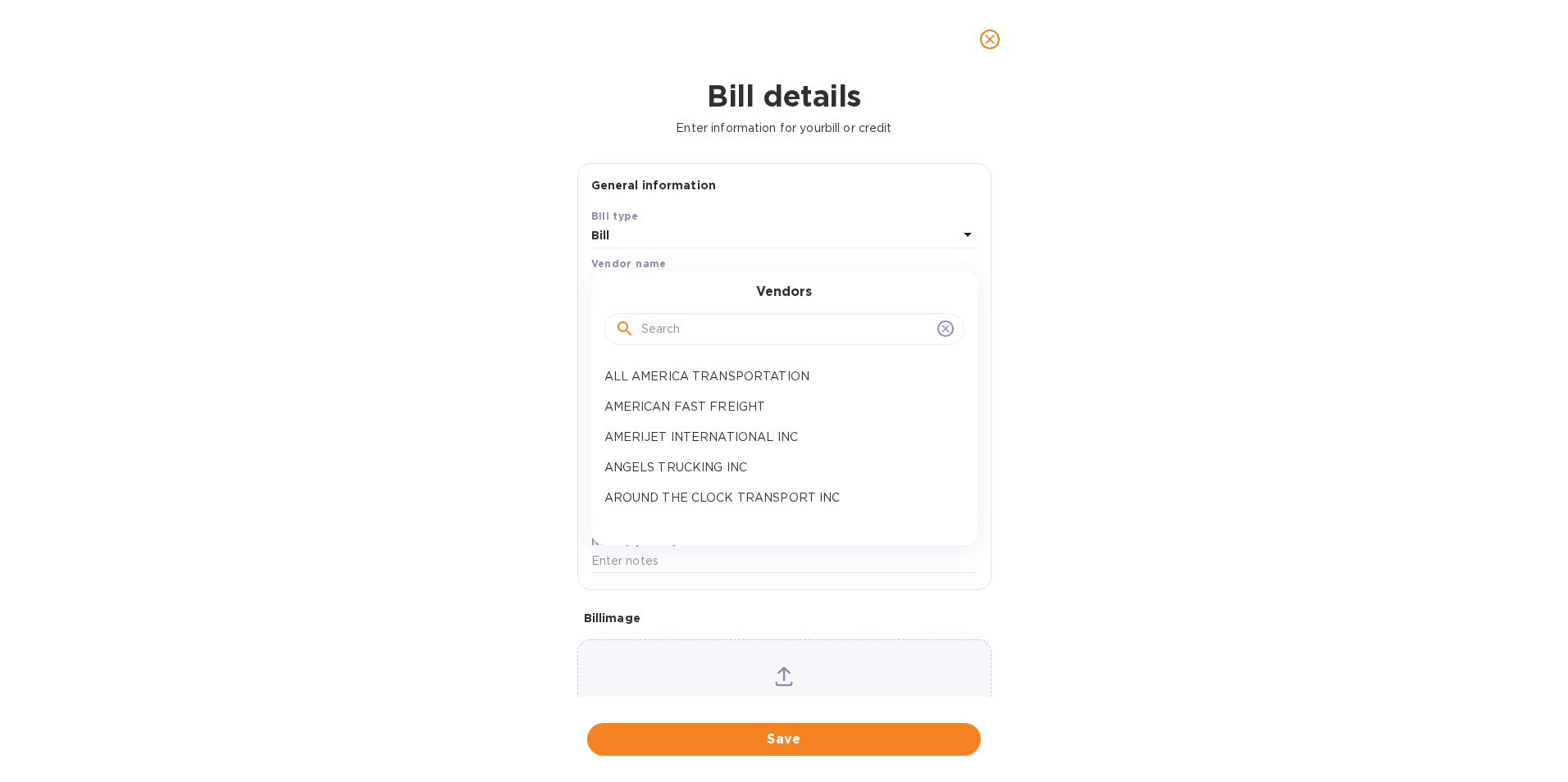
click at [664, 324] on input "text" at bounding box center [786, 329] width 289 height 25
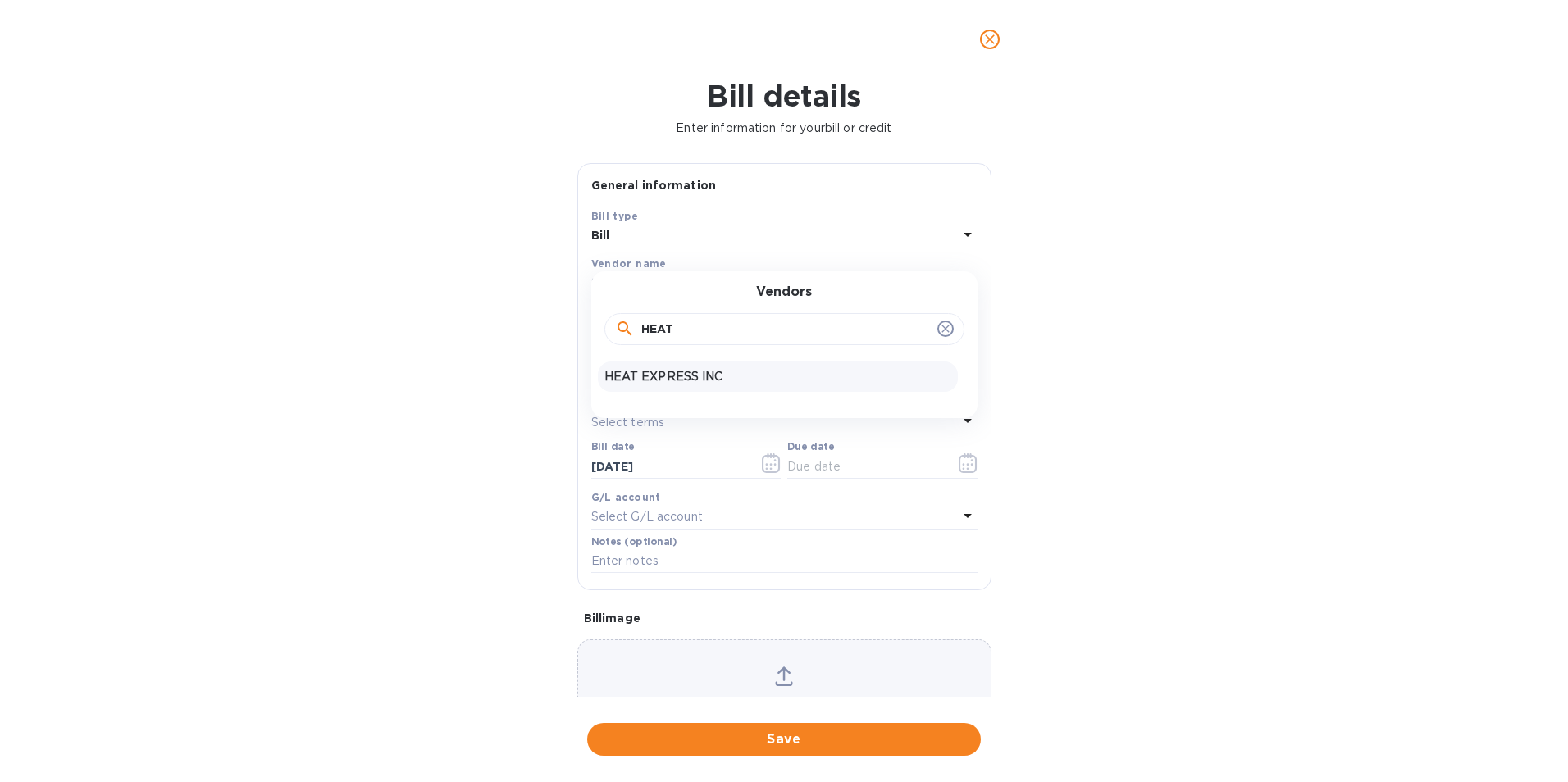
type input "HEAT"
click at [653, 376] on p "HEAT EXPRESS INC" at bounding box center [777, 377] width 347 height 17
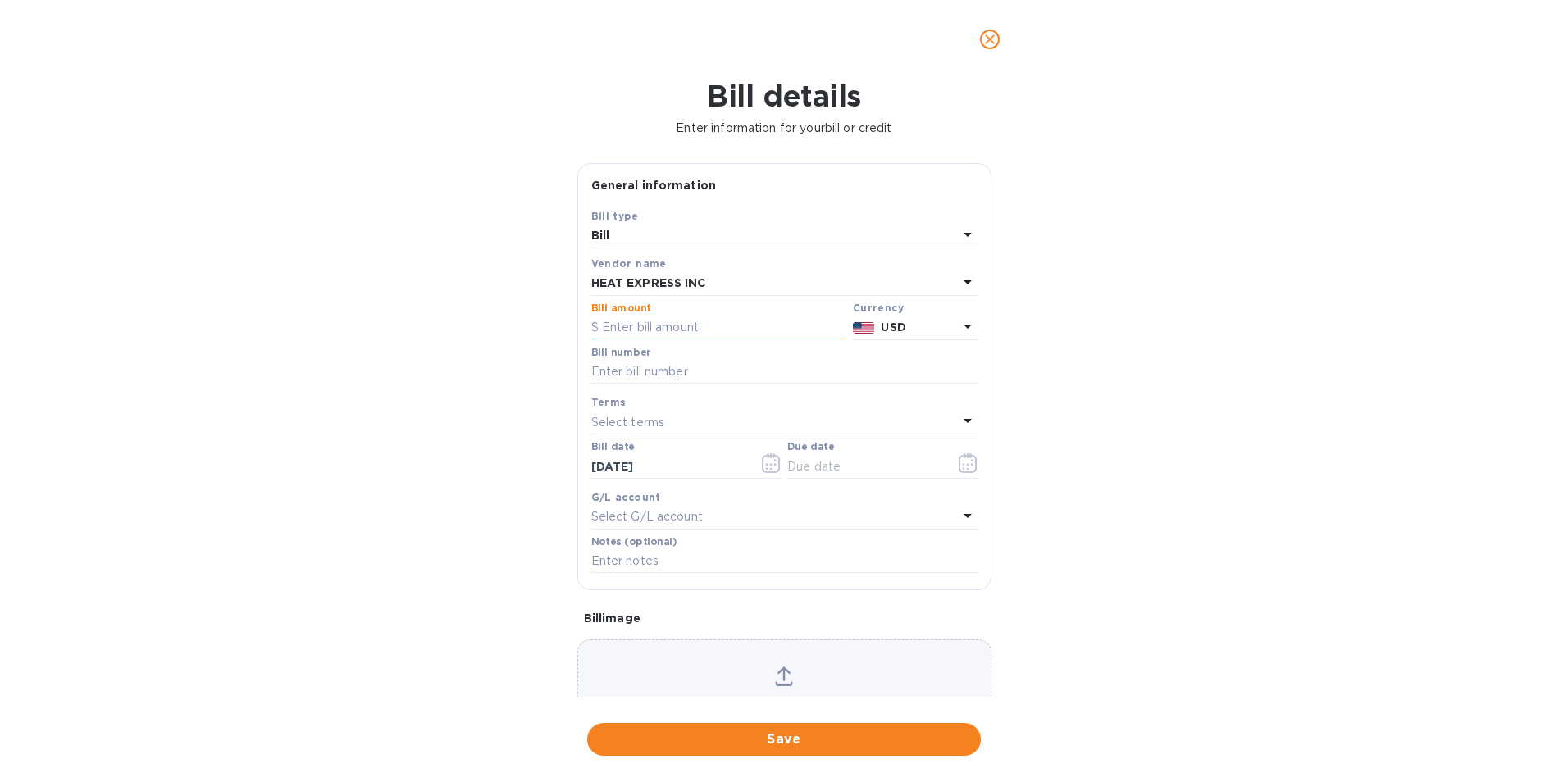
click at [638, 325] on input "text" at bounding box center [718, 327] width 255 height 25
type input "360.12"
click at [703, 368] on input "text" at bounding box center [784, 372] width 386 height 25
type input "167783"
click at [960, 457] on icon "button" at bounding box center [968, 463] width 19 height 20
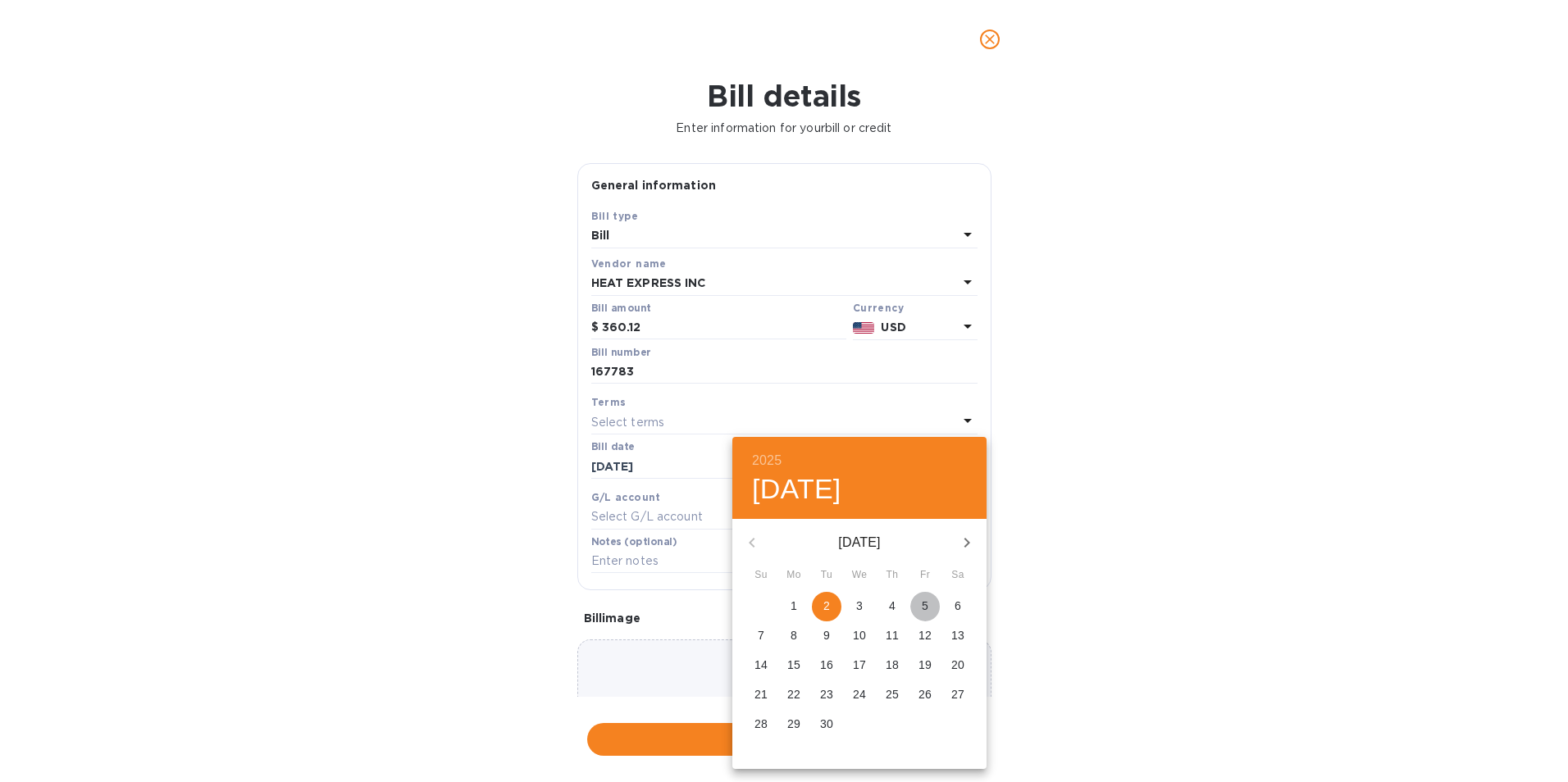
click at [934, 610] on span "5" at bounding box center [925, 605] width 30 height 16
type input "[DATE]"
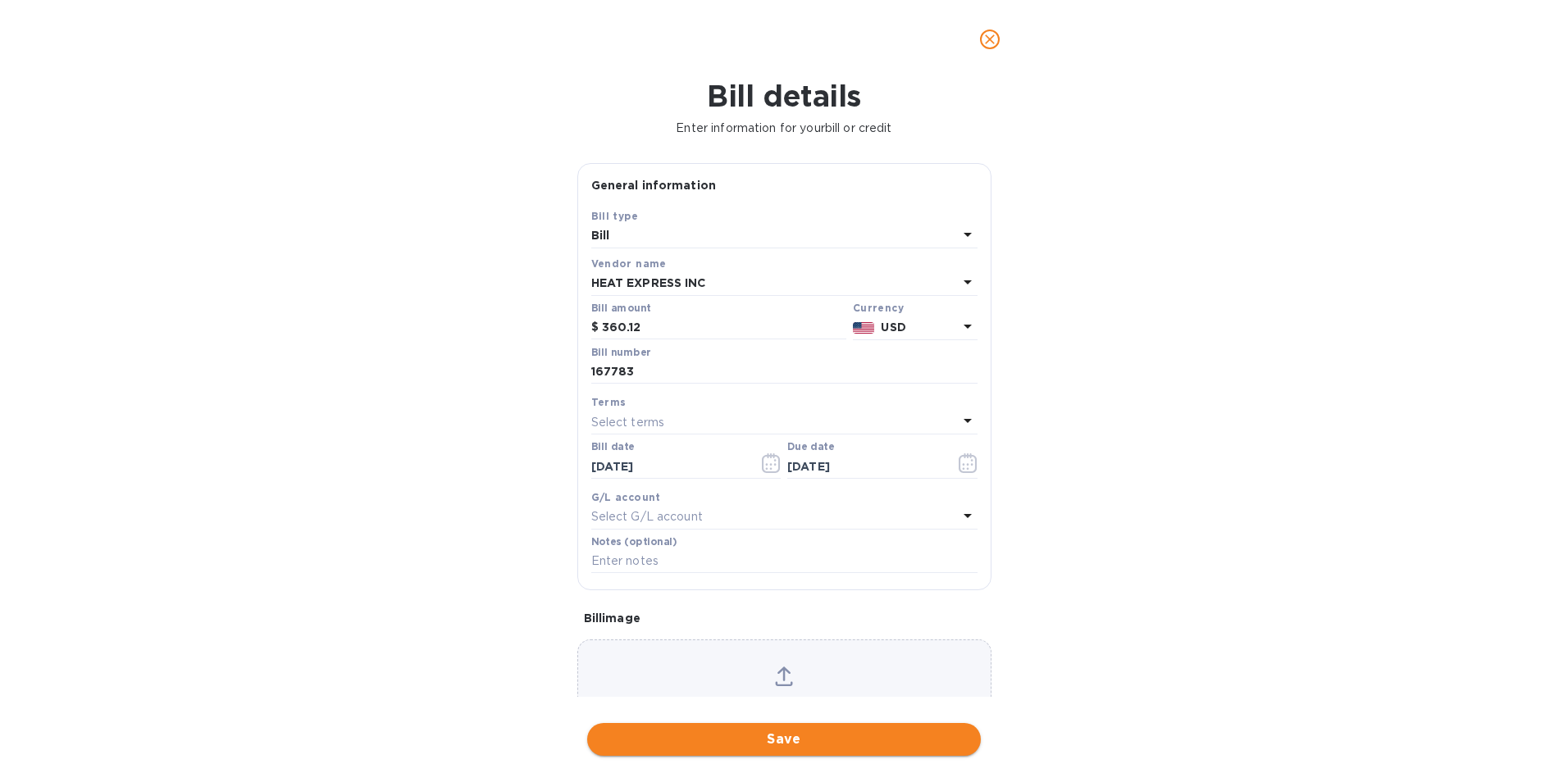
click at [818, 739] on span "Save" at bounding box center [784, 739] width 368 height 20
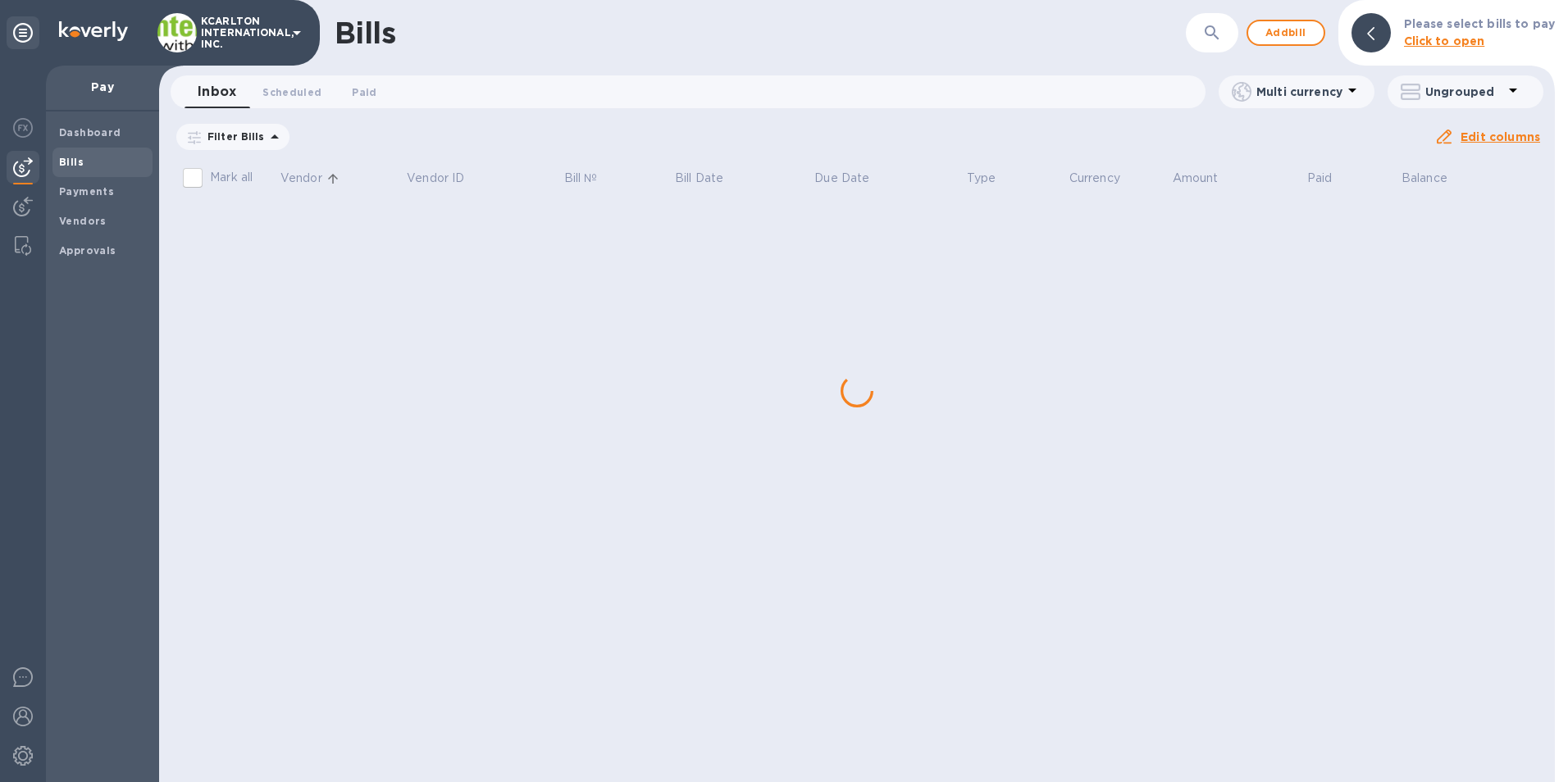
scroll to position [0, 0]
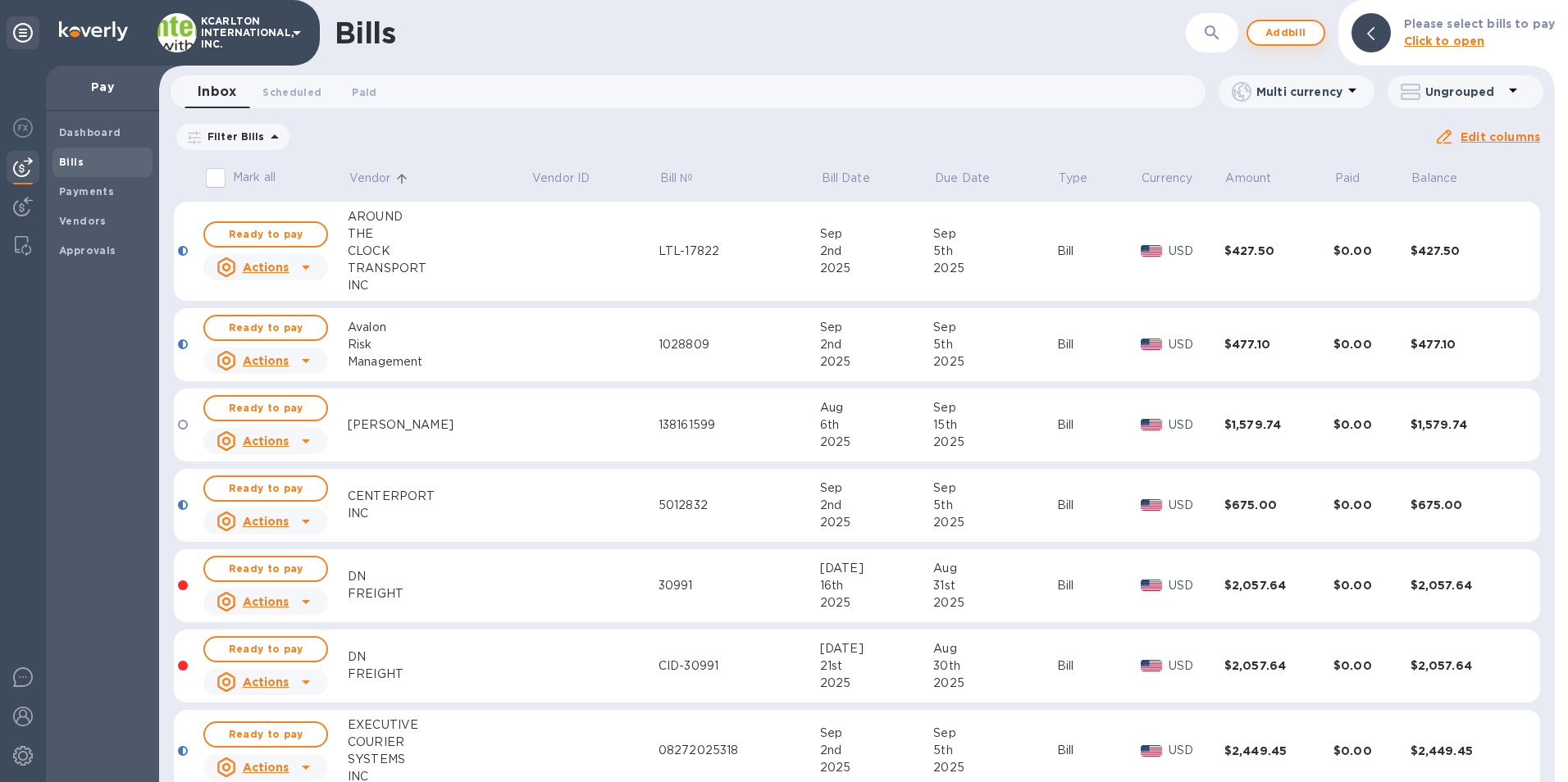
click at [1260, 32] on button "Add bill" at bounding box center [1286, 32] width 78 height 26
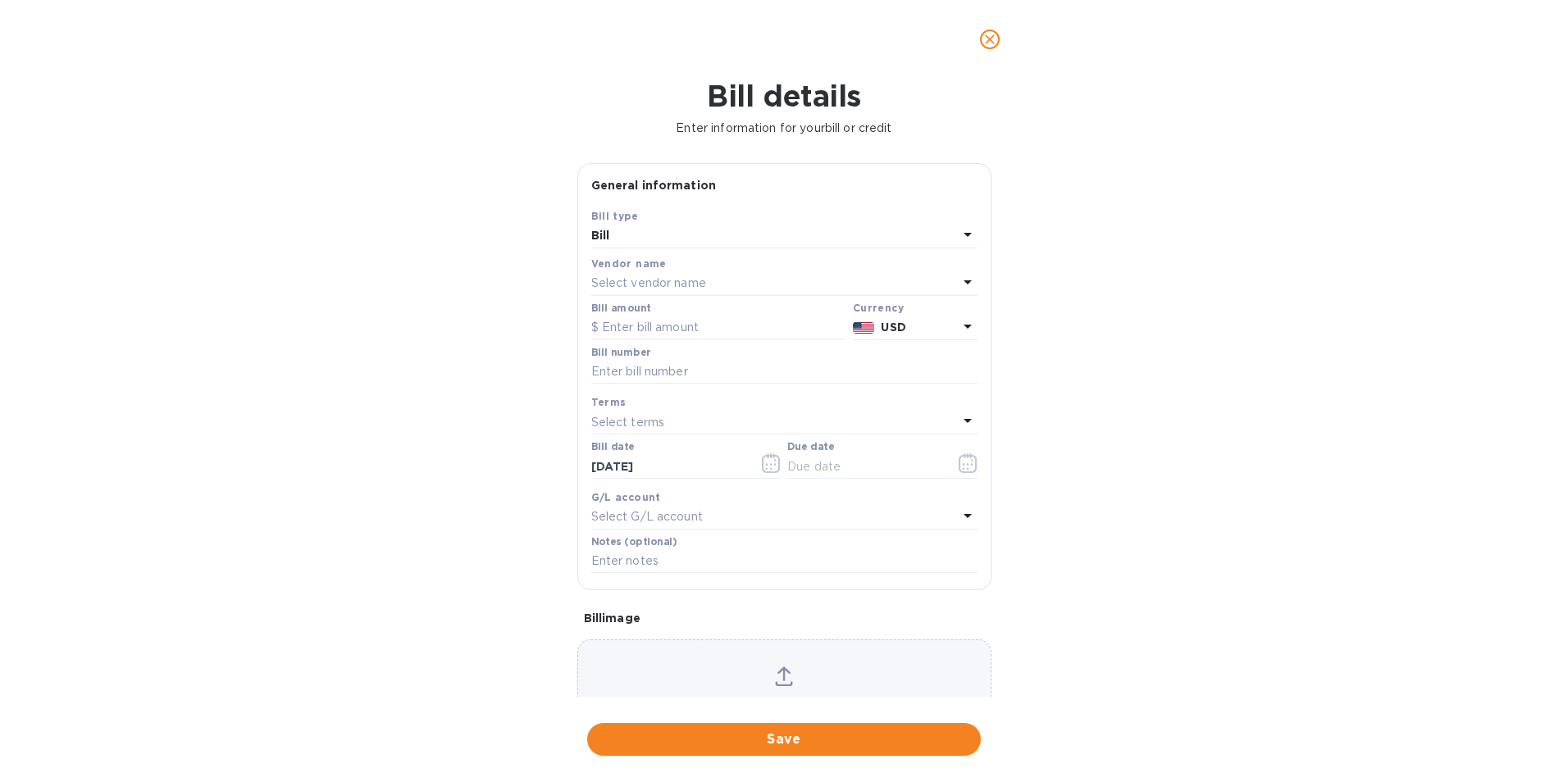
click at [606, 282] on p "Select vendor name" at bounding box center [648, 283] width 115 height 17
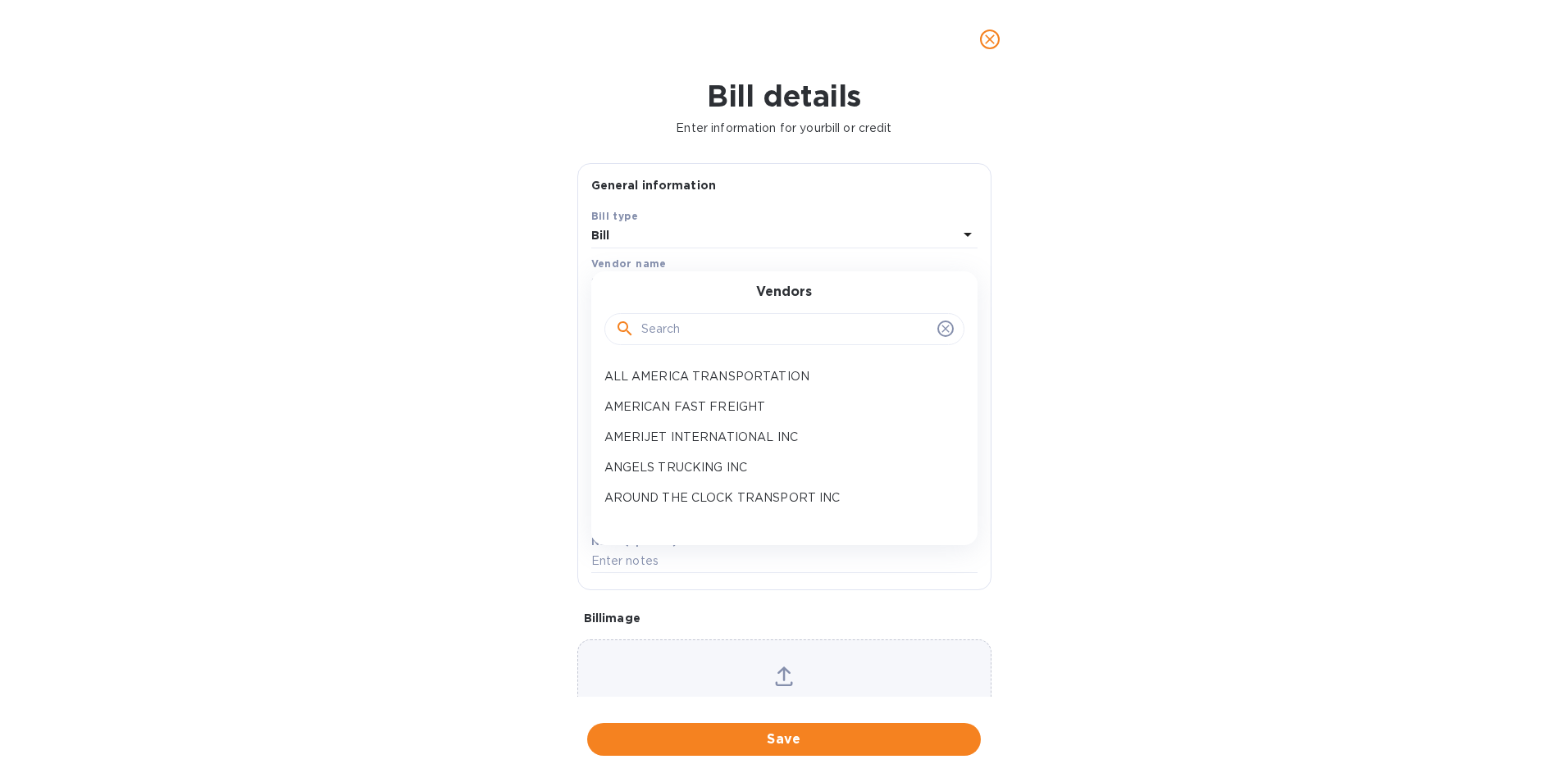
click at [646, 330] on input "text" at bounding box center [786, 329] width 289 height 25
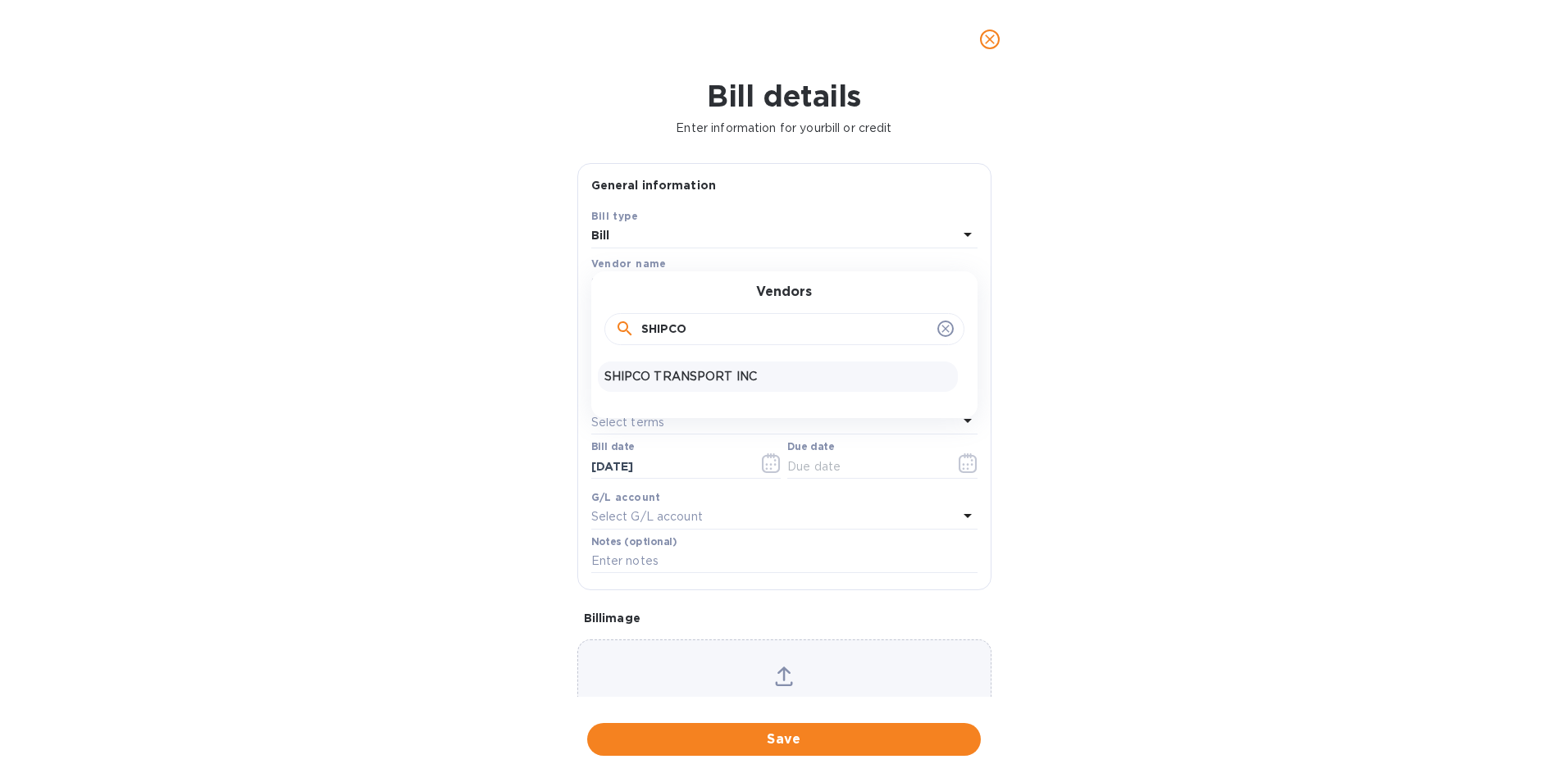
type input "SHIPCO"
click at [655, 367] on div "SHIPCO TRANSPORT INC" at bounding box center [778, 377] width 360 height 31
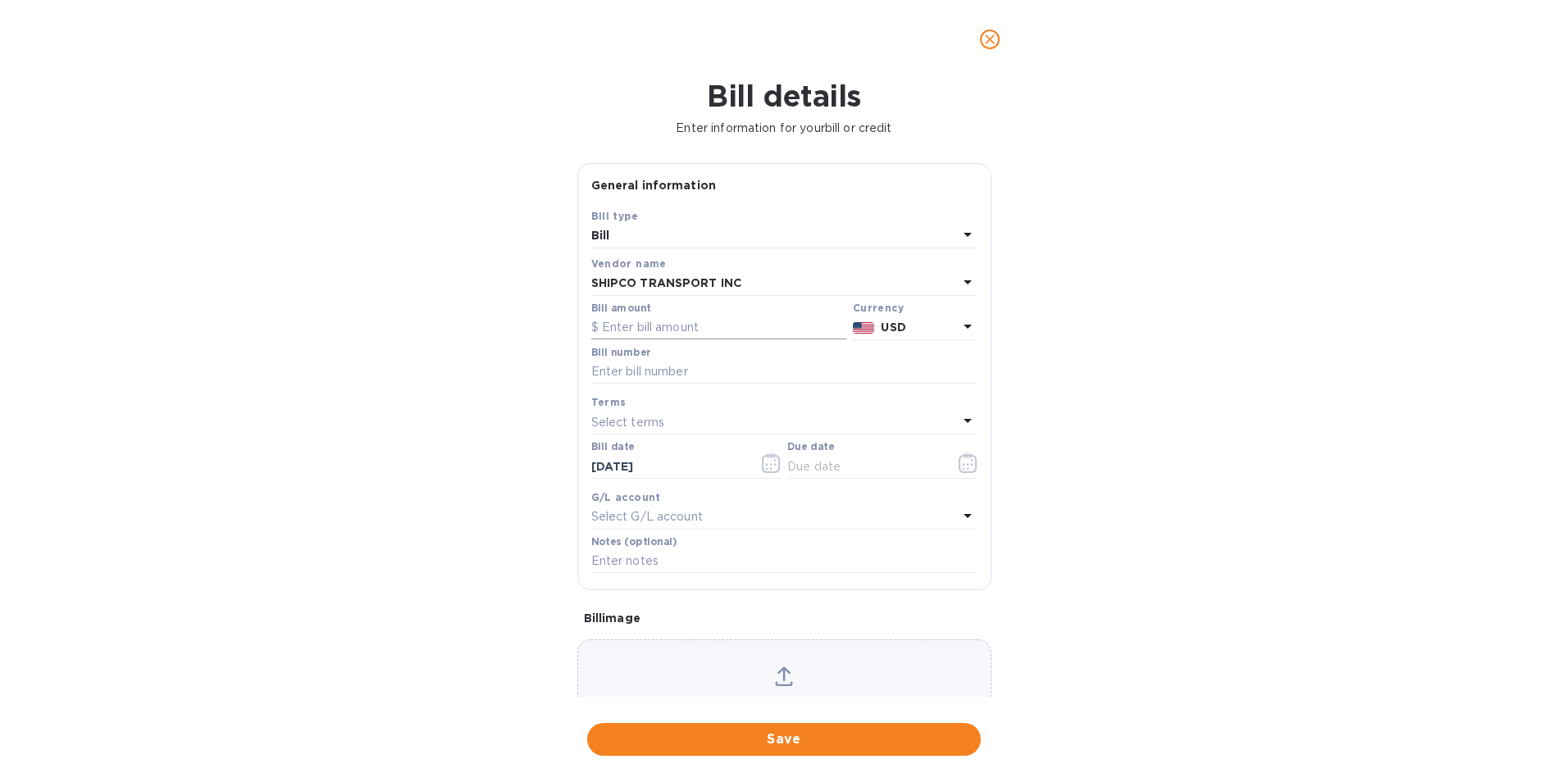
click at [653, 326] on input "text" at bounding box center [718, 327] width 255 height 25
type input "644.20"
click at [660, 368] on input "text" at bounding box center [784, 372] width 386 height 25
click at [668, 368] on input "text" at bounding box center [784, 372] width 386 height 25
type input "18512288"
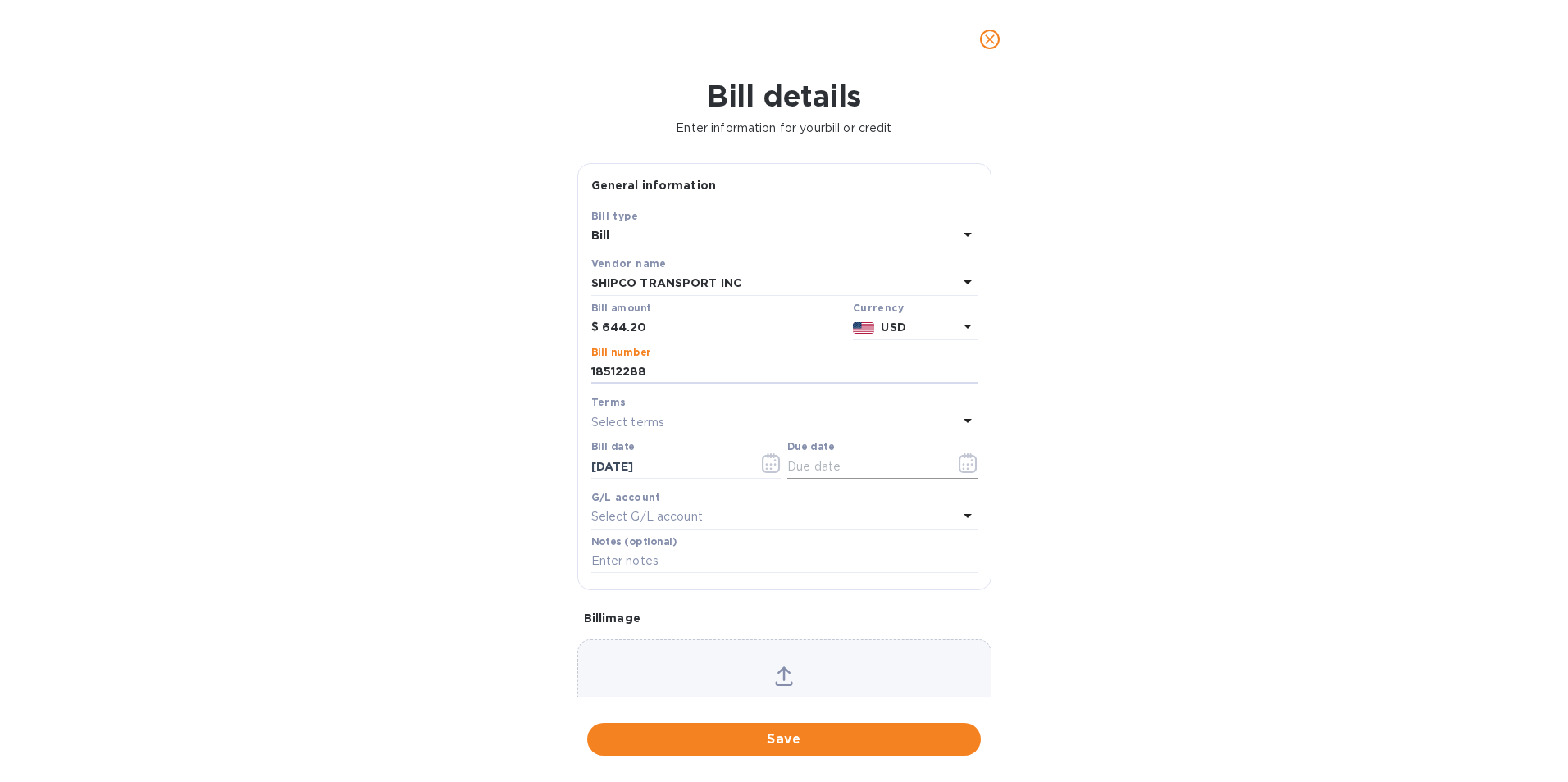
click at [964, 468] on icon "button" at bounding box center [968, 463] width 19 height 20
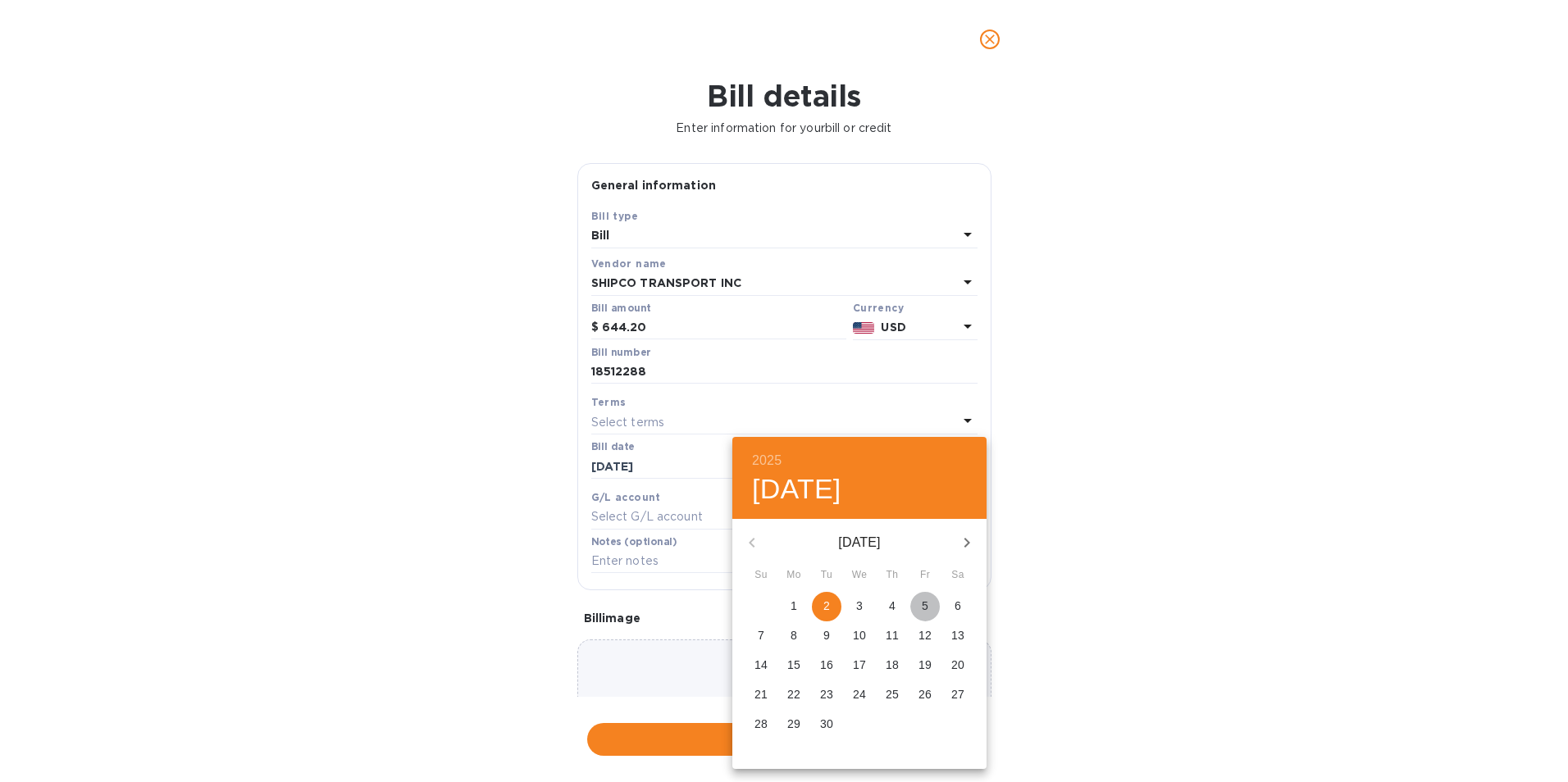
click at [925, 606] on p "5" at bounding box center [926, 605] width 7 height 16
type input "[DATE]"
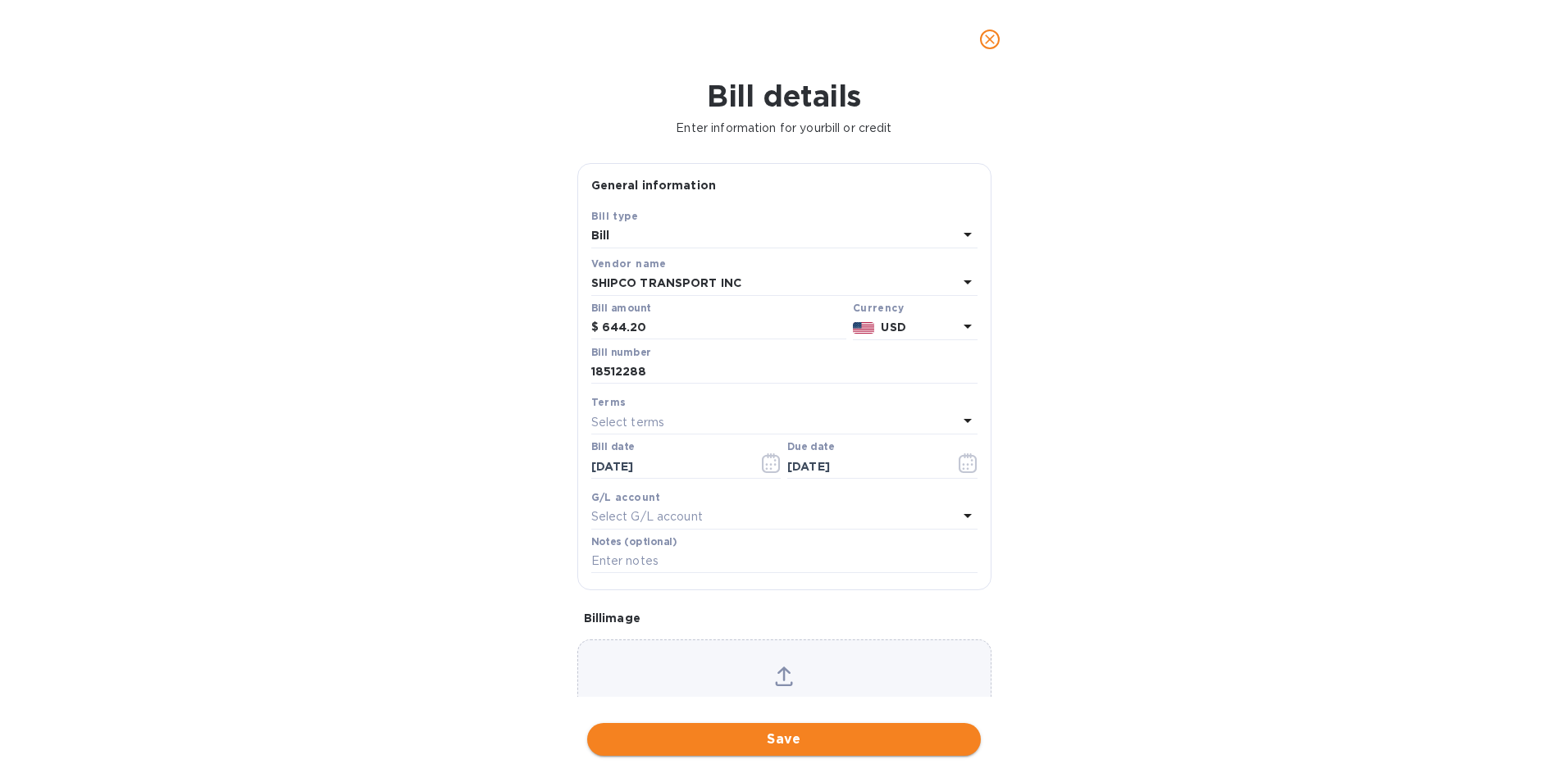
click at [826, 739] on span "Save" at bounding box center [784, 739] width 368 height 20
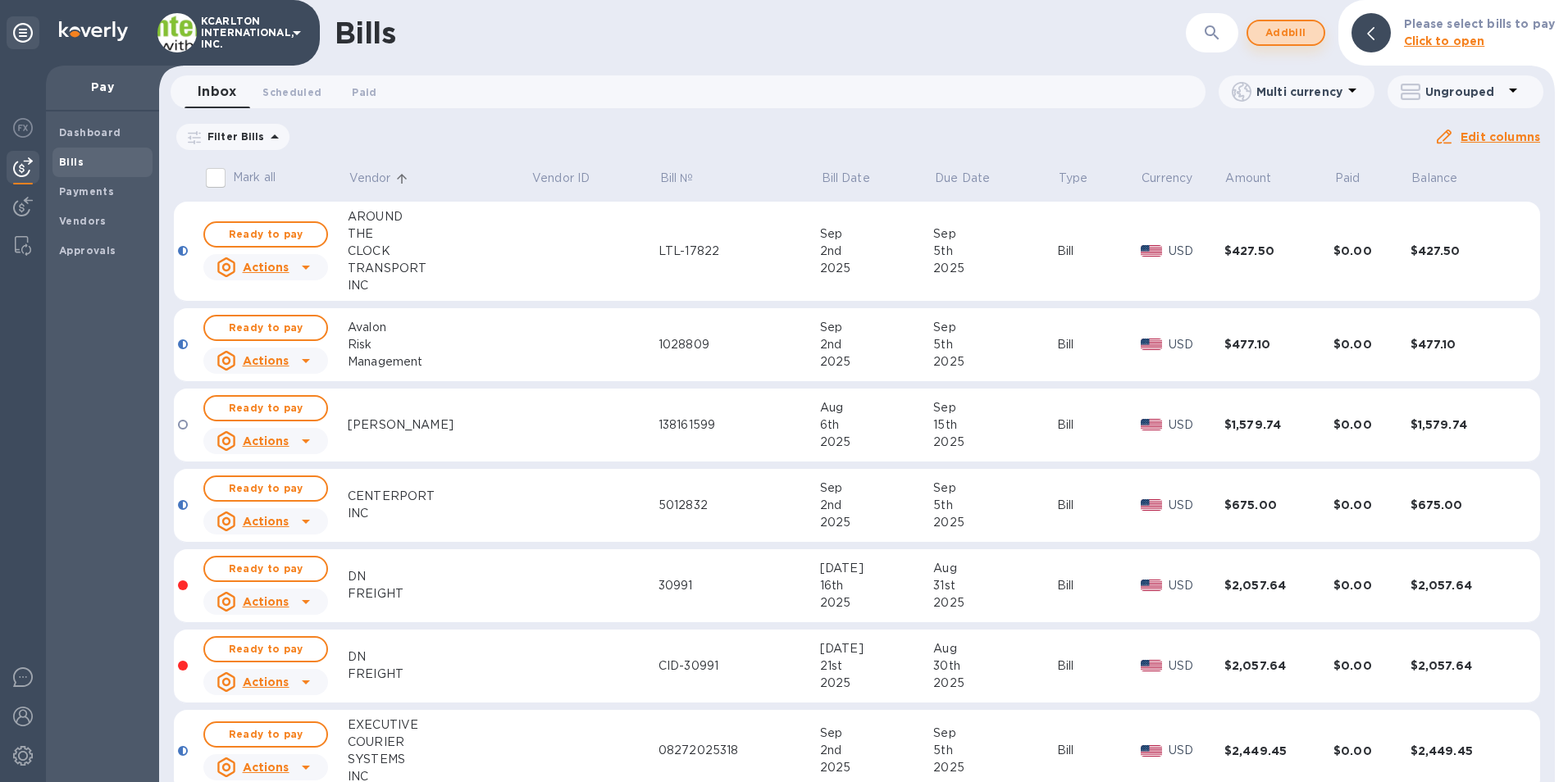
click at [1269, 37] on span "Add bill" at bounding box center [1286, 32] width 49 height 20
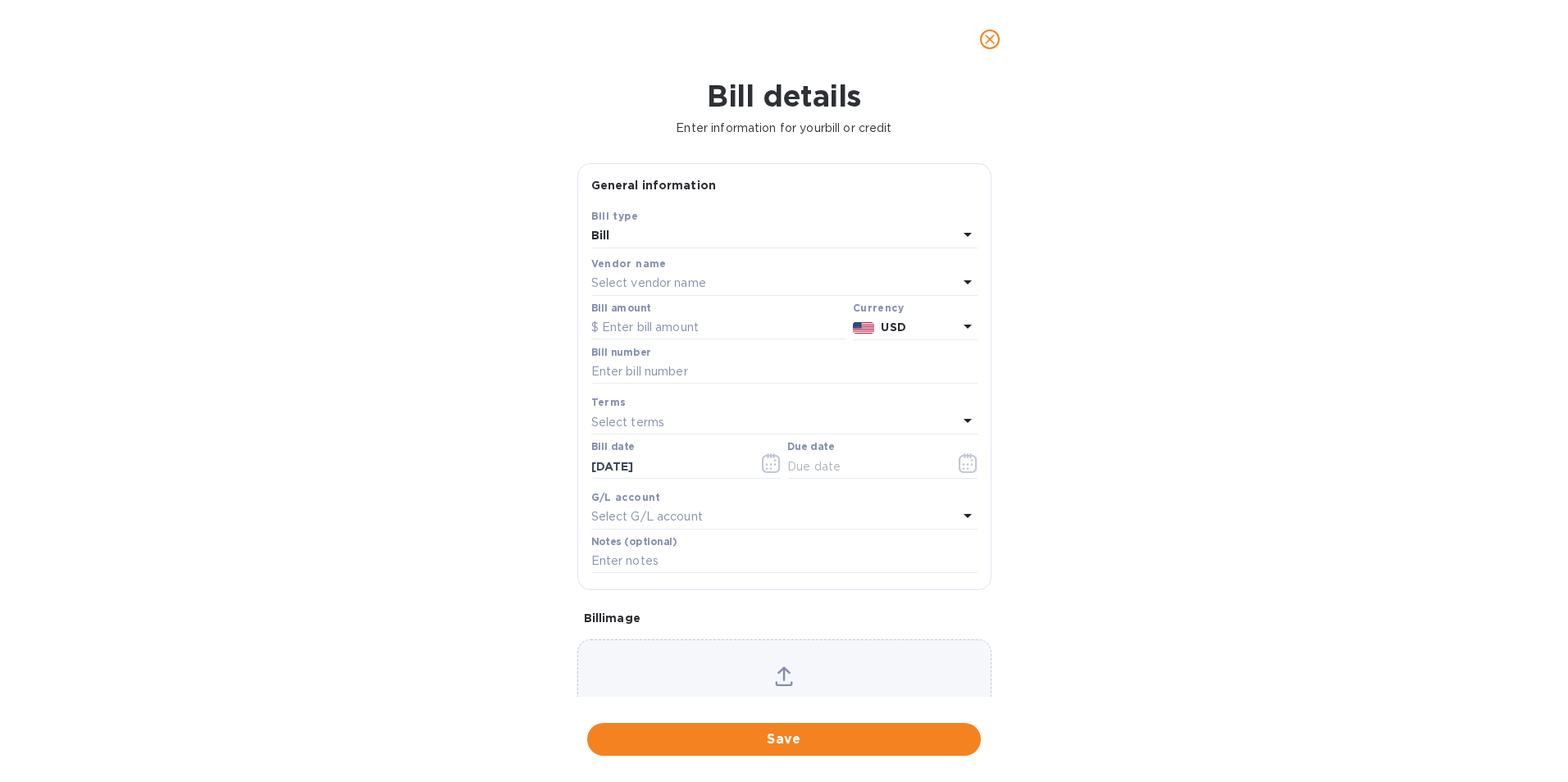
click at [611, 287] on p "Select vendor name" at bounding box center [648, 283] width 115 height 17
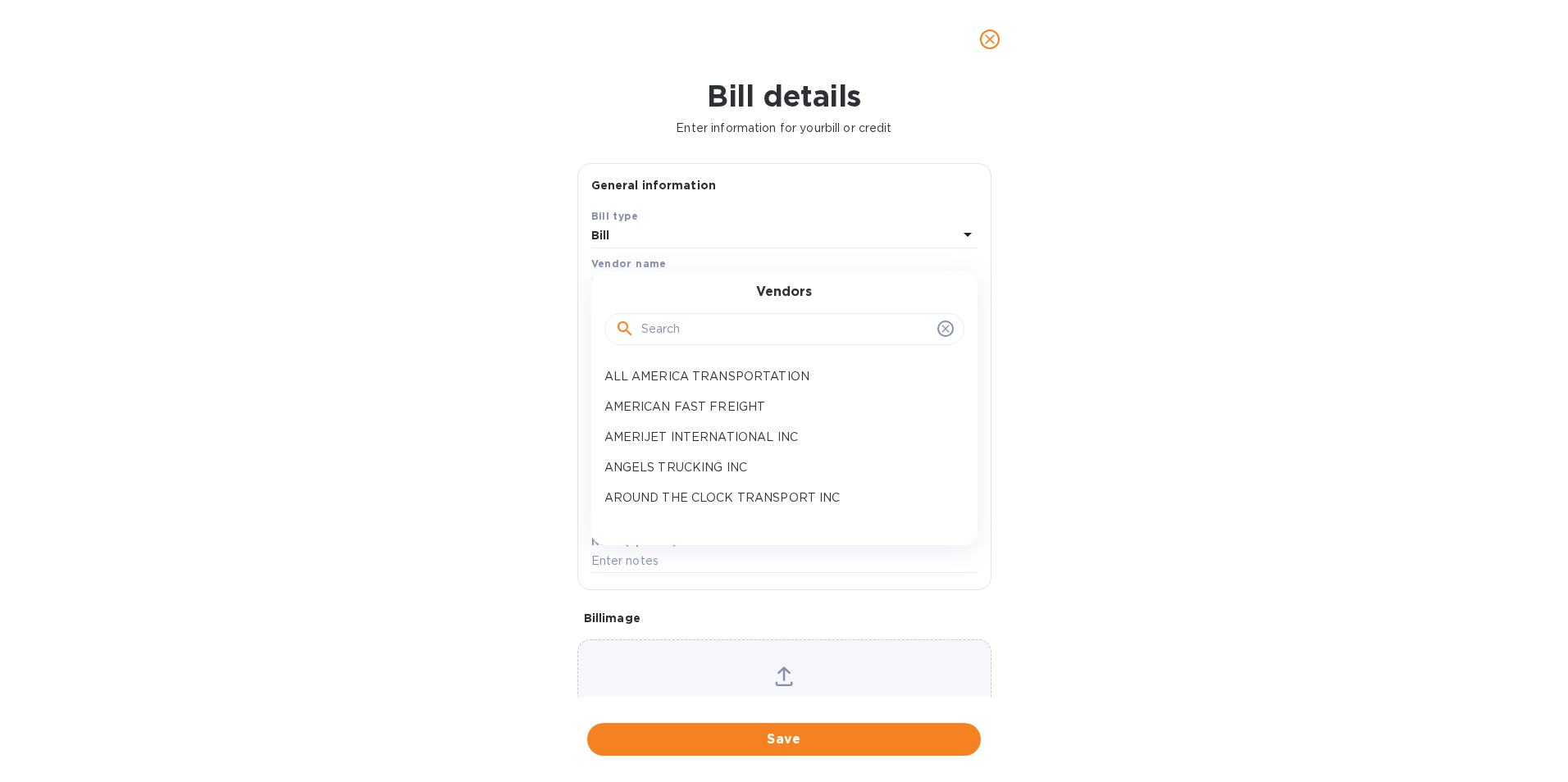
click at [663, 328] on input "text" at bounding box center [786, 329] width 289 height 25
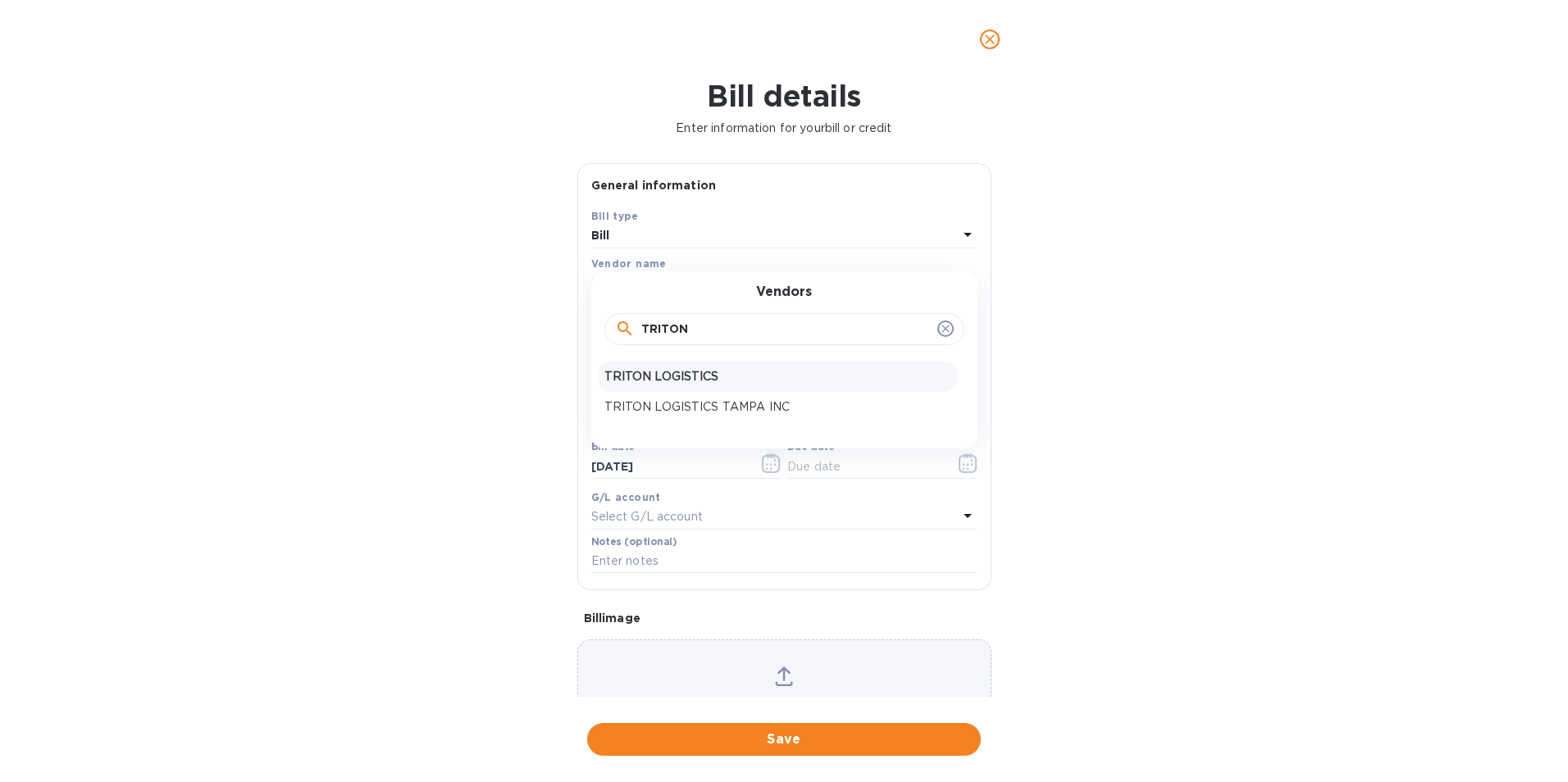
type input "TRITON"
click at [690, 376] on p "TRITON LOGISTICS" at bounding box center [777, 377] width 347 height 17
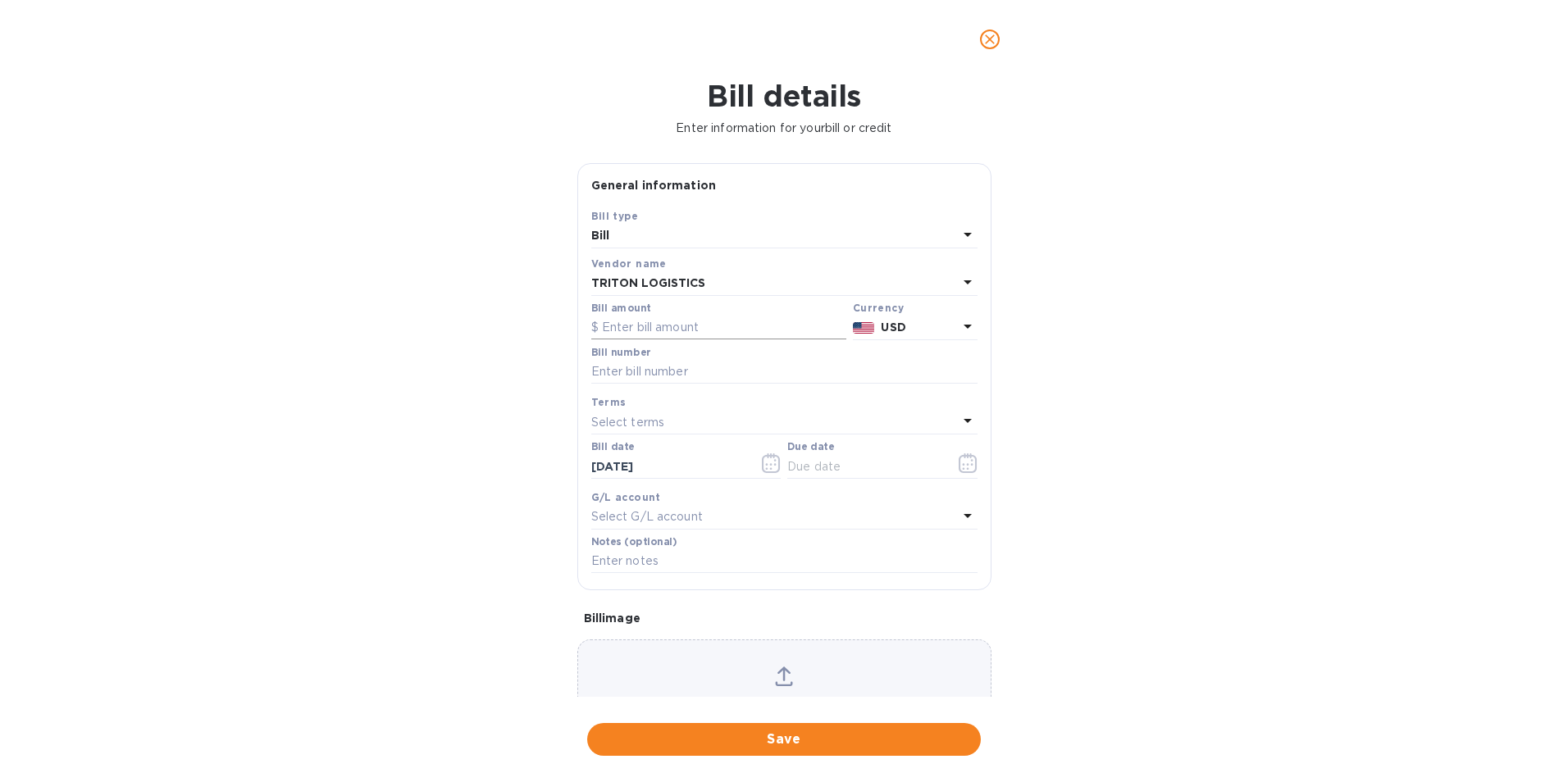
click at [673, 327] on input "text" at bounding box center [718, 327] width 255 height 25
type input "733.41"
click at [655, 362] on input "text" at bounding box center [784, 372] width 386 height 25
type input "4647"
click at [959, 461] on icon "button" at bounding box center [968, 463] width 19 height 20
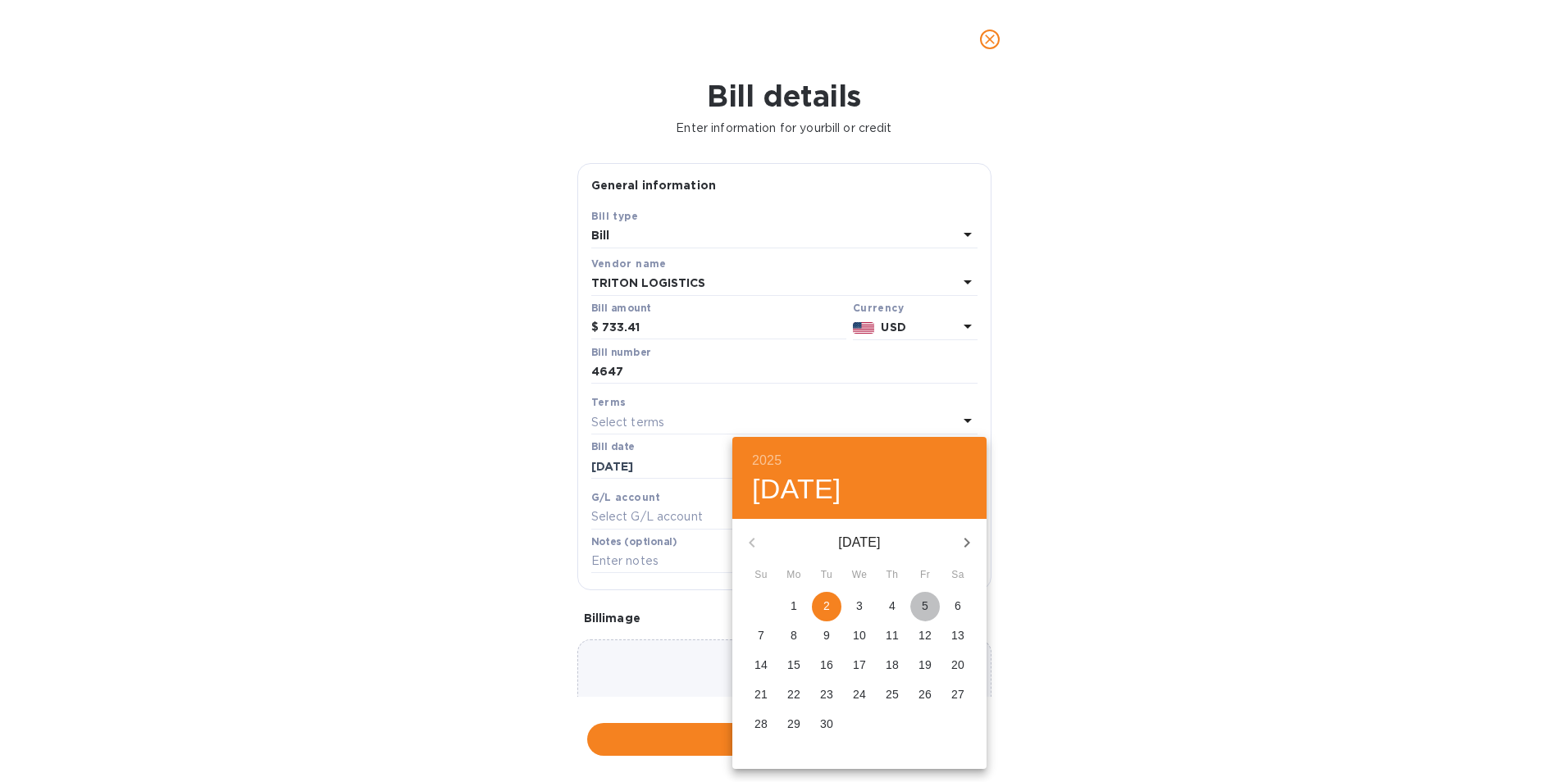
click at [915, 604] on span "5" at bounding box center [925, 605] width 30 height 16
type input "[DATE]"
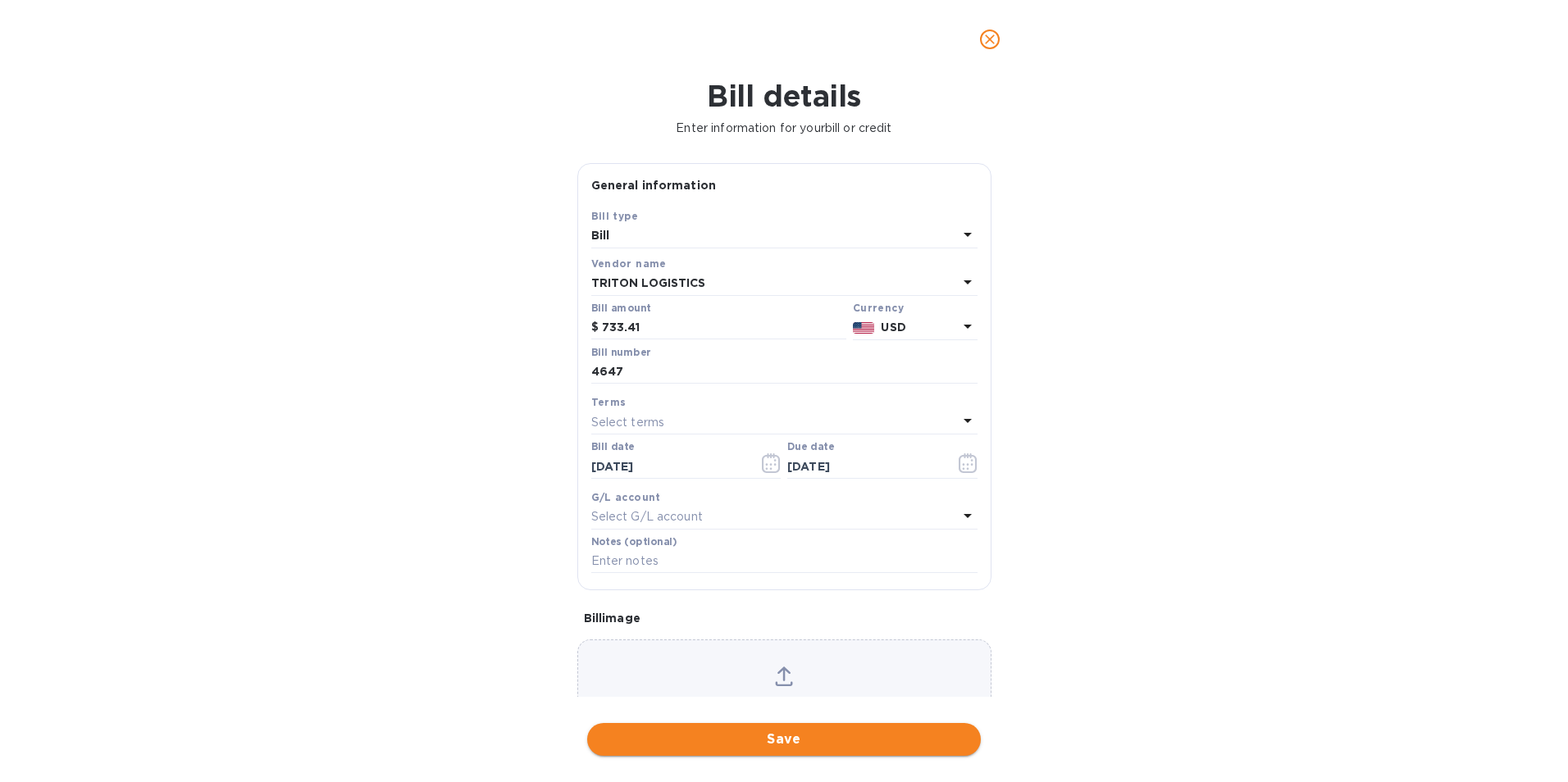
click at [818, 736] on span "Save" at bounding box center [784, 739] width 368 height 20
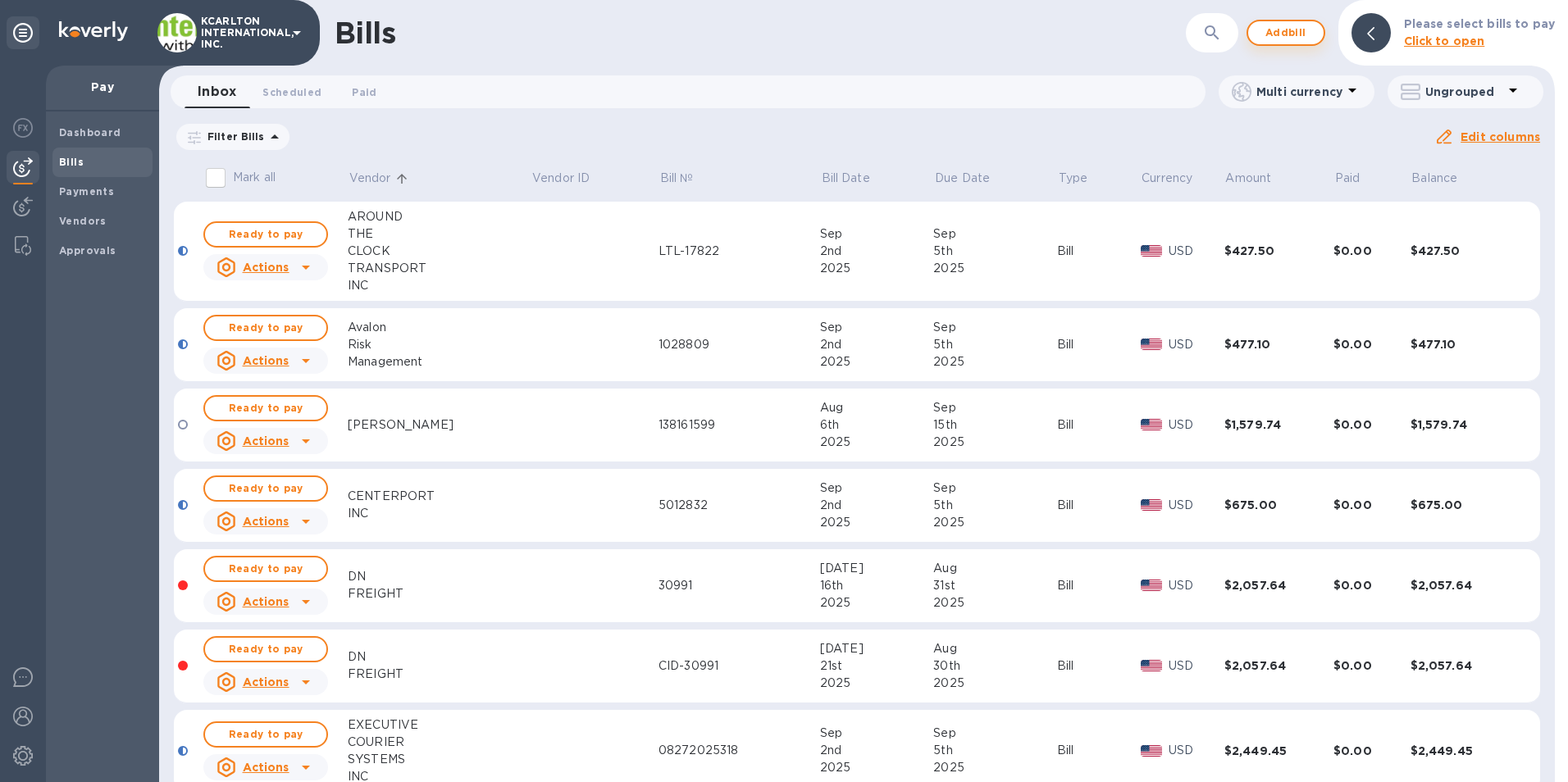
click at [1304, 32] on span "Add bill" at bounding box center [1286, 32] width 49 height 20
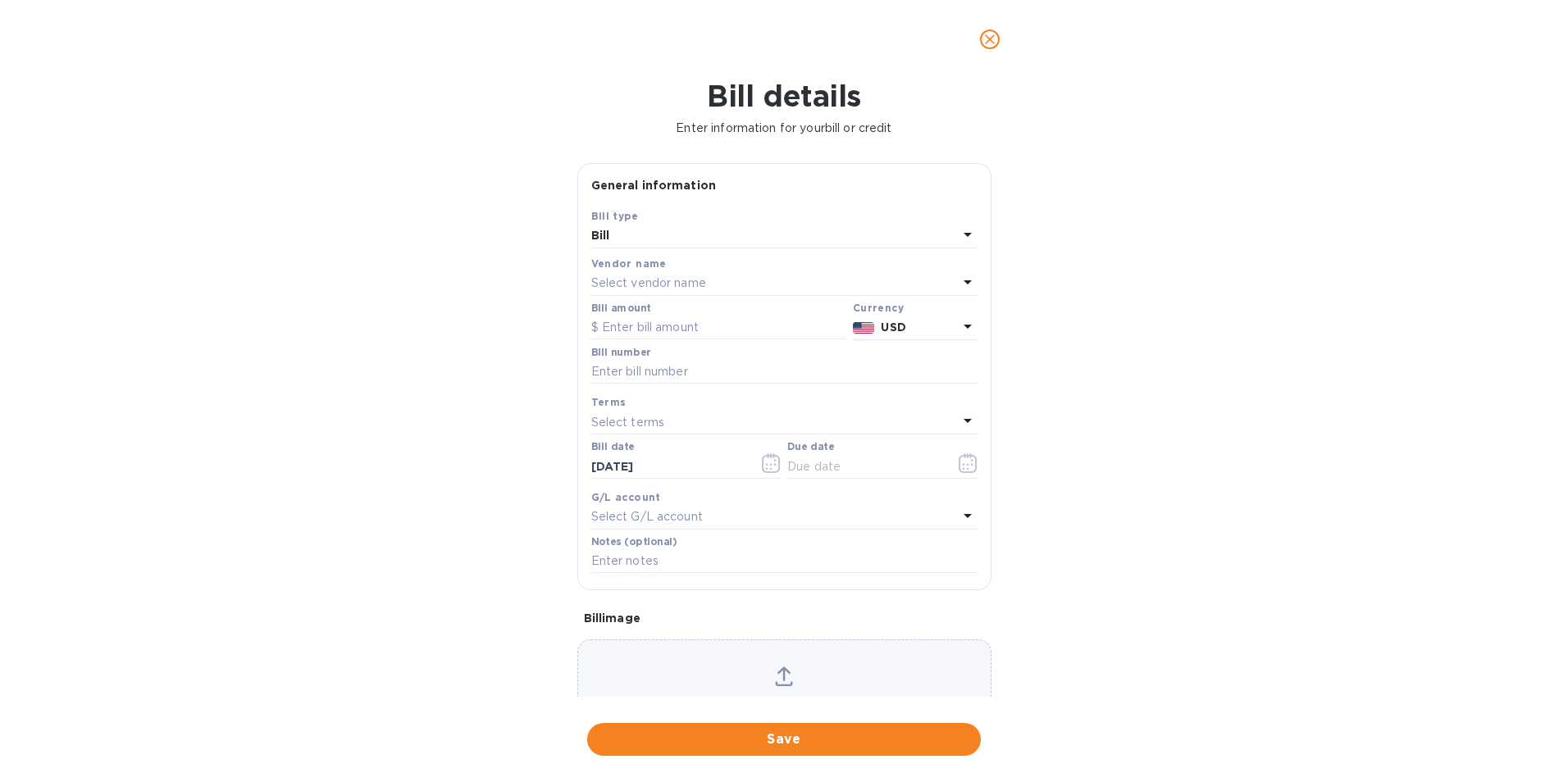
click at [717, 281] on div "Select vendor name" at bounding box center [775, 283] width 367 height 23
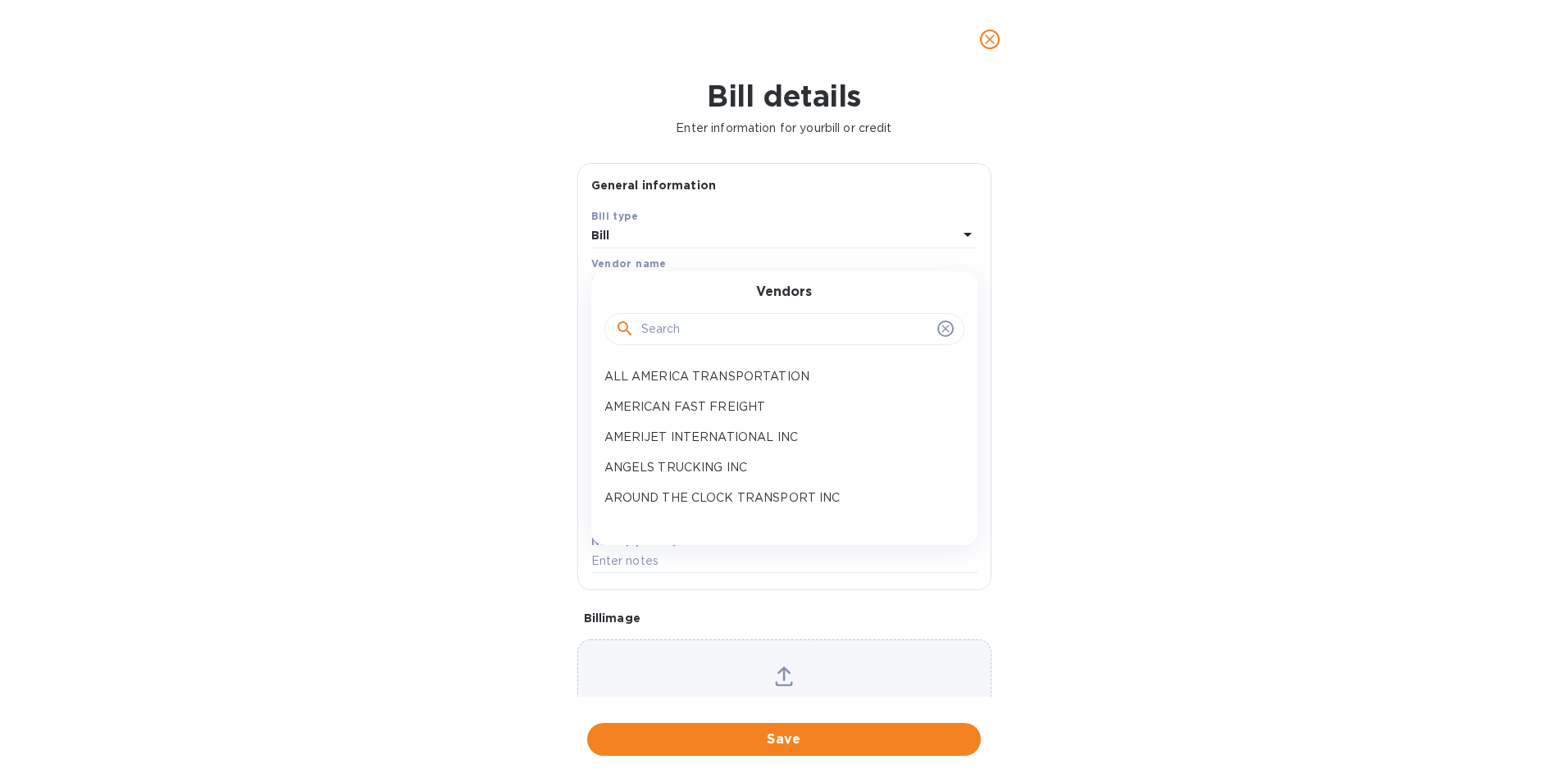
click at [693, 326] on input "text" at bounding box center [786, 329] width 289 height 25
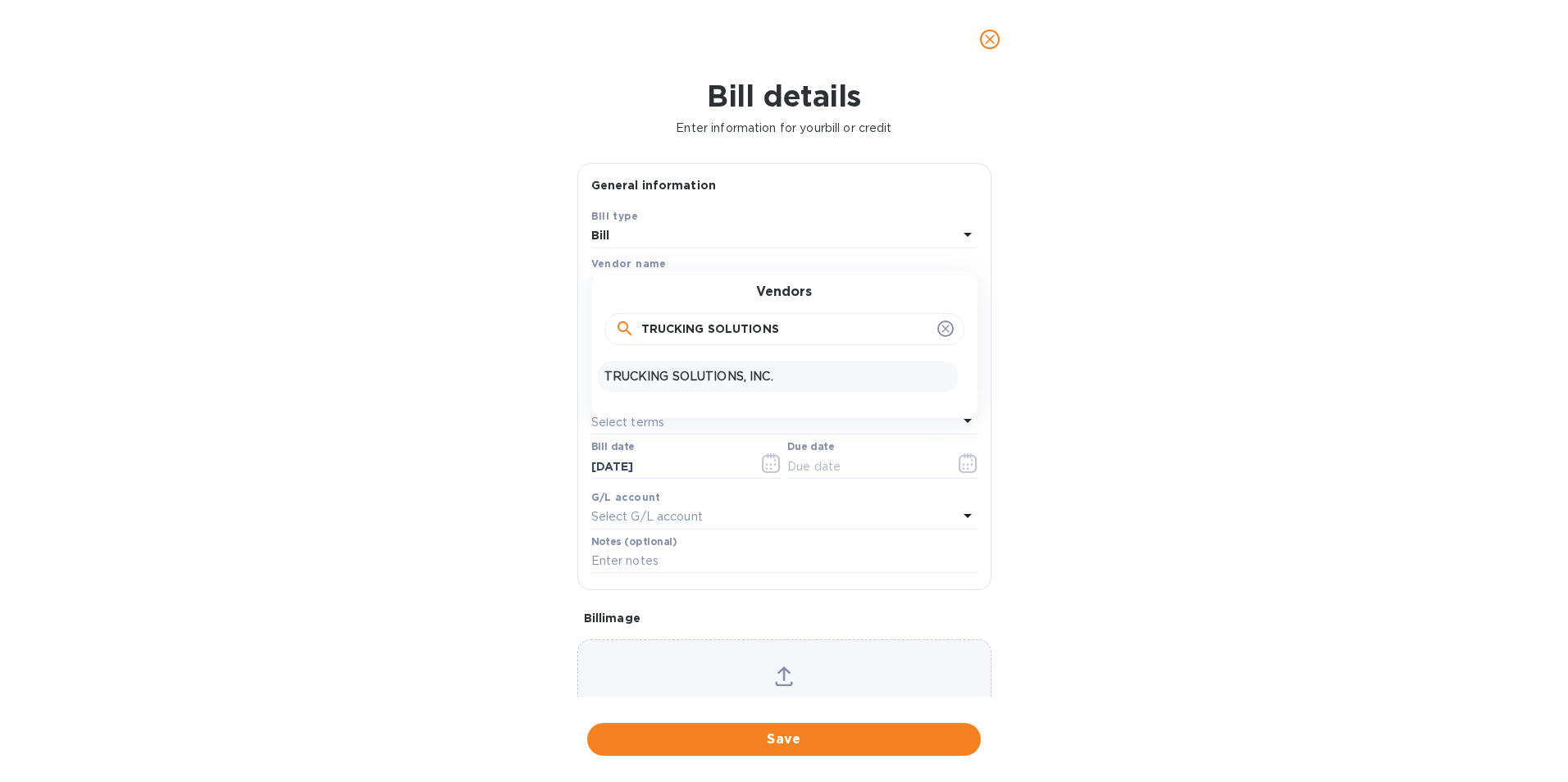
type input "TRUCKING SOLUTIONS"
click at [704, 375] on p "TRUCKING SOLUTIONS, INC." at bounding box center [777, 377] width 347 height 17
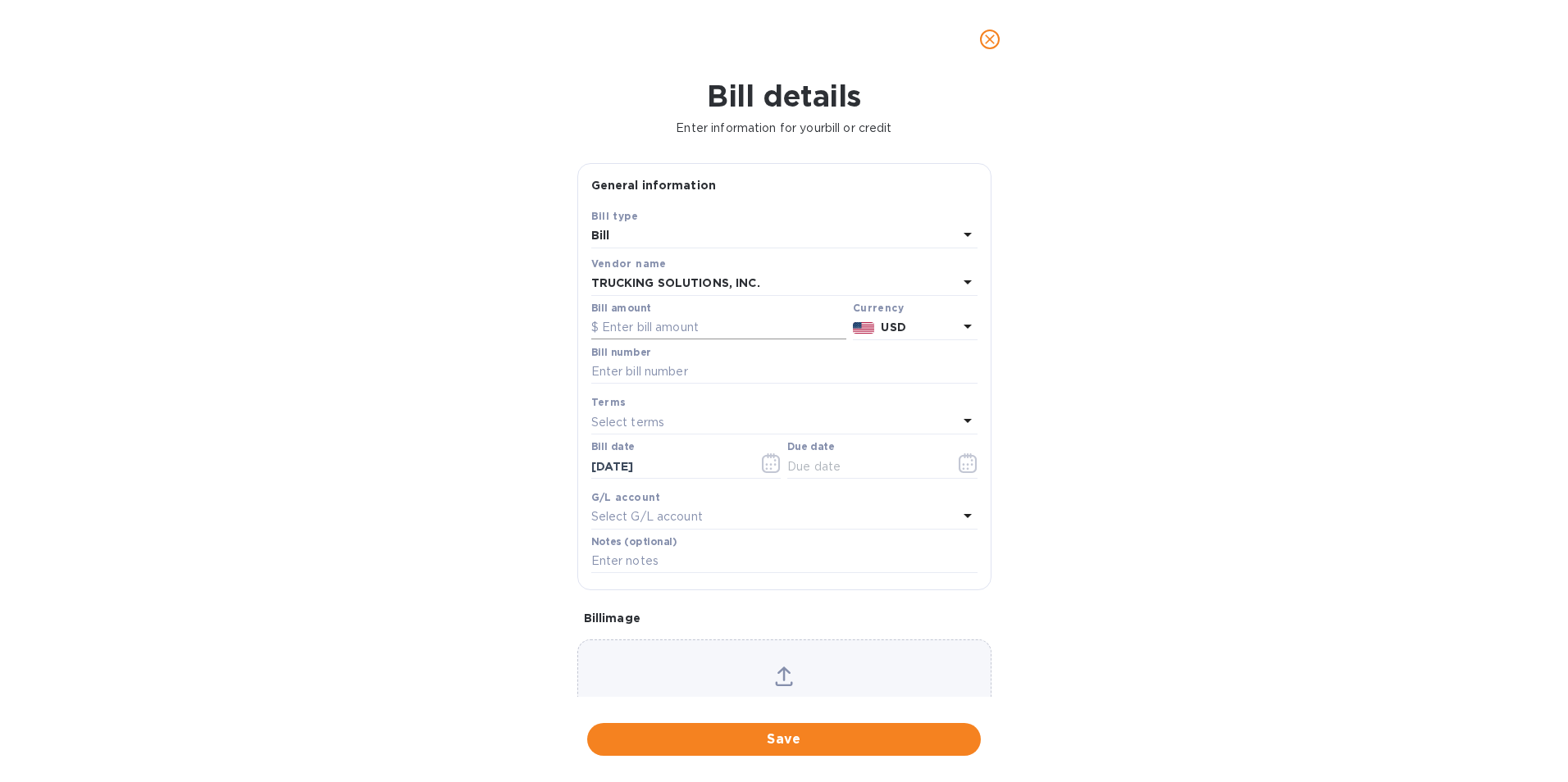
click at [699, 331] on input "text" at bounding box center [718, 327] width 255 height 25
type input "385.00"
click at [615, 371] on input "text" at bounding box center [784, 372] width 386 height 25
type input "2750"
click at [959, 453] on button "button" at bounding box center [967, 463] width 38 height 39
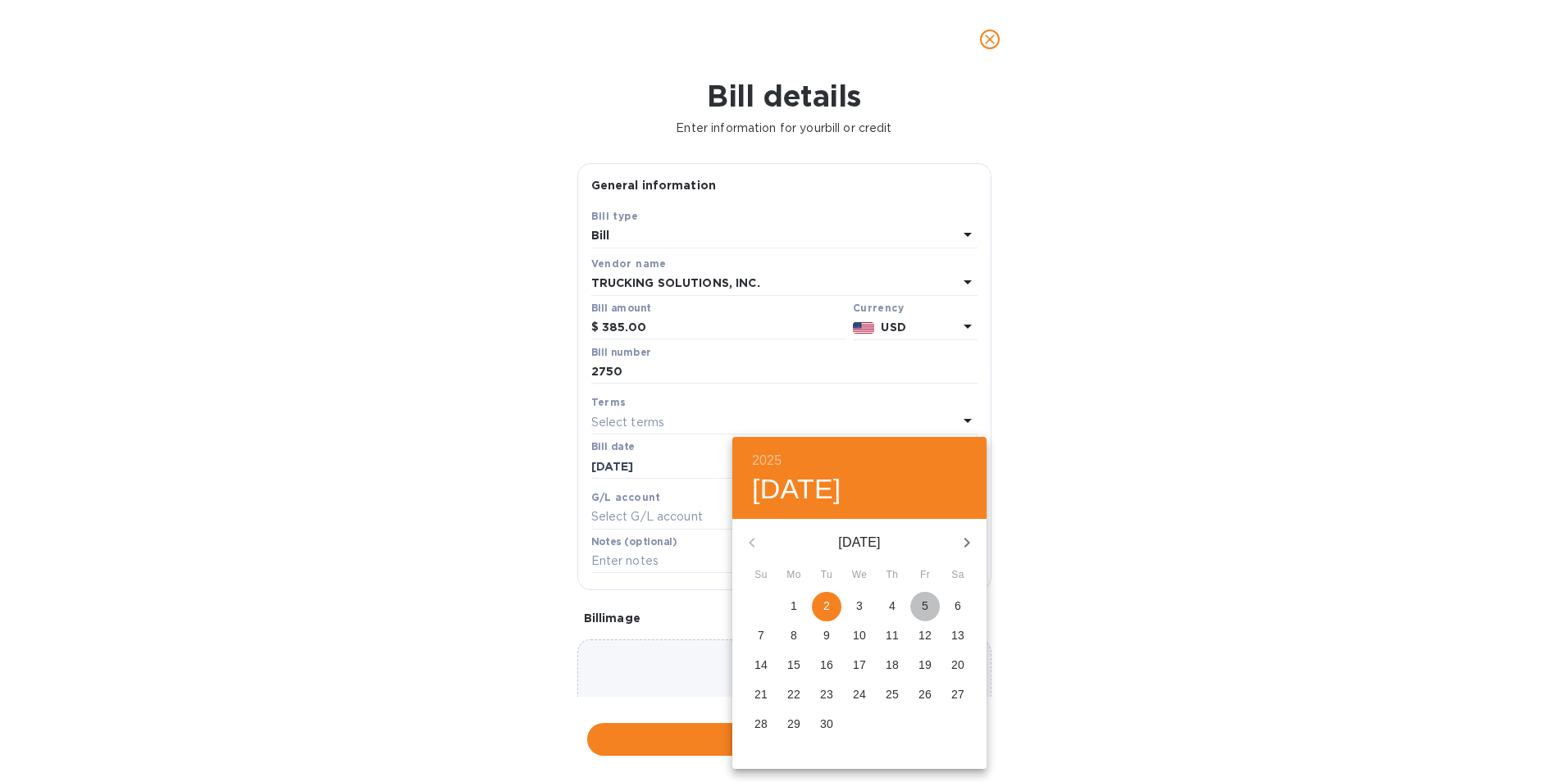
click at [932, 605] on span "5" at bounding box center [925, 605] width 30 height 16
type input "[DATE]"
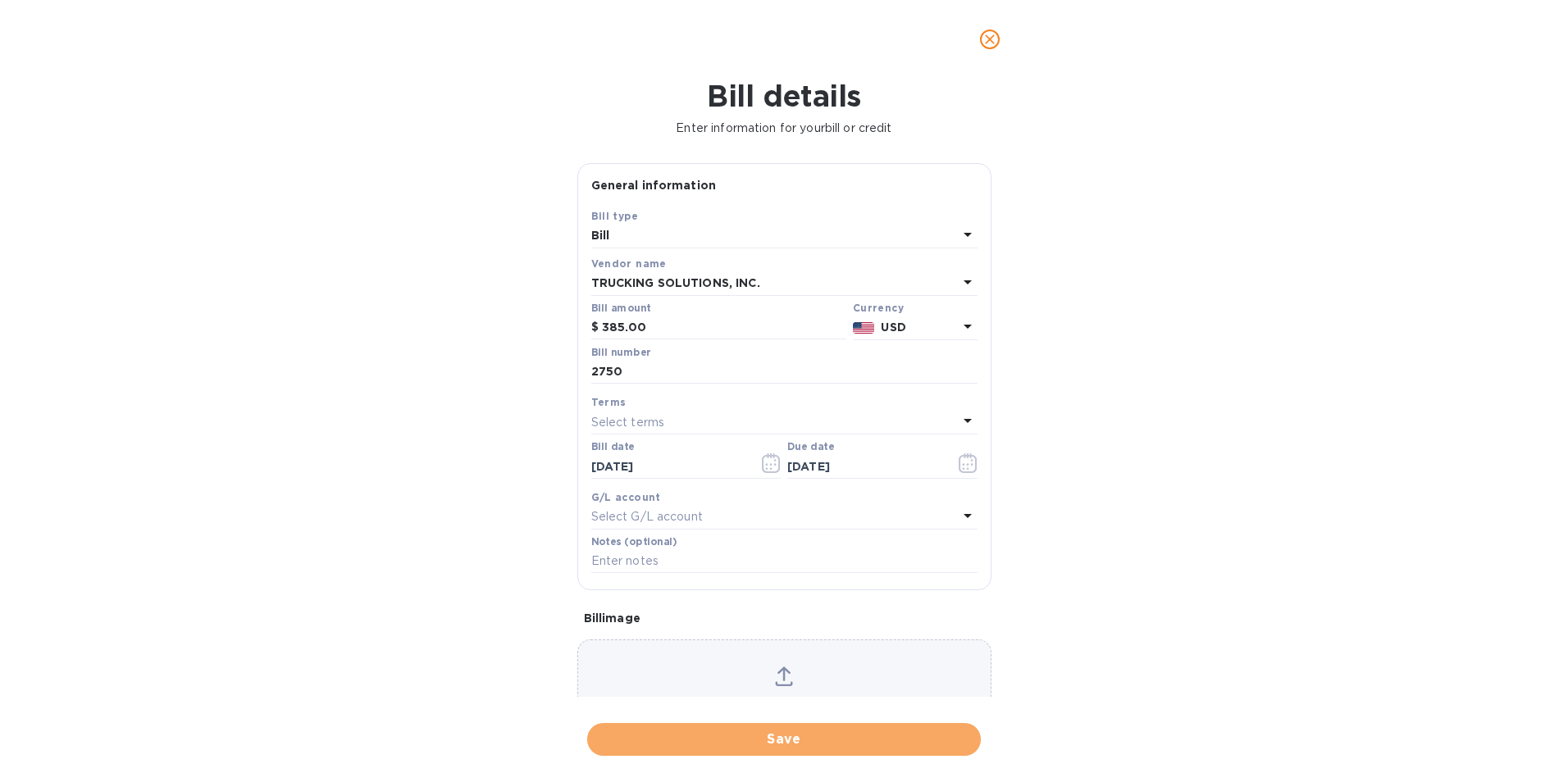
click at [869, 744] on span "Save" at bounding box center [784, 739] width 368 height 20
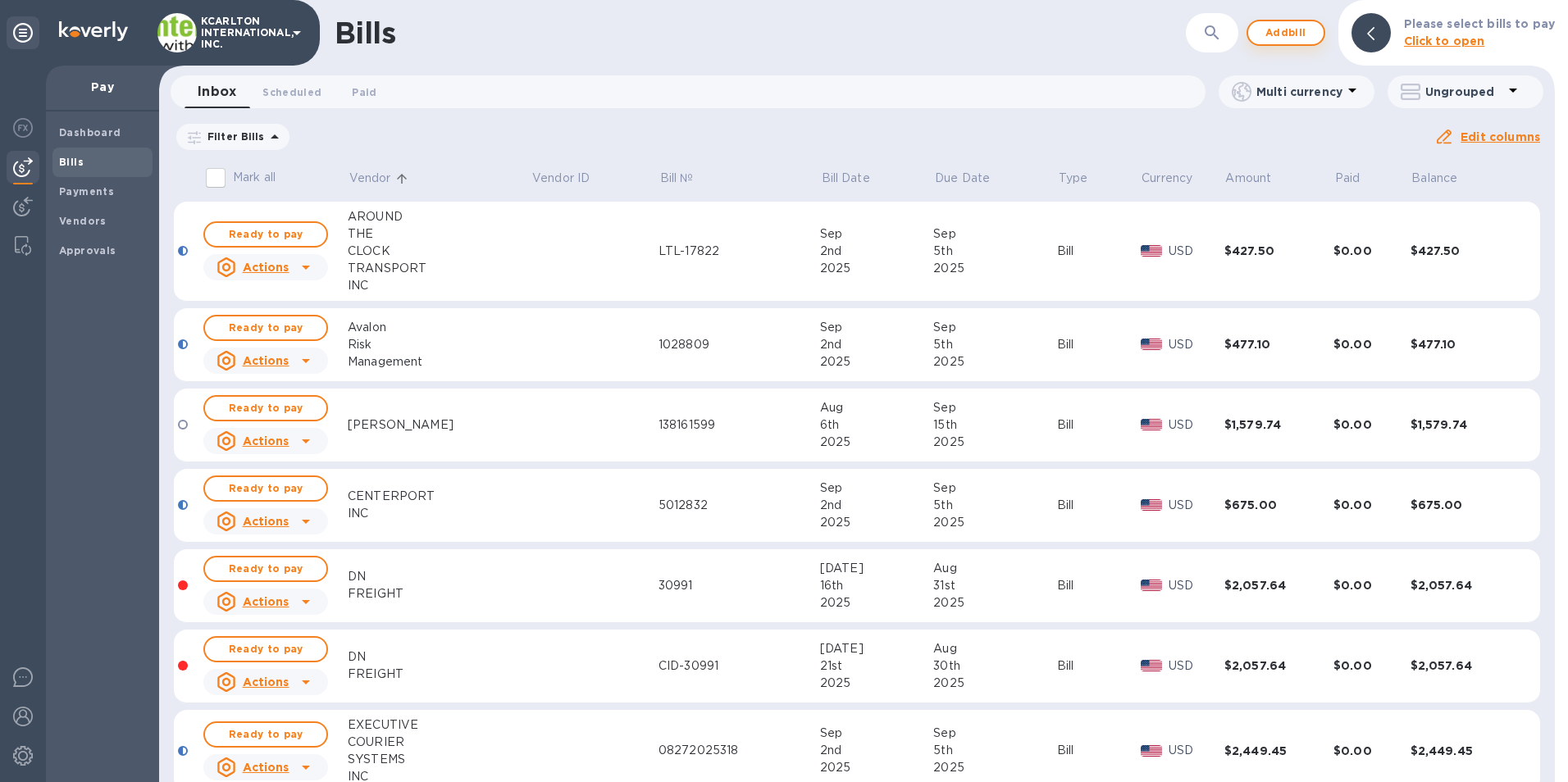
click at [1281, 32] on span "Add bill" at bounding box center [1286, 32] width 49 height 20
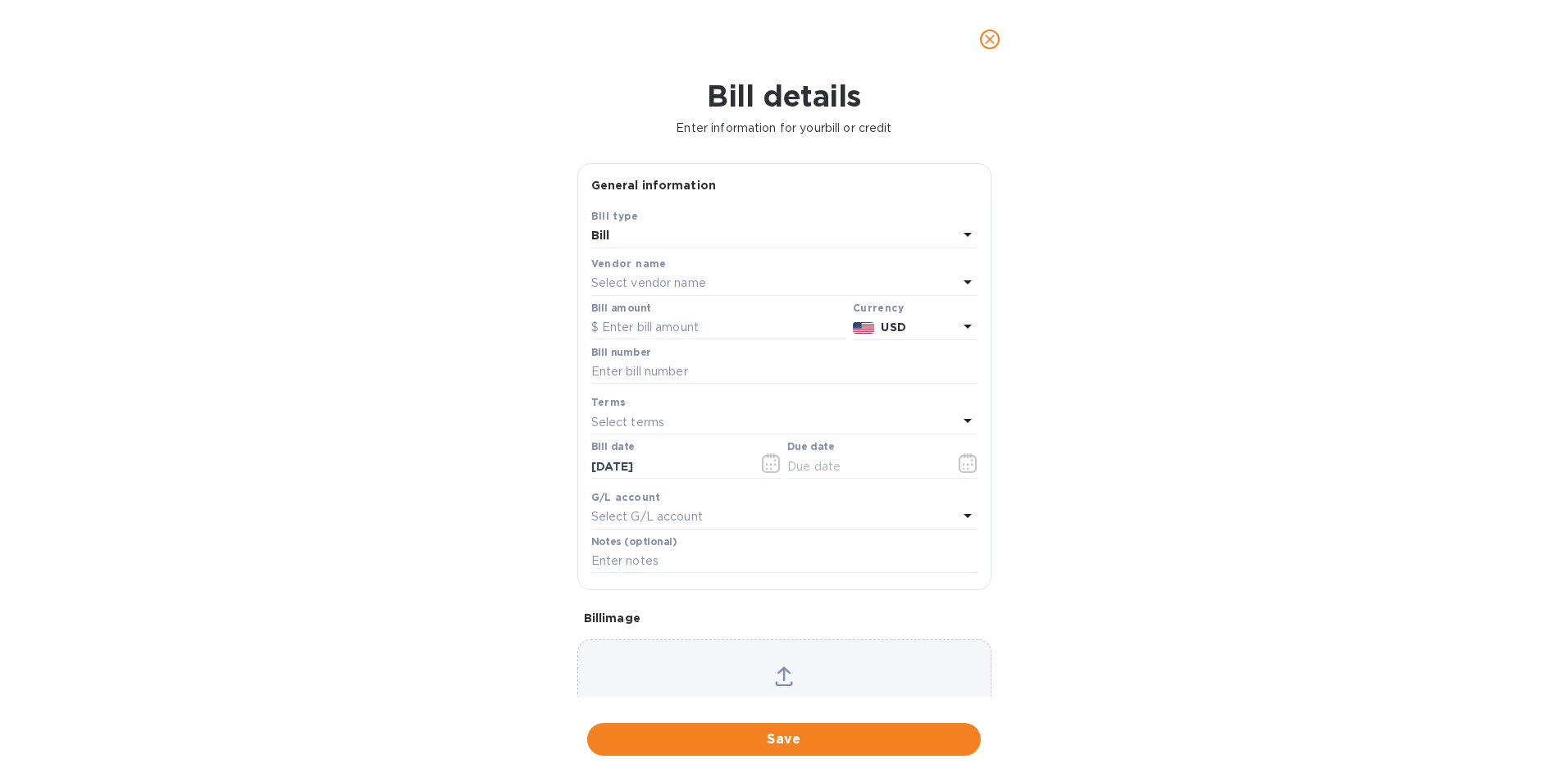
click at [619, 281] on p "Select vendor name" at bounding box center [648, 283] width 115 height 17
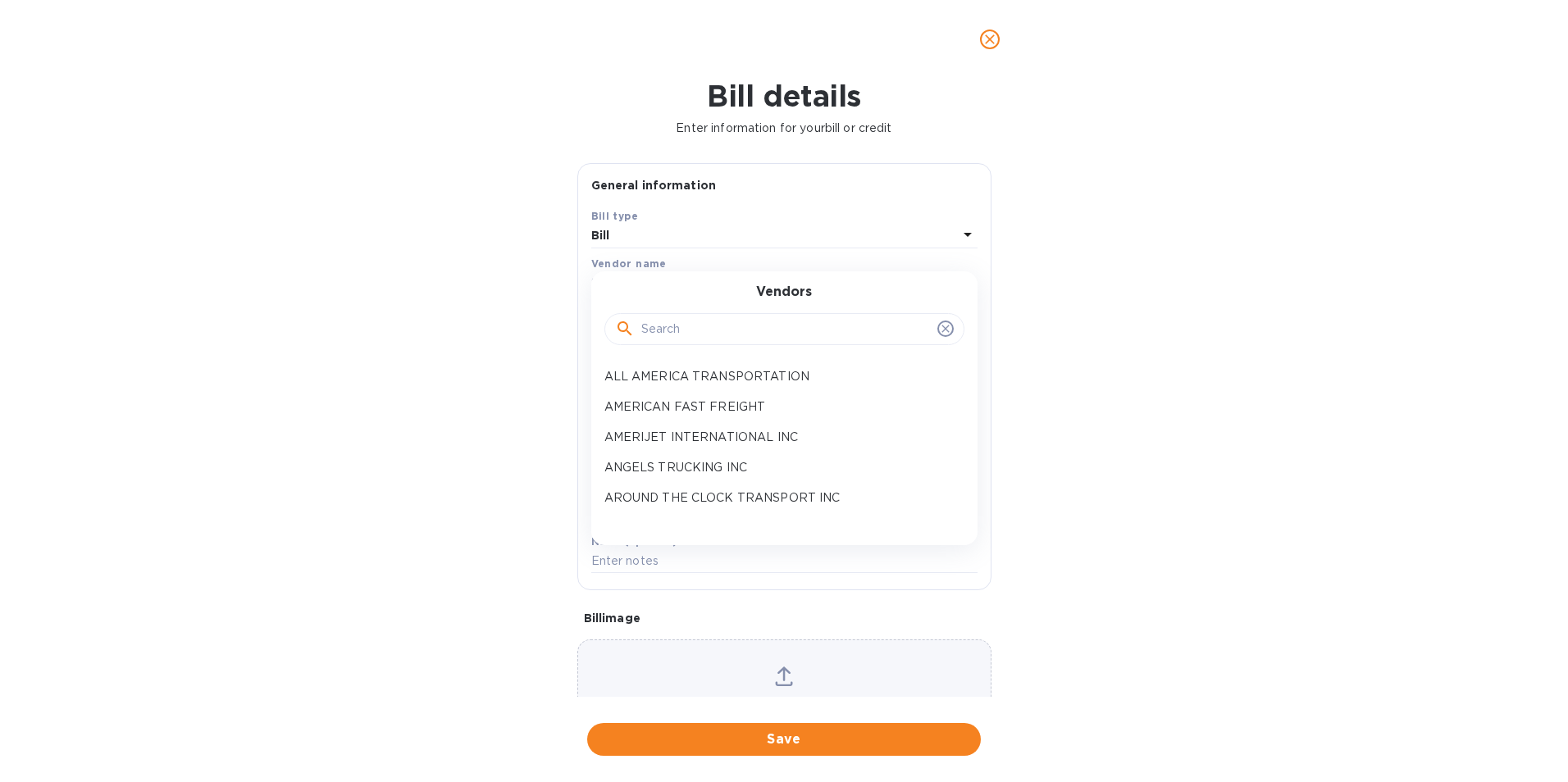
click at [652, 328] on input "text" at bounding box center [786, 329] width 289 height 25
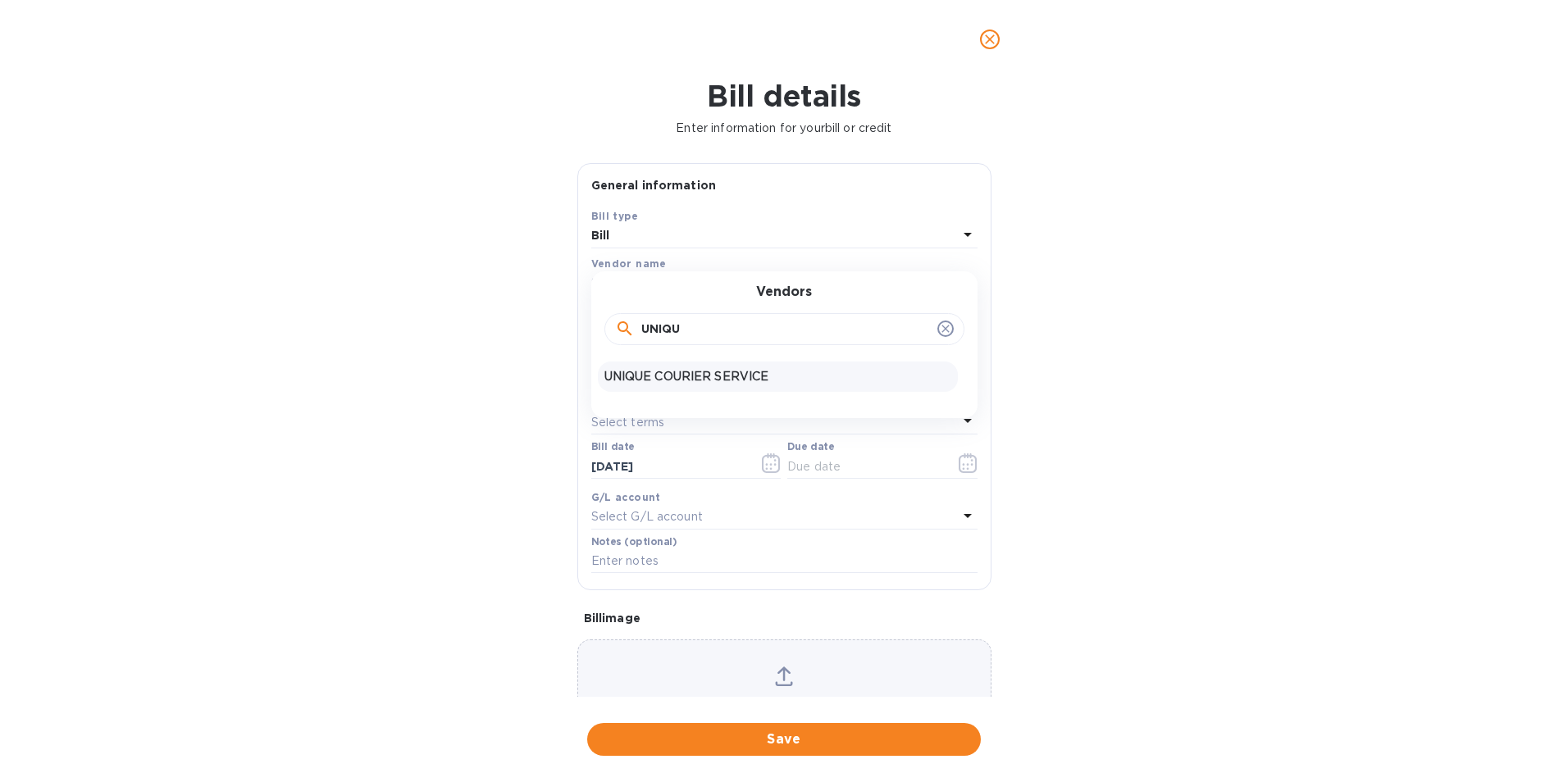
type input "UNIQU"
click at [654, 379] on p "UNIQUE COURIER SERVICE" at bounding box center [777, 377] width 347 height 17
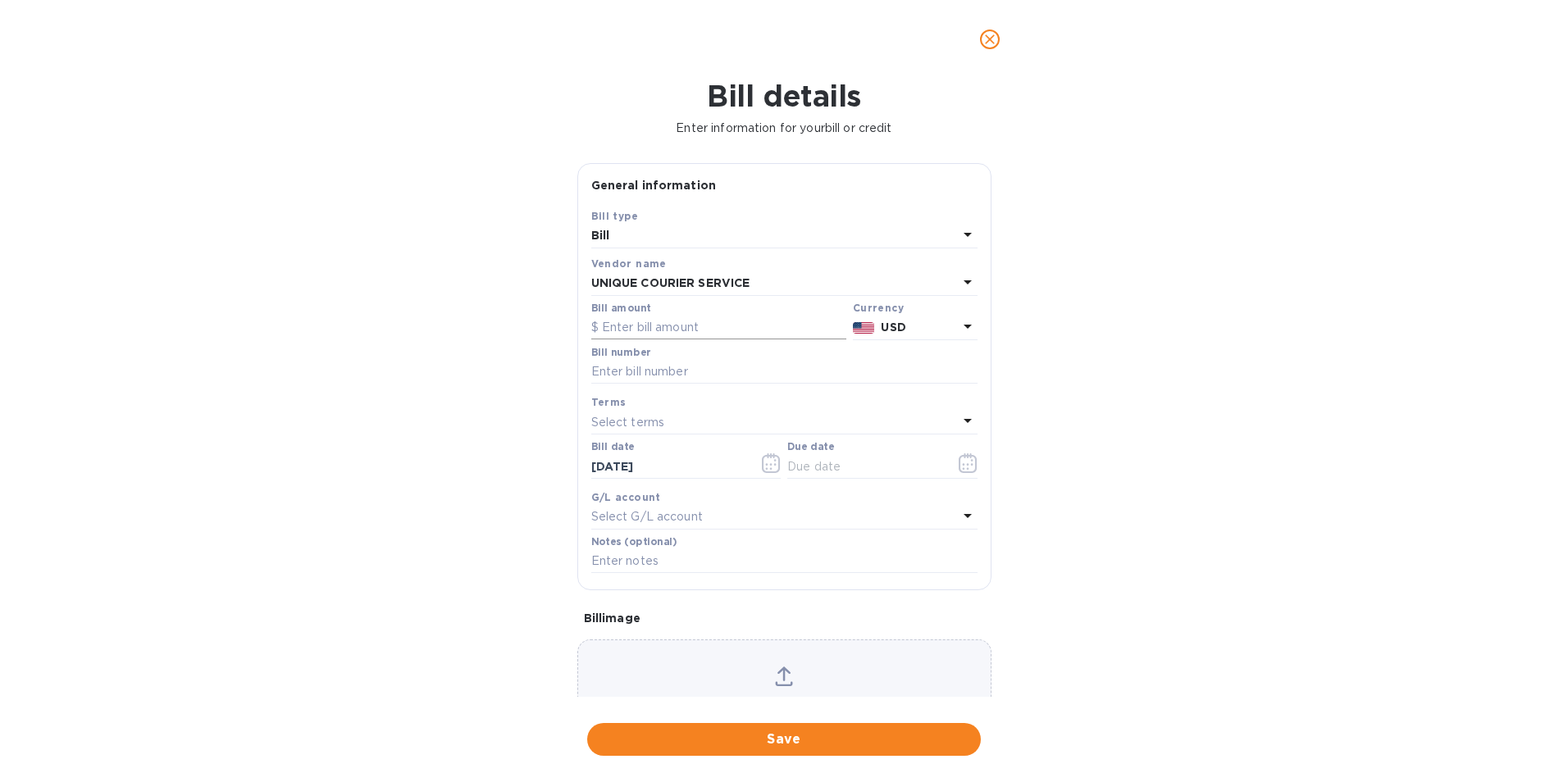
click at [647, 331] on input "text" at bounding box center [718, 327] width 255 height 25
type input "520.00"
click at [671, 373] on input "text" at bounding box center [784, 372] width 386 height 25
type input "1240476-1"
click at [959, 463] on icon "button" at bounding box center [968, 463] width 19 height 20
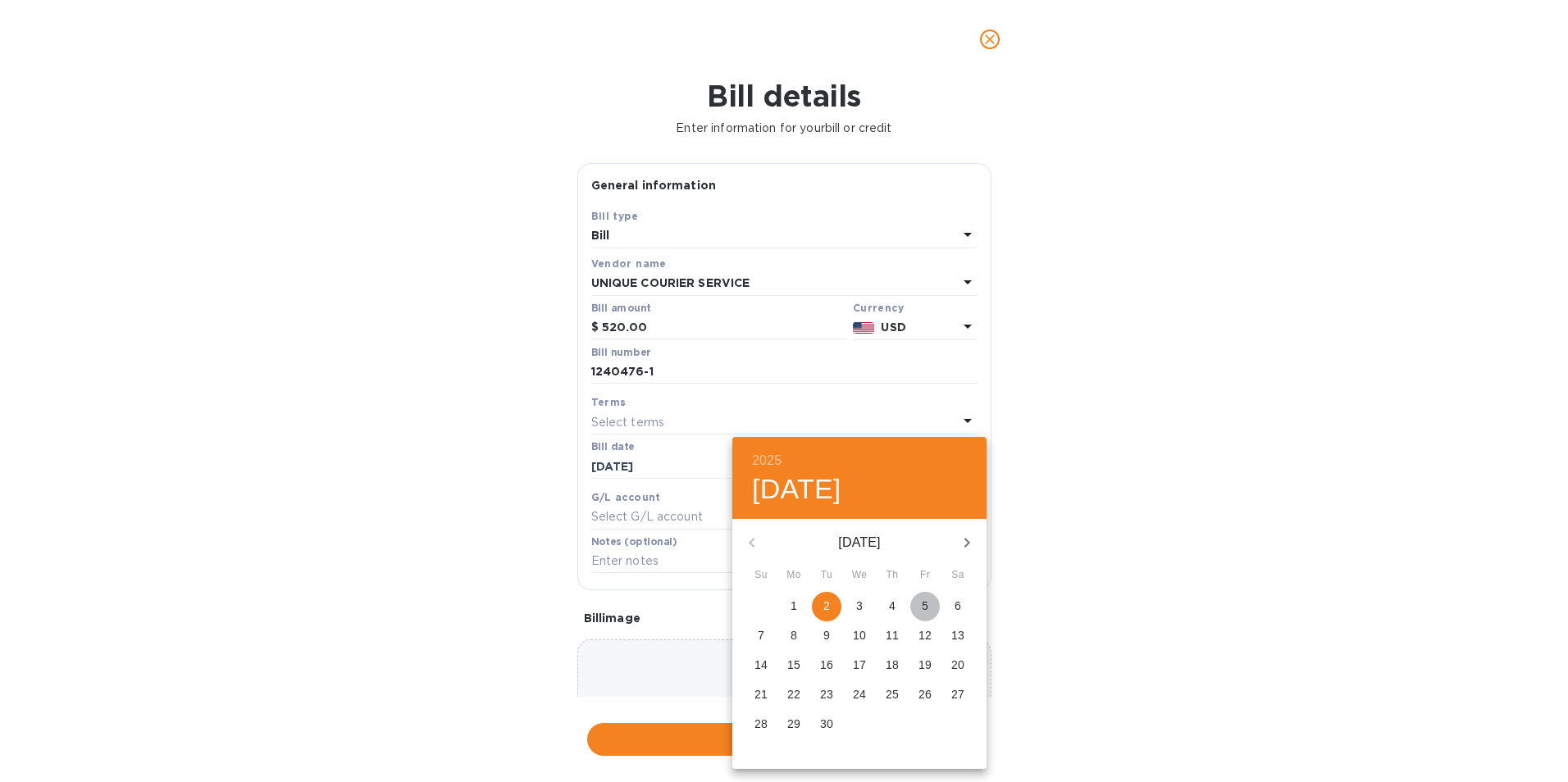
click at [922, 598] on p "5" at bounding box center [926, 605] width 7 height 16
type input "[DATE]"
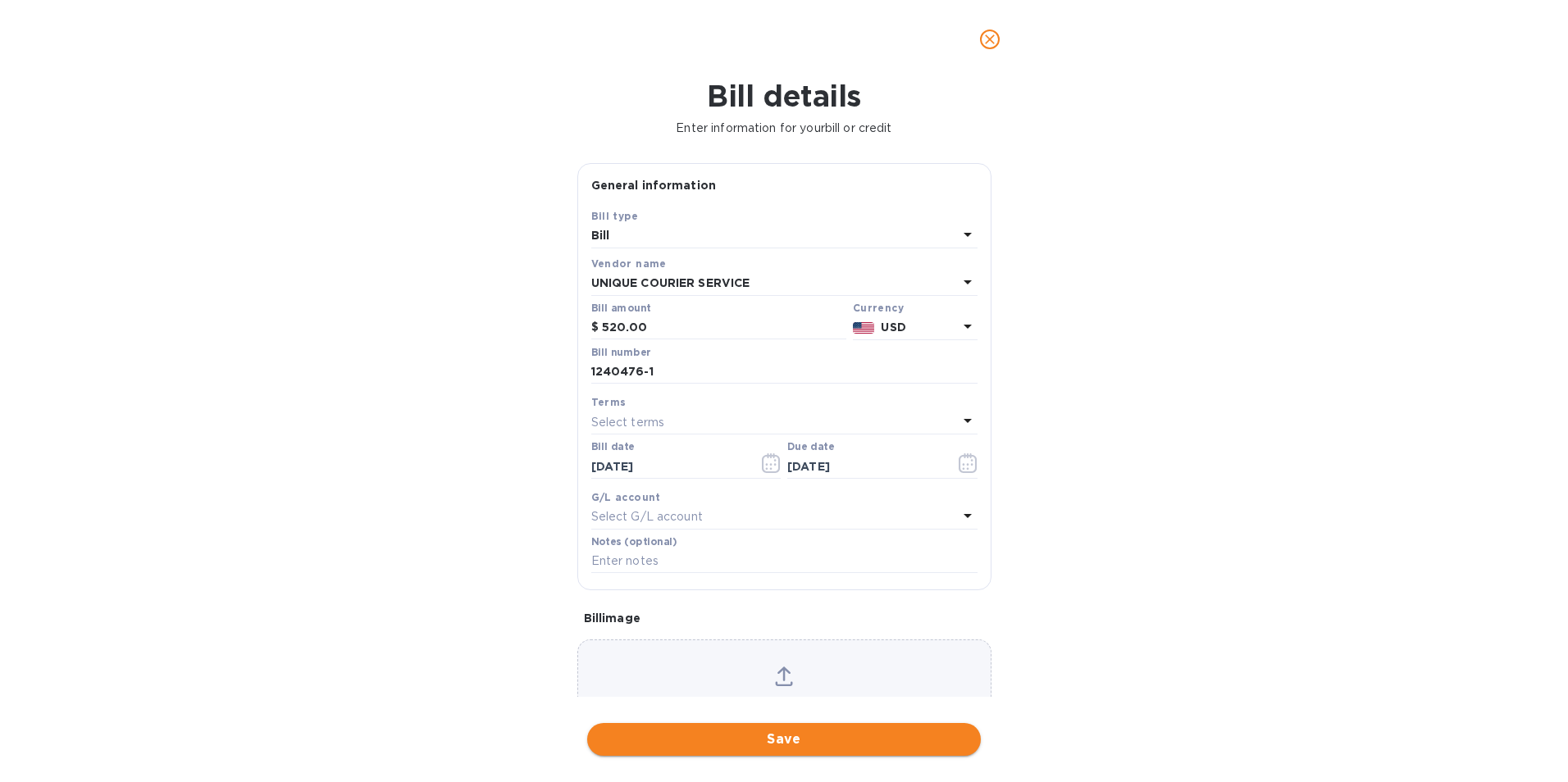
click at [793, 752] on button "Save" at bounding box center [783, 739] width 393 height 32
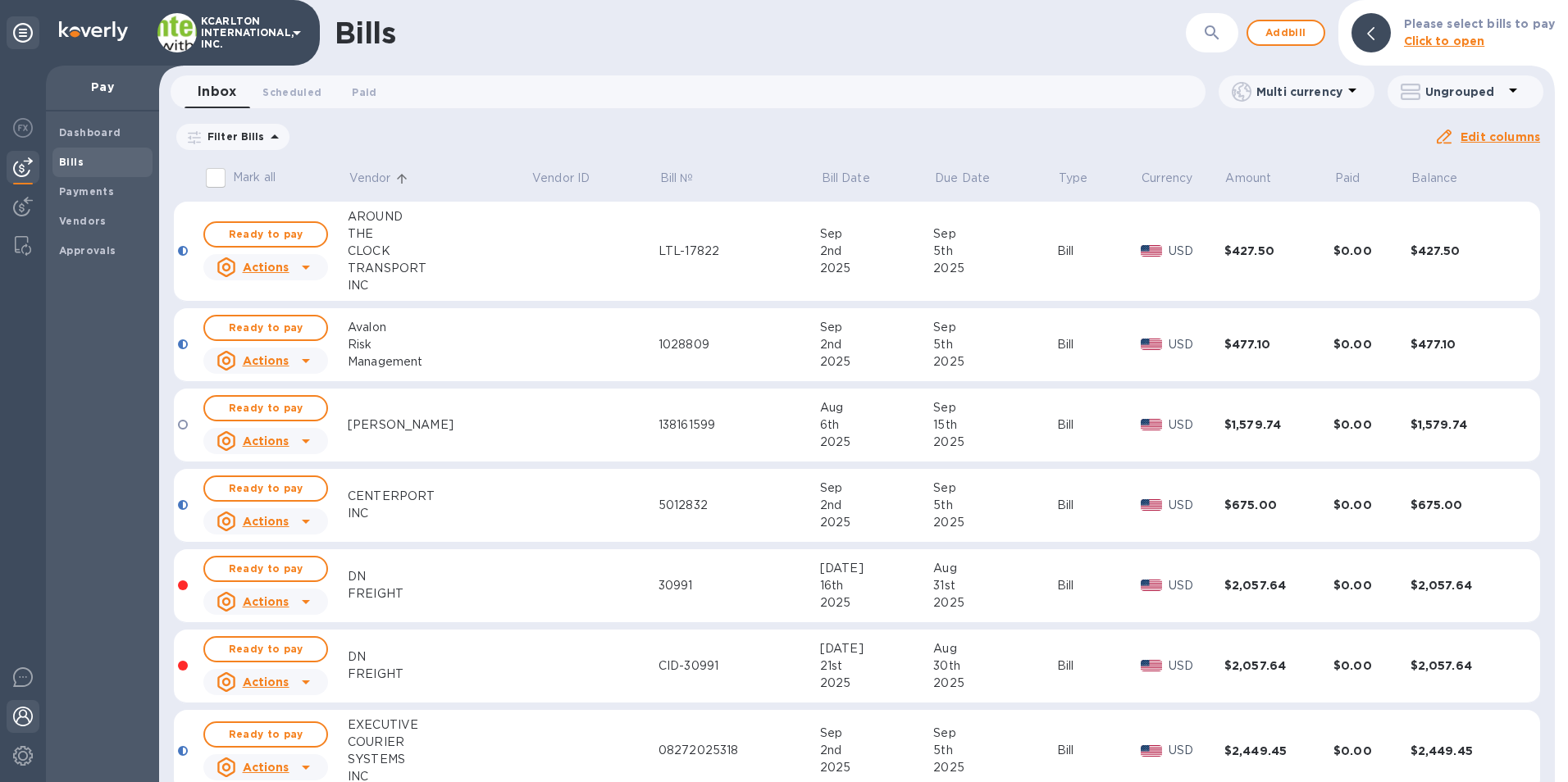
click at [15, 716] on img at bounding box center [22, 716] width 20 height 20
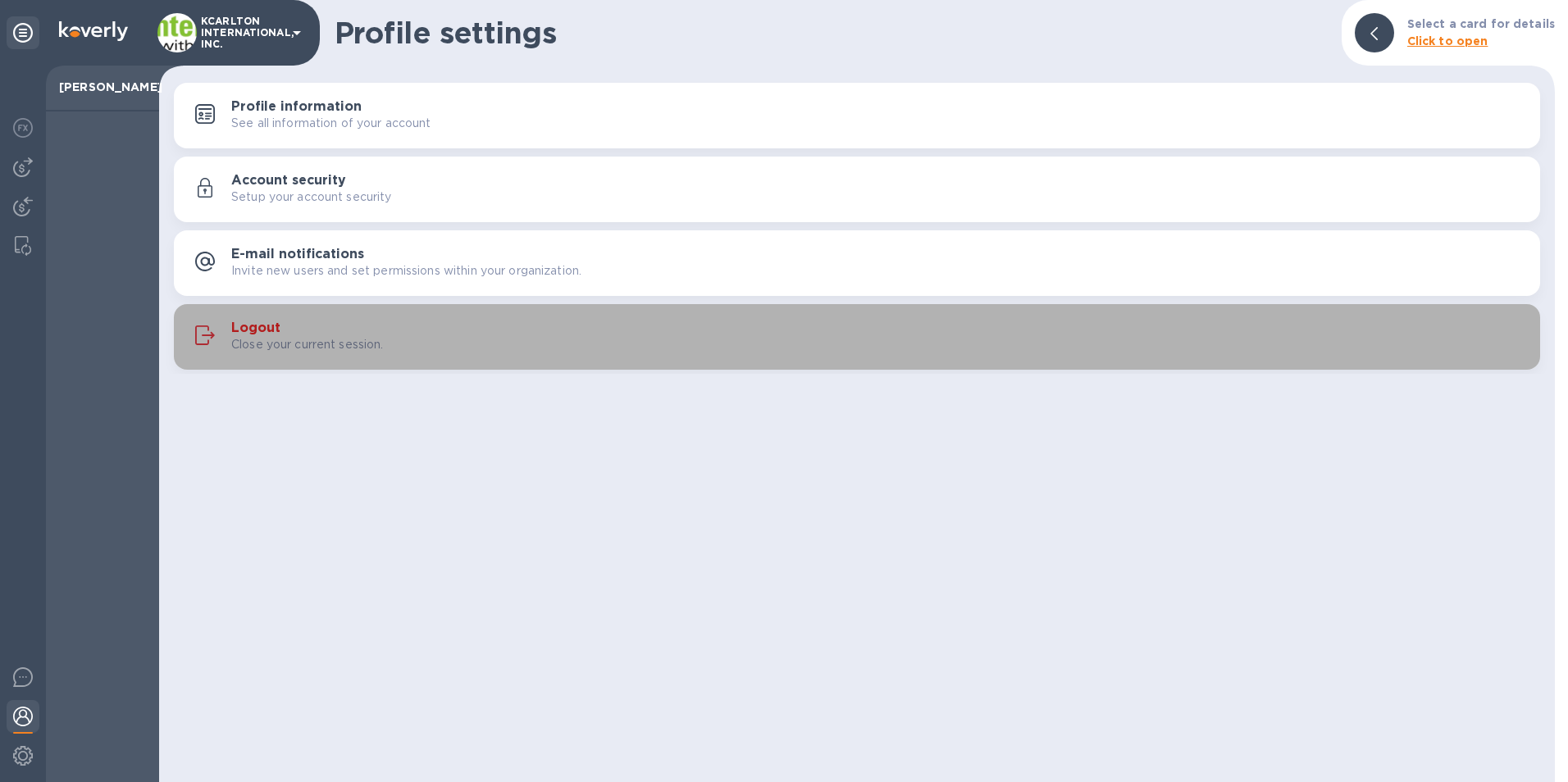
click at [282, 328] on div "Logout Close your current session." at bounding box center [879, 337] width 1296 height 32
